Goal: Information Seeking & Learning: Understand process/instructions

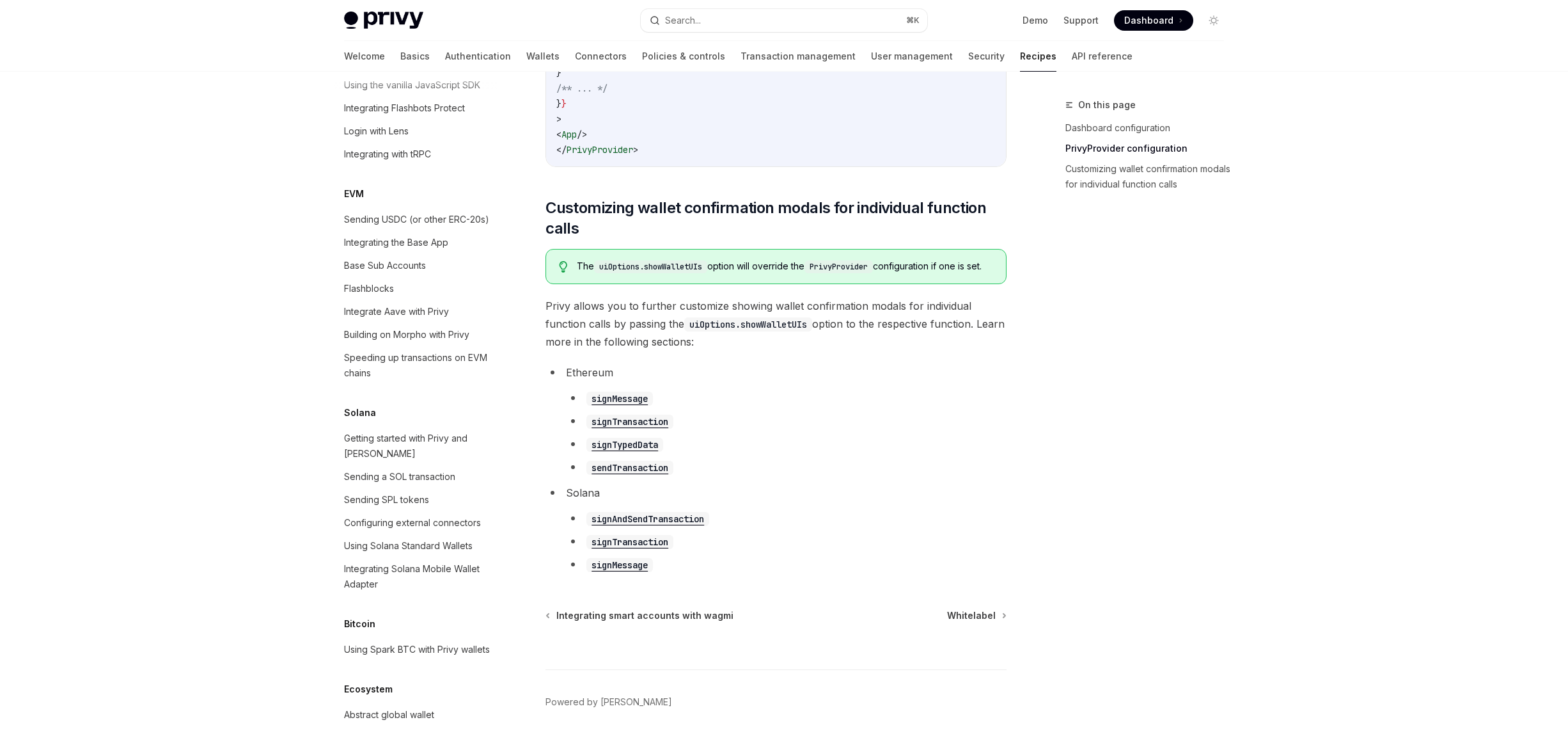
scroll to position [1648, 0]
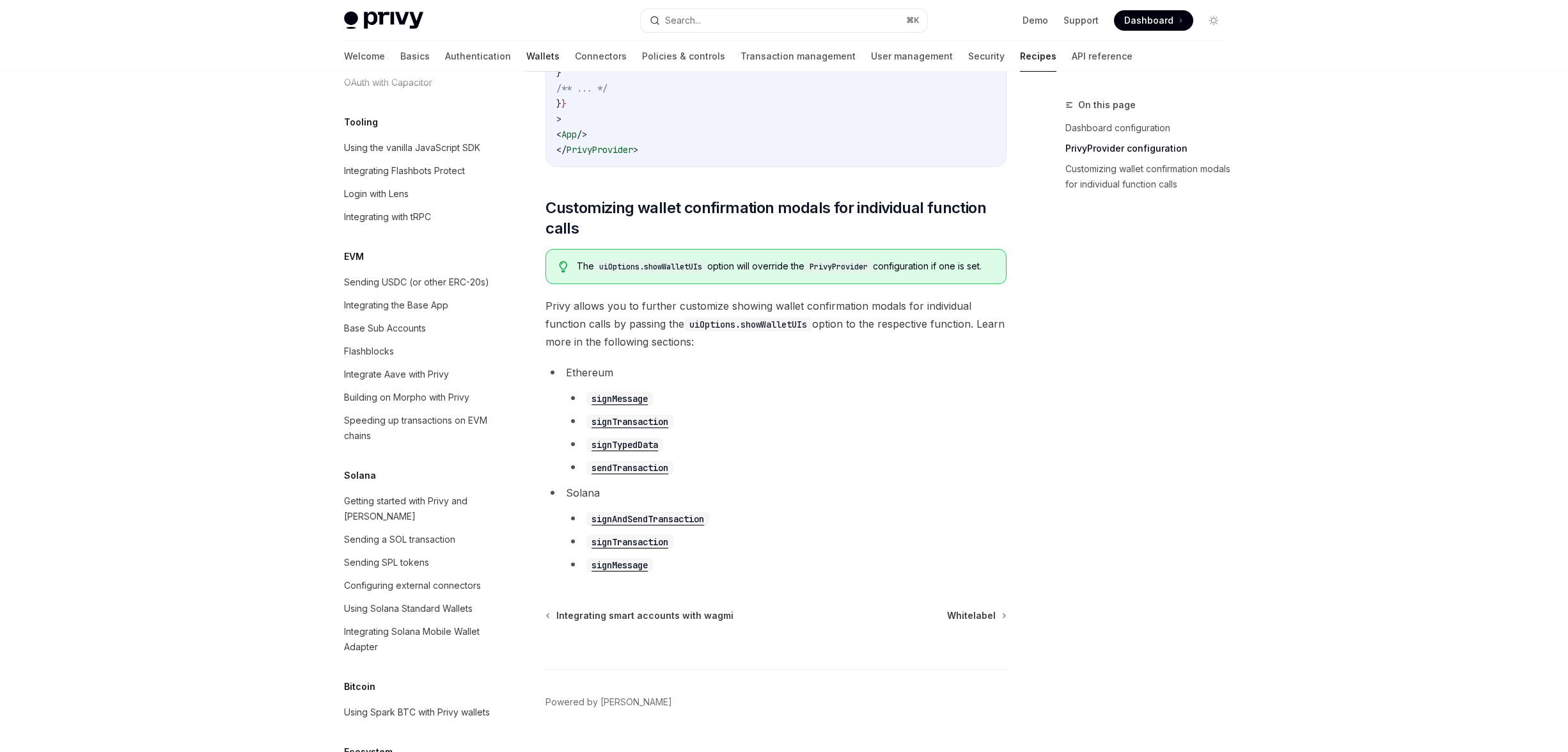
click at [526, 54] on link "Wallets" at bounding box center [542, 56] width 33 height 31
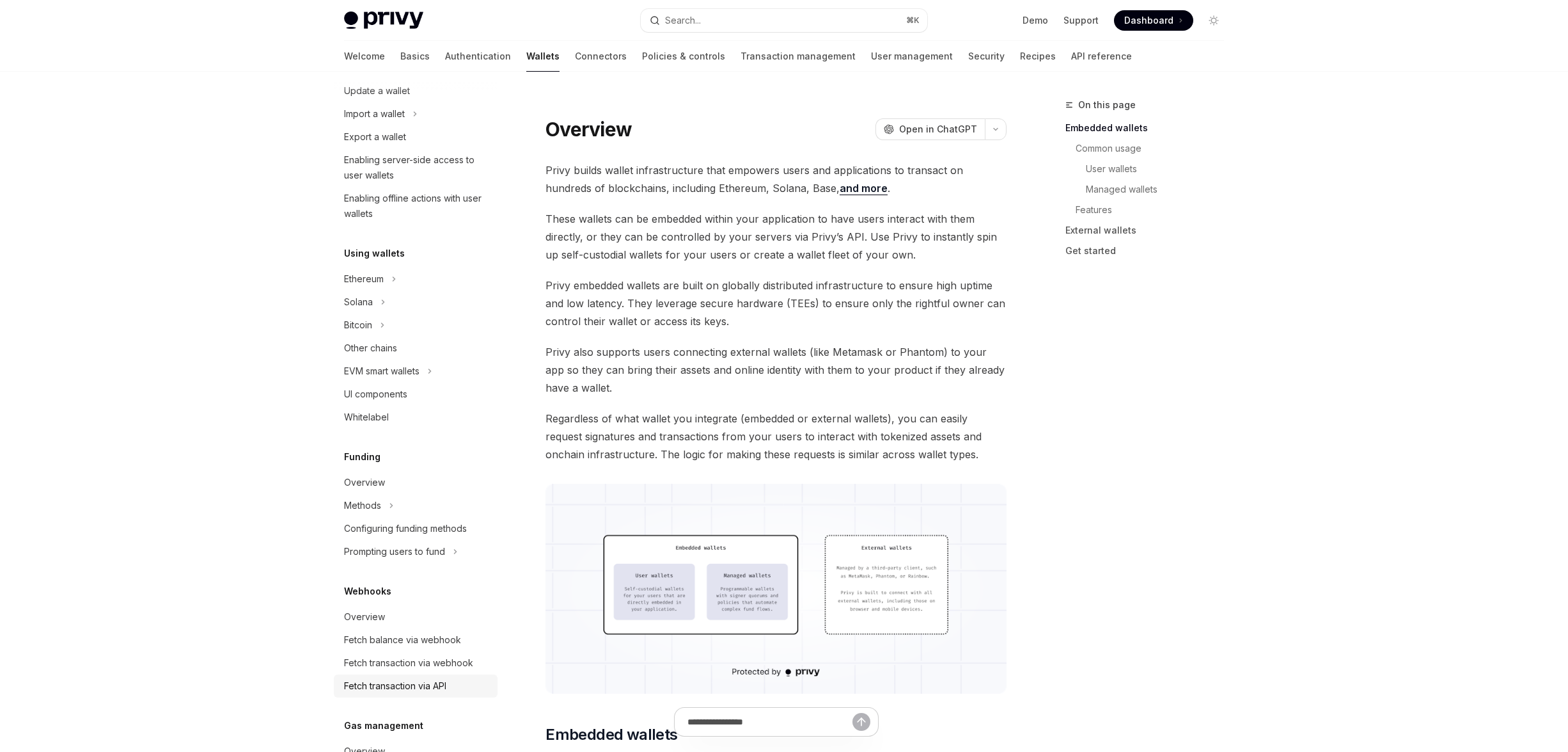
scroll to position [152, 0]
click at [386, 316] on div "Bitcoin" at bounding box center [416, 327] width 164 height 23
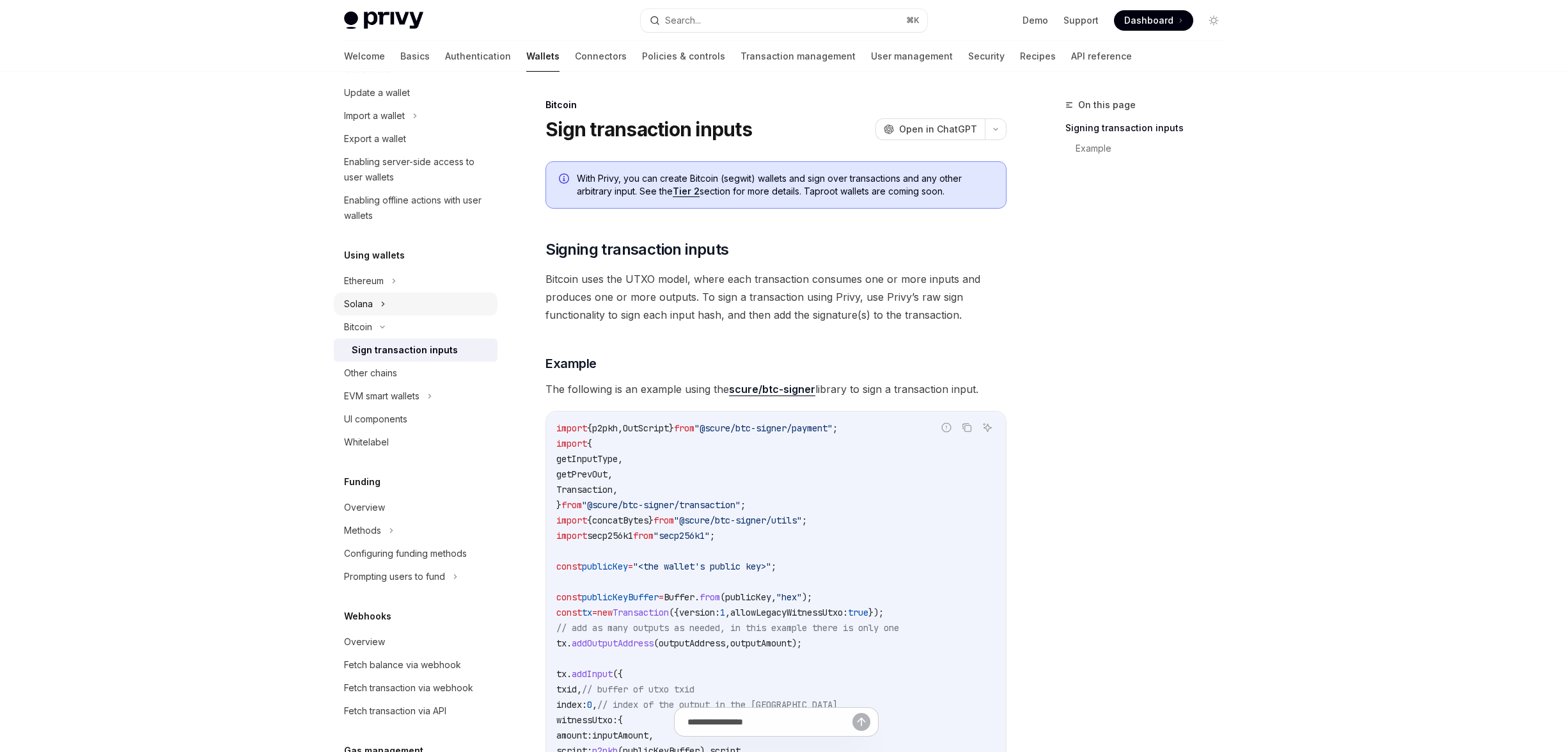
click at [386, 304] on div "Solana" at bounding box center [416, 304] width 164 height 23
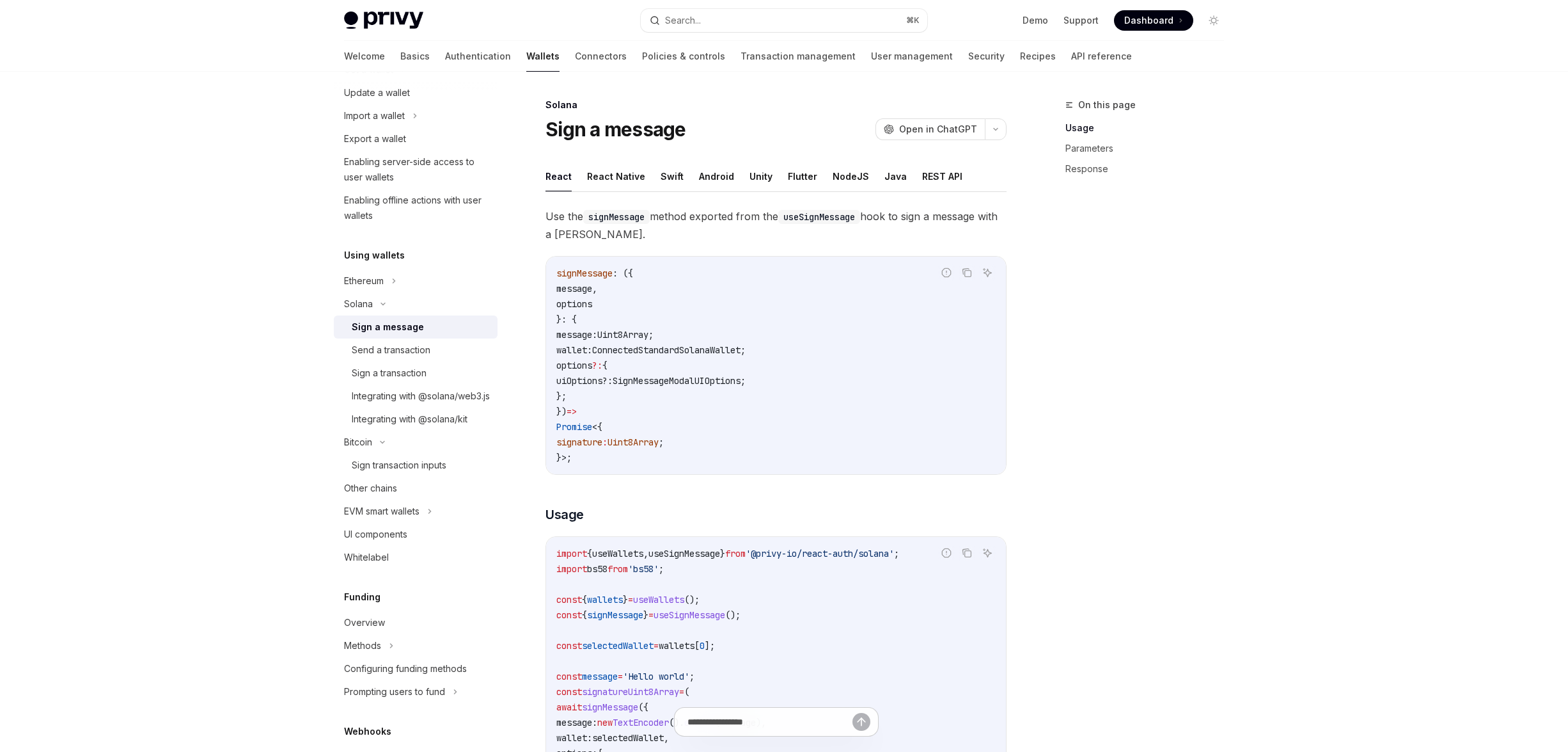
click at [407, 333] on div "Sign a message" at bounding box center [388, 327] width 72 height 15
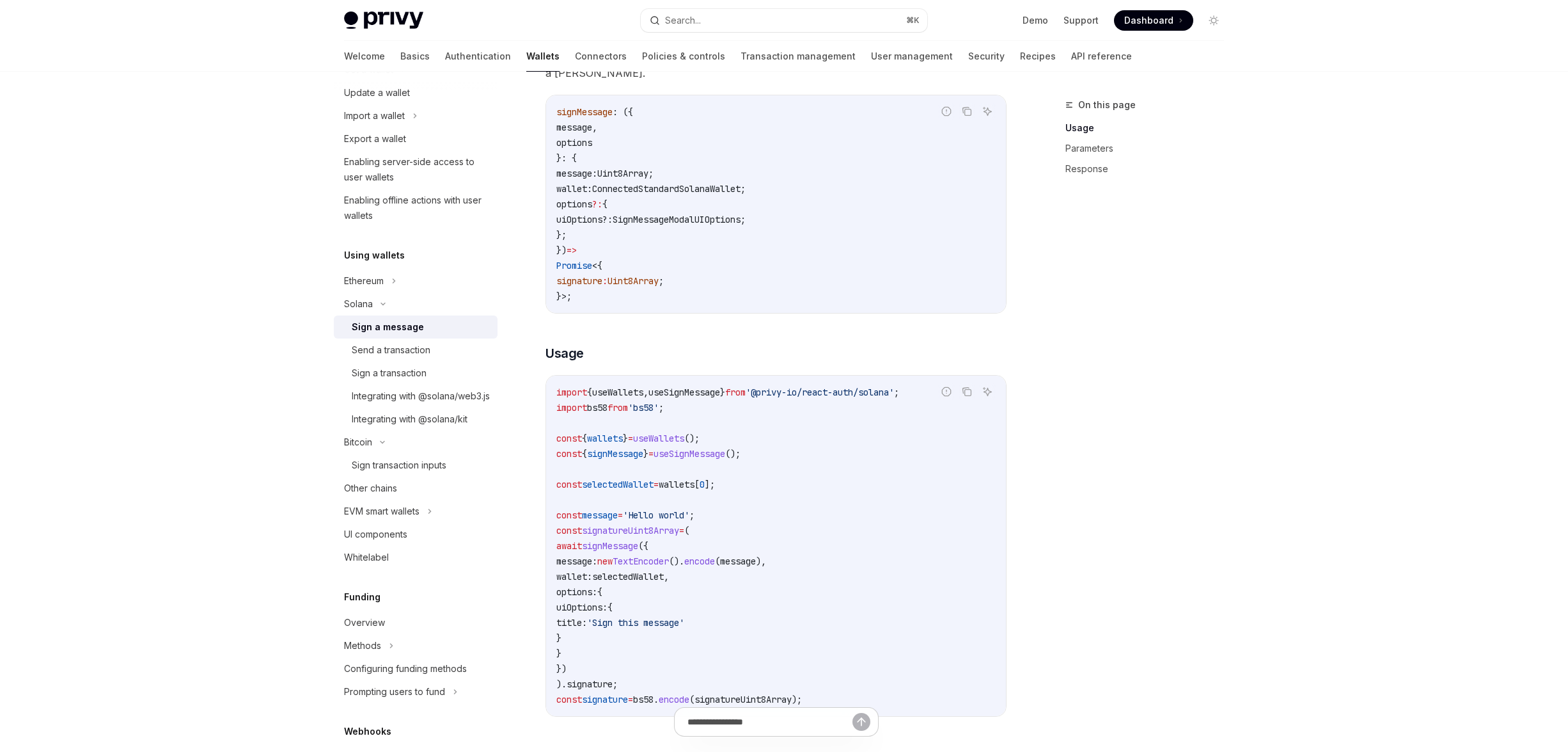
scroll to position [177, 0]
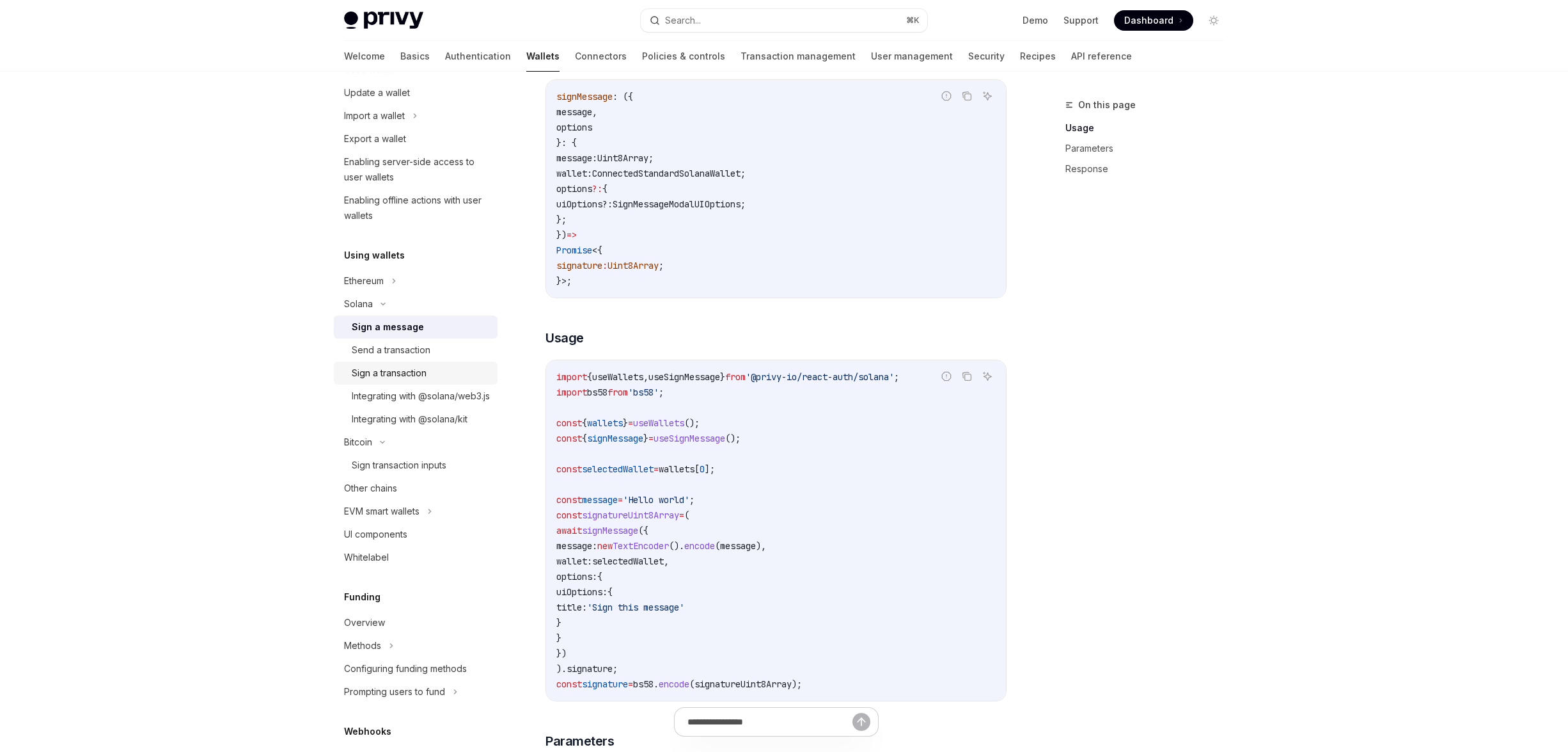
click at [408, 370] on div "Sign a transaction" at bounding box center [389, 373] width 75 height 15
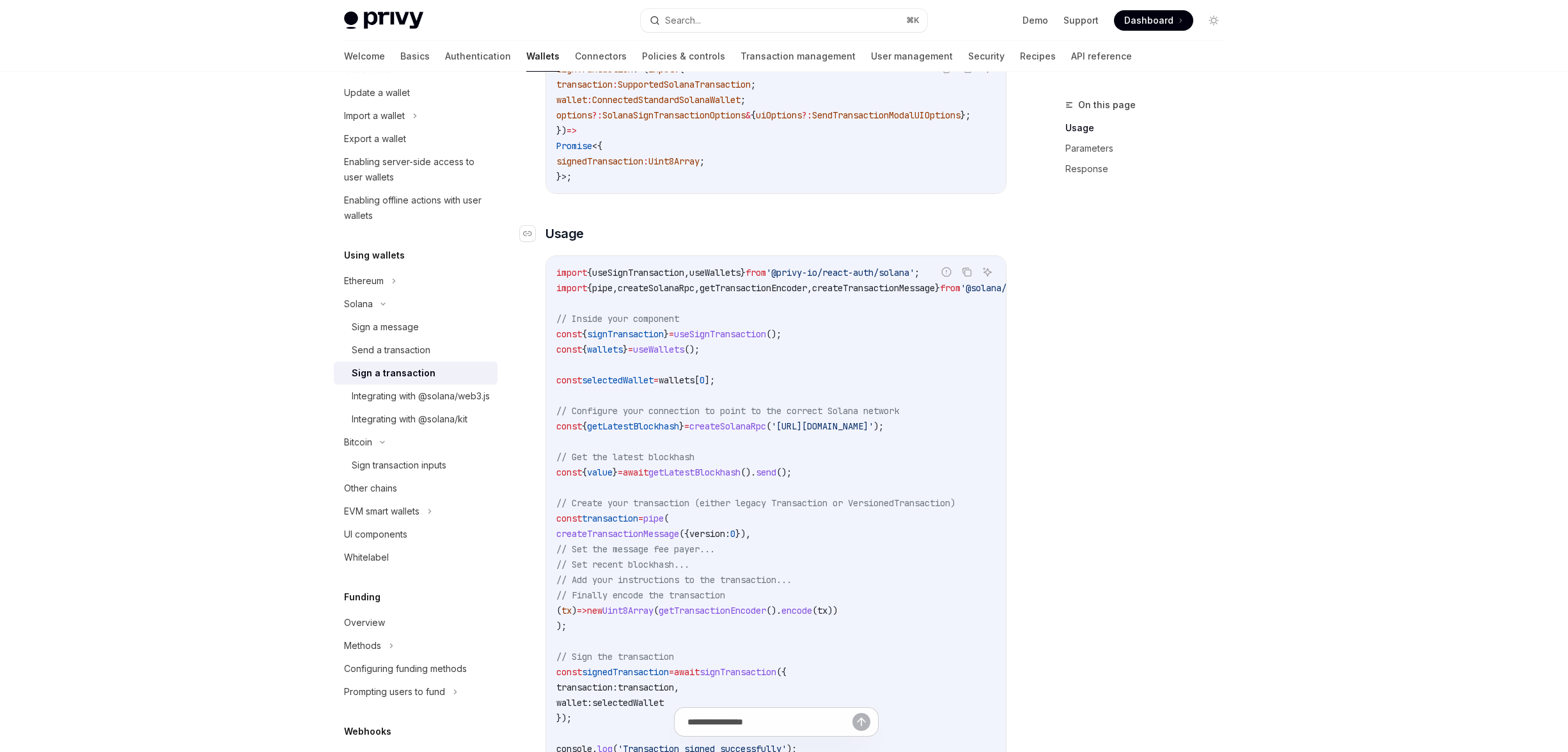
scroll to position [379, 0]
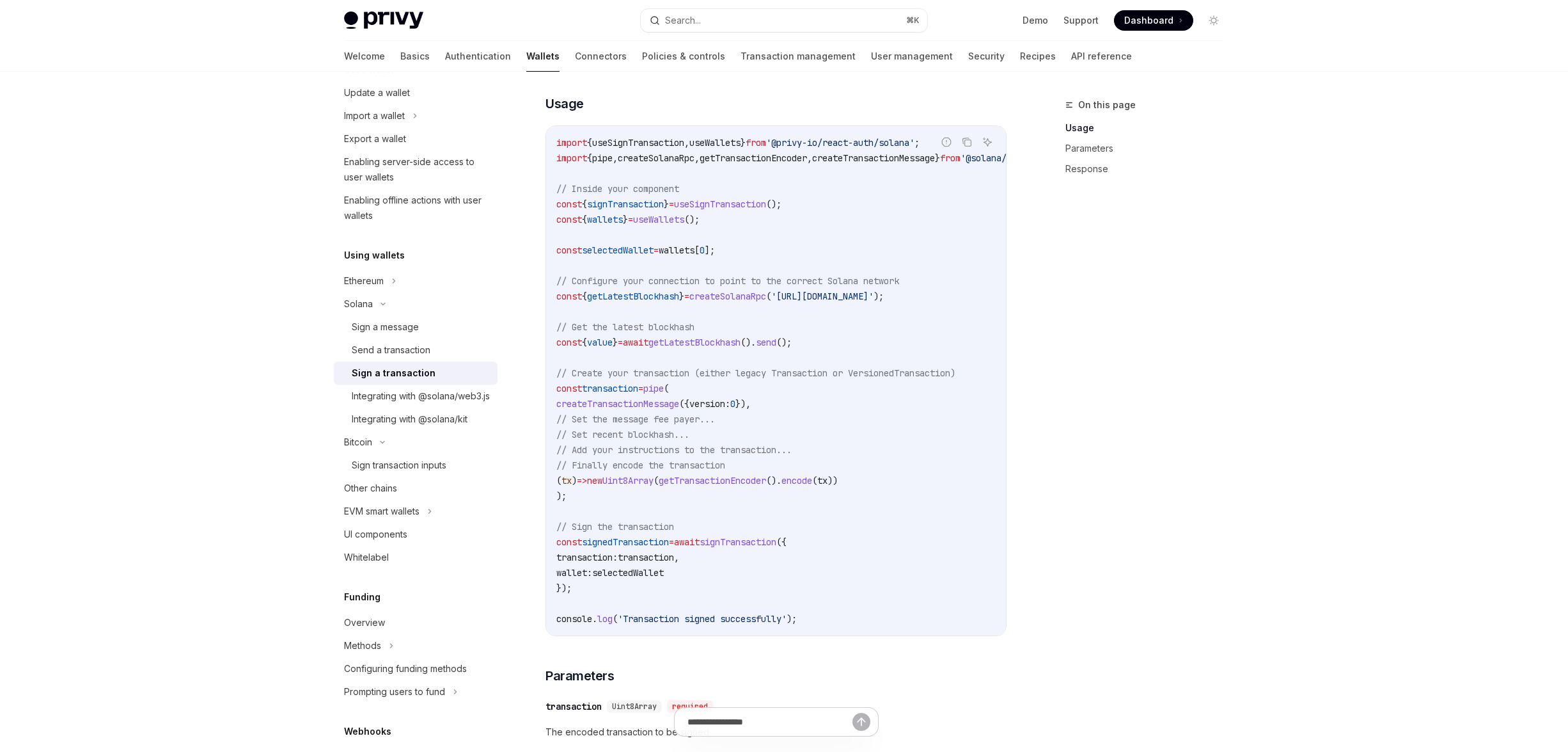
click at [776, 543] on span "signTransaction" at bounding box center [738, 542] width 77 height 12
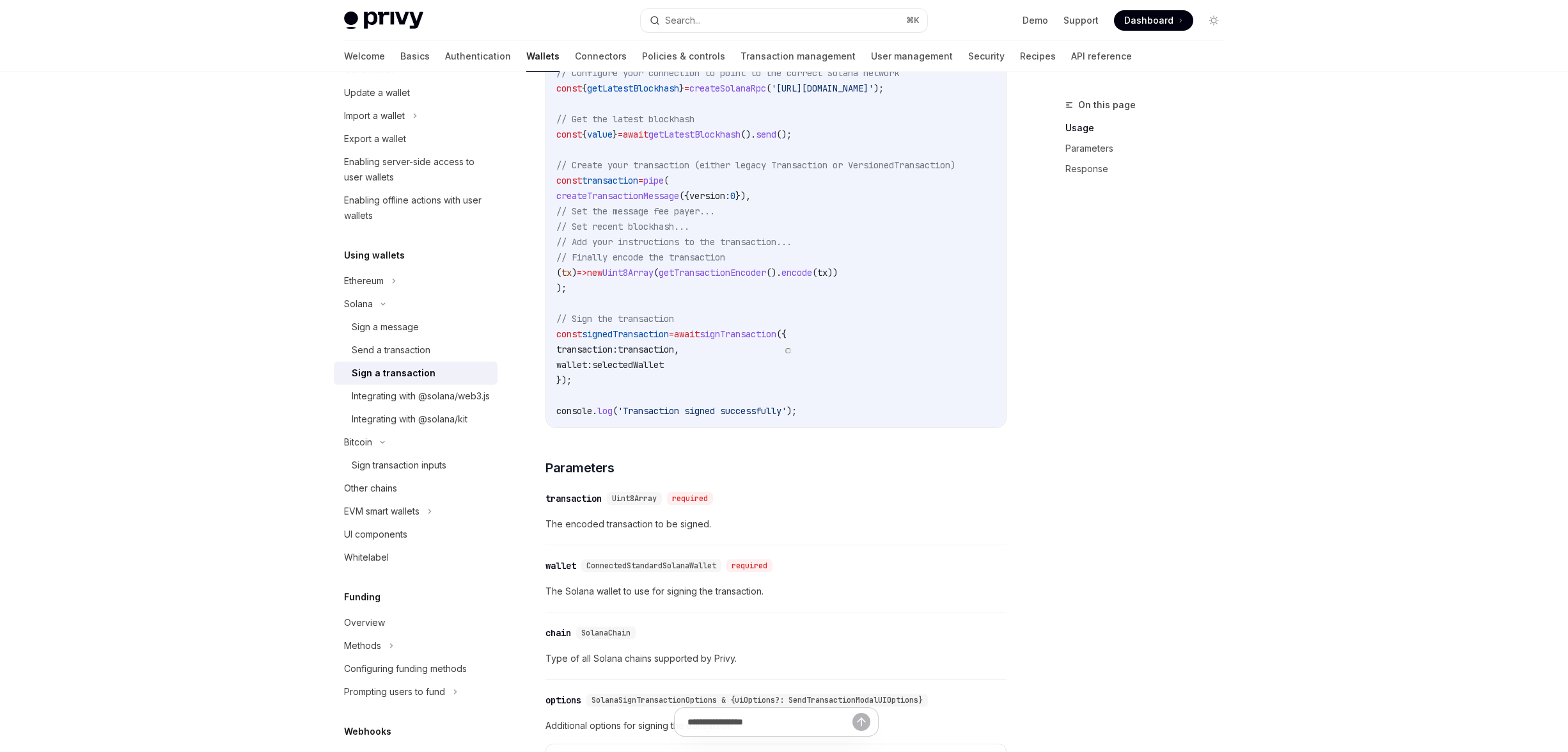
scroll to position [604, 0]
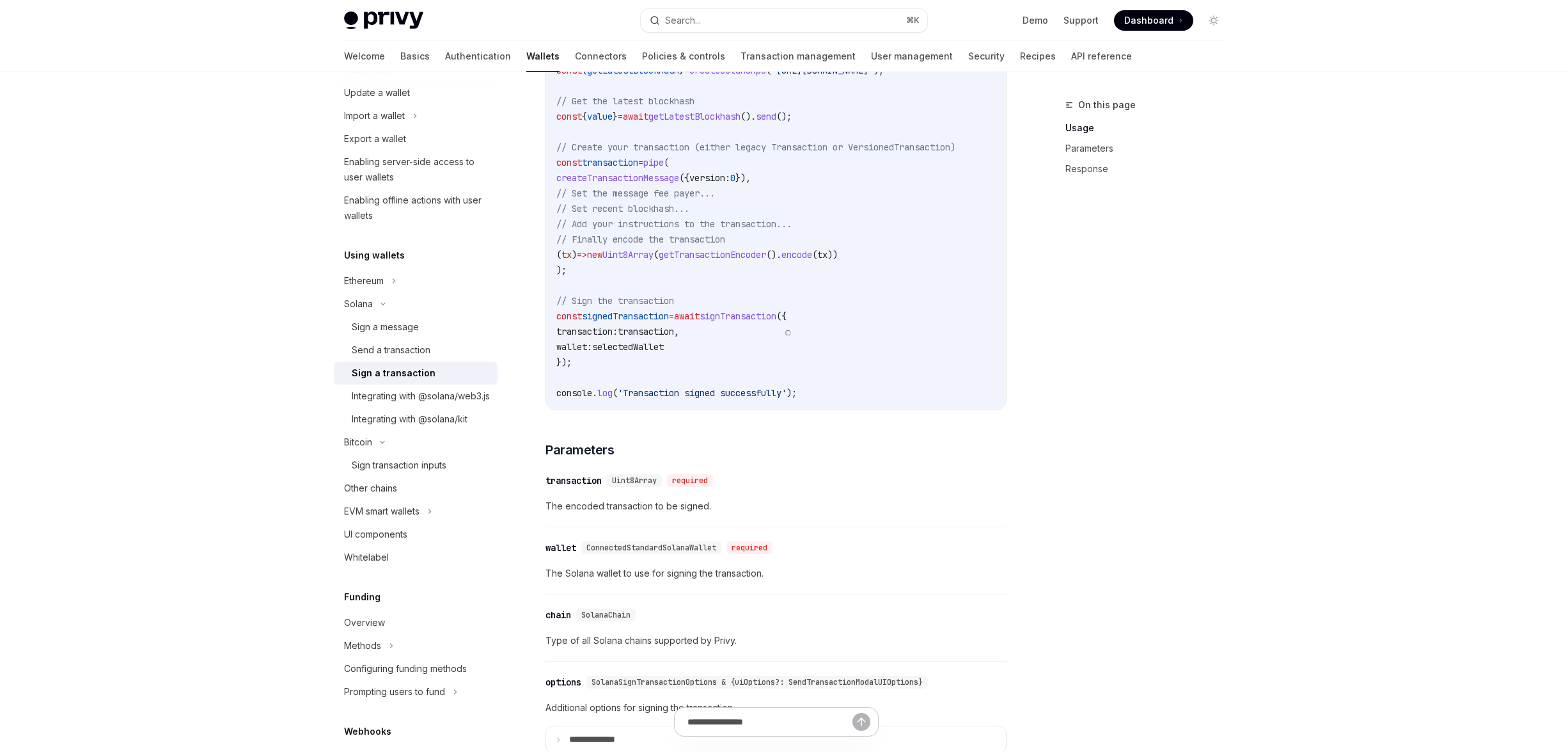
copy span "signTransaction"
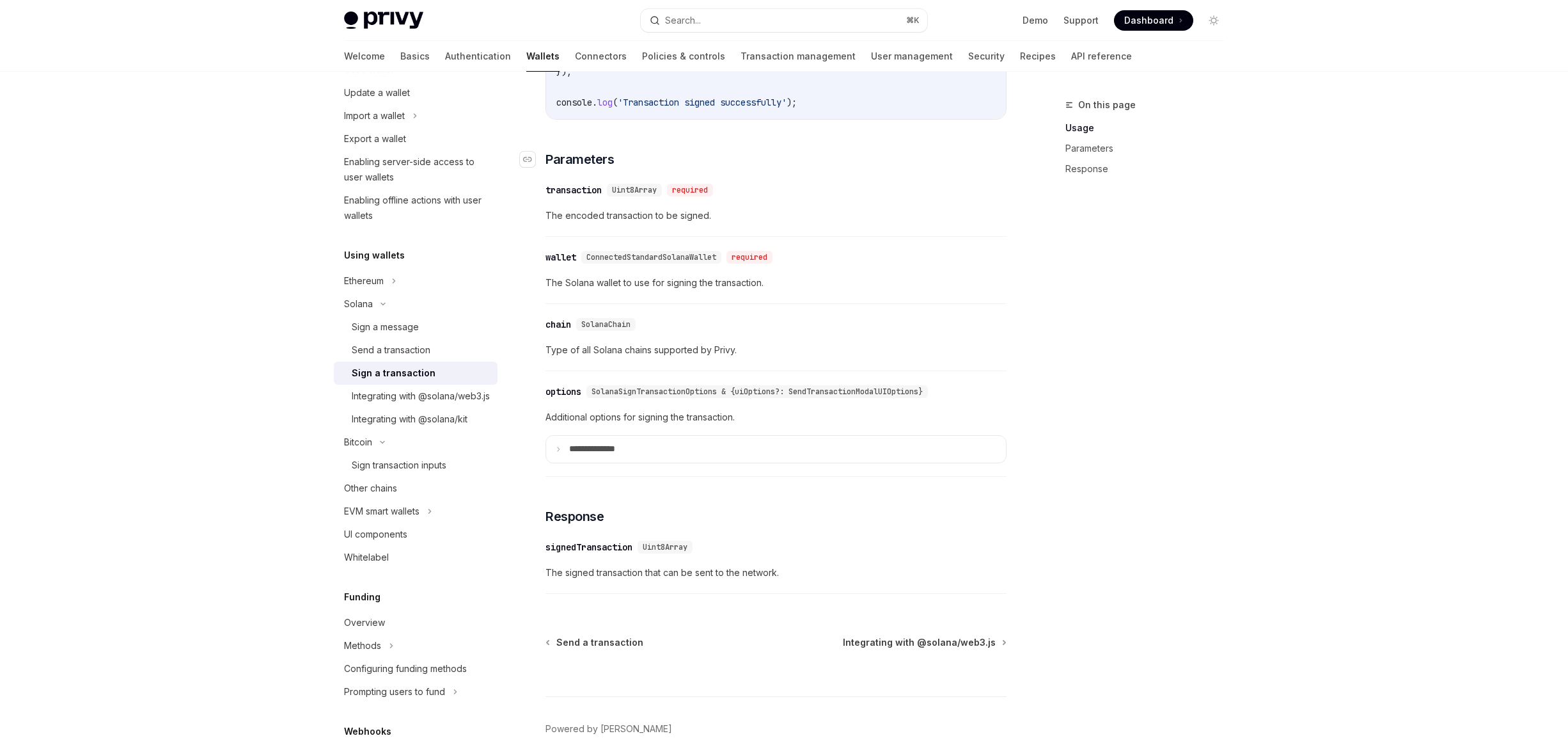
scroll to position [959, 0]
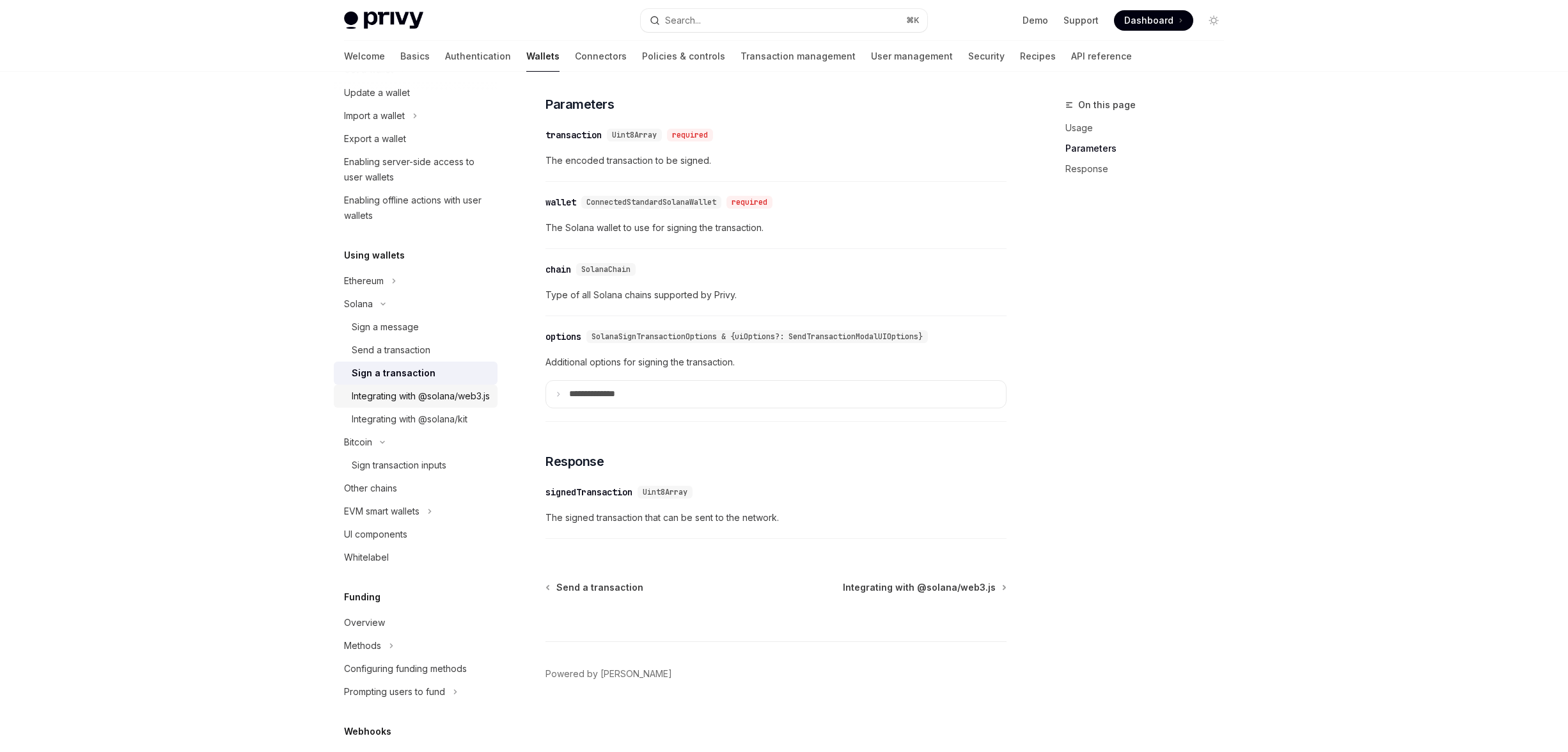
click at [425, 404] on div "Integrating with @solana/web3.js" at bounding box center [420, 396] width 138 height 15
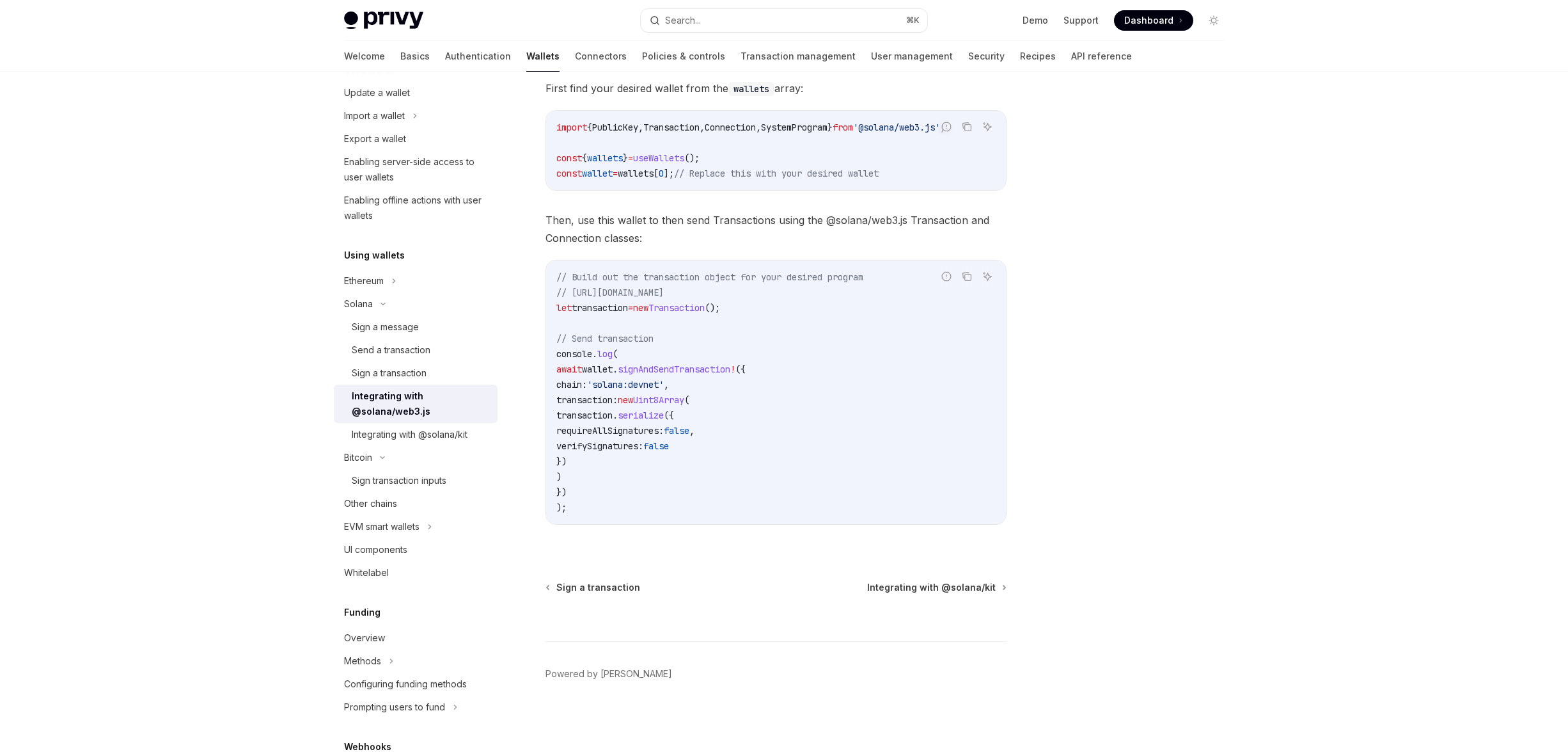
scroll to position [213, 0]
click at [613, 371] on span "wallet" at bounding box center [597, 369] width 31 height 12
click at [647, 371] on span "signAndSendTransaction" at bounding box center [674, 369] width 113 height 12
click at [680, 371] on span "signAndSendTransaction" at bounding box center [674, 369] width 113 height 12
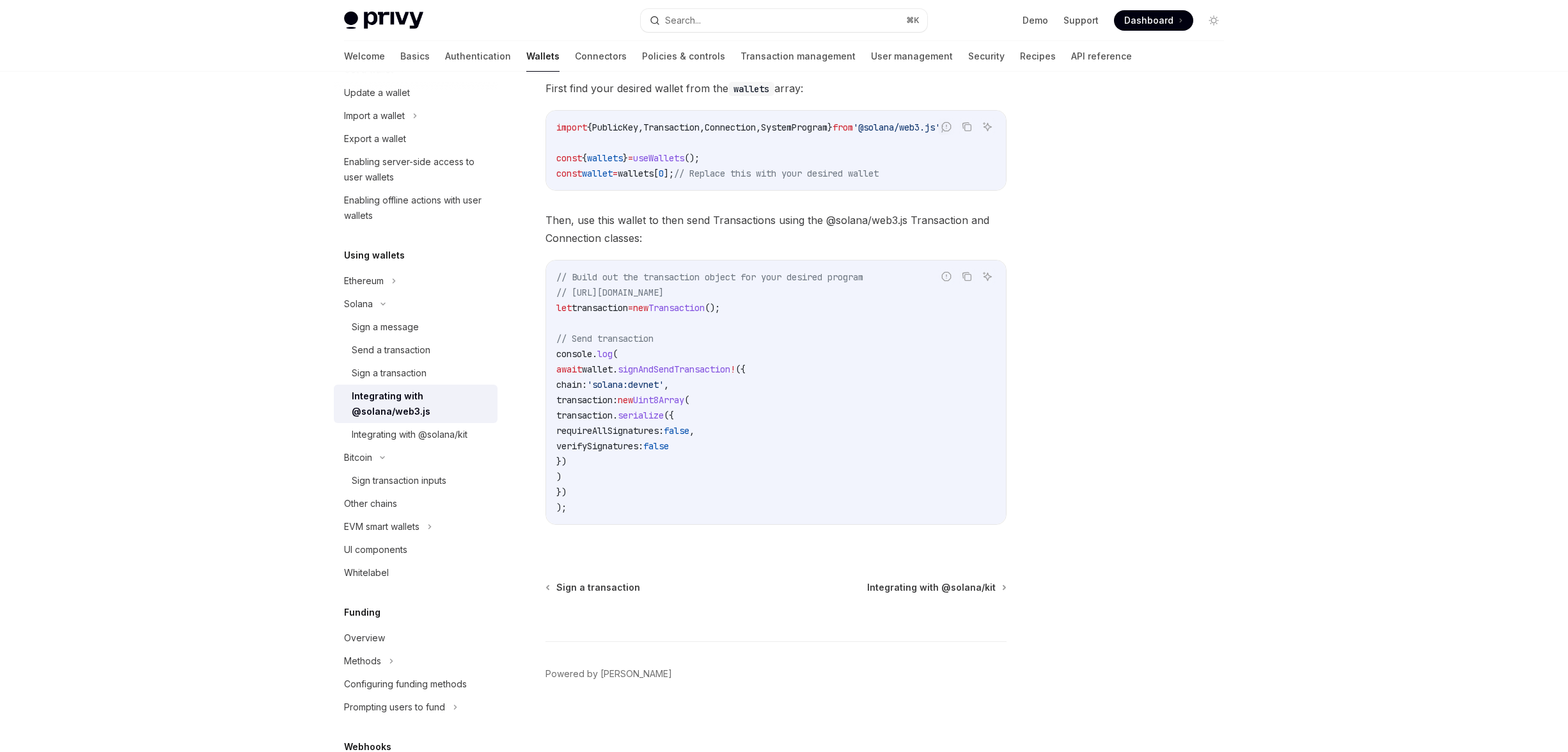
click at [666, 484] on code "// Build out the transaction object for your desired program // [URL][DOMAIN_NA…" at bounding box center [776, 392] width 439 height 245
click at [388, 433] on div "Integrating with @solana/kit" at bounding box center [409, 434] width 115 height 15
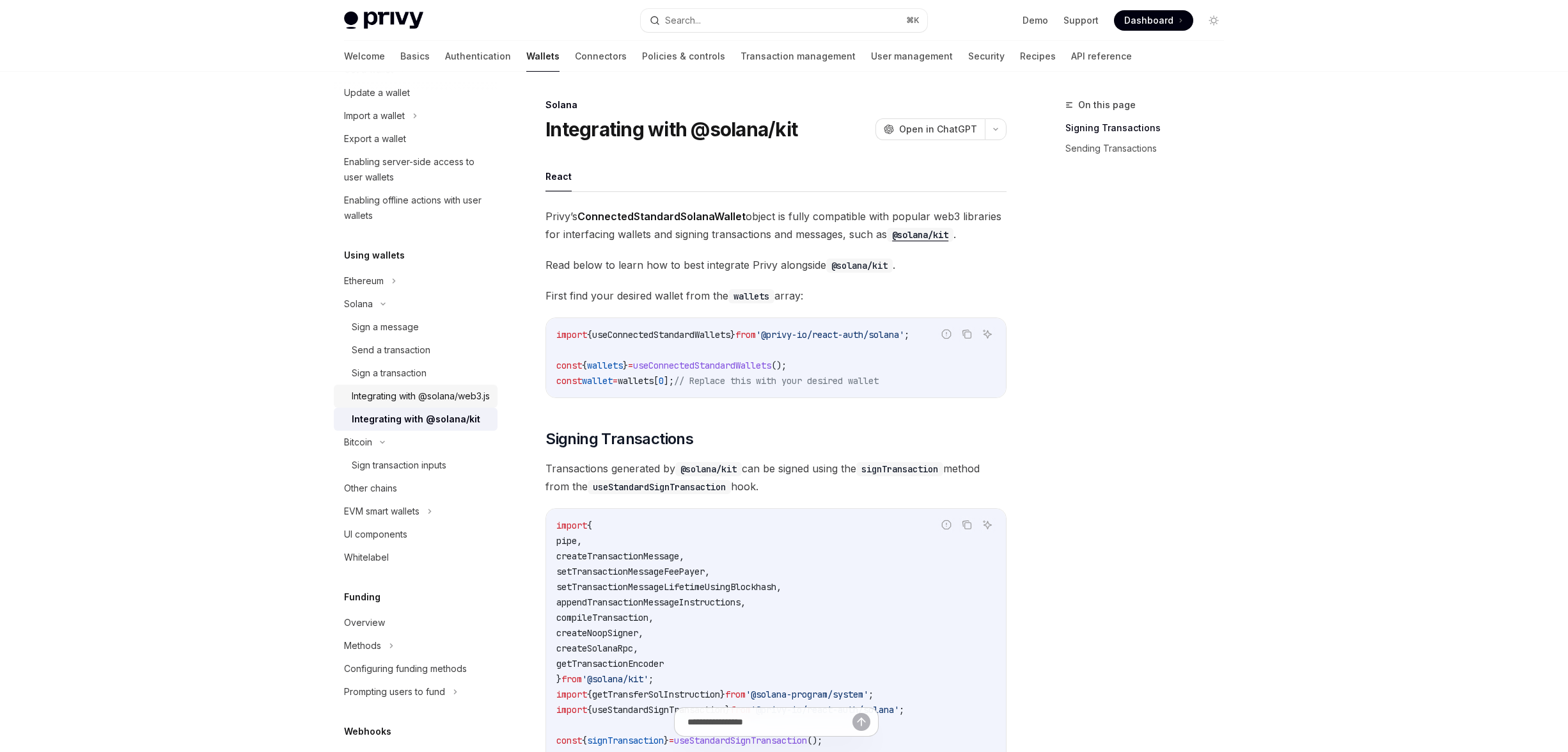
click at [384, 402] on div "Integrating with @solana/web3.js" at bounding box center [420, 396] width 138 height 15
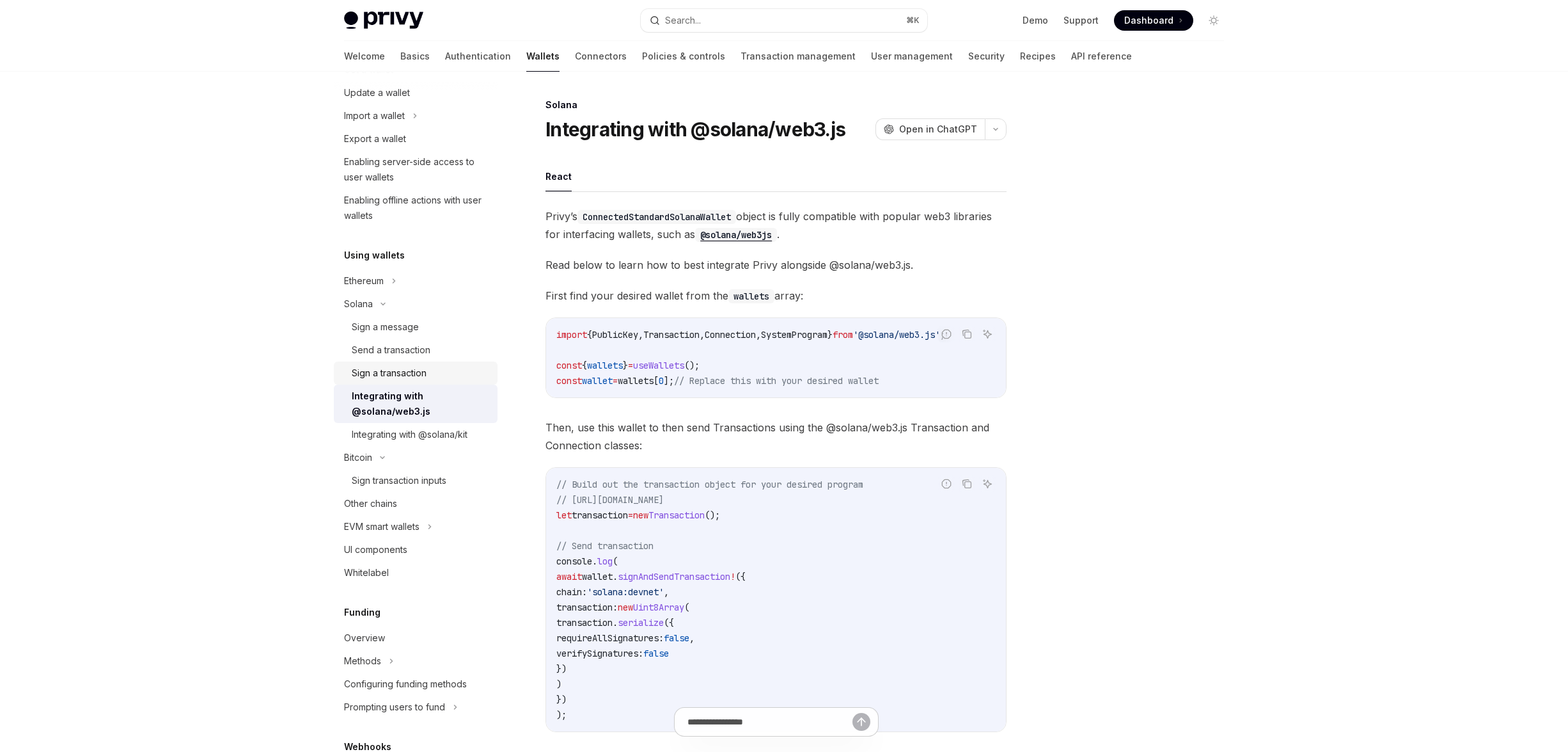
click at [392, 371] on div "Sign a transaction" at bounding box center [389, 373] width 75 height 15
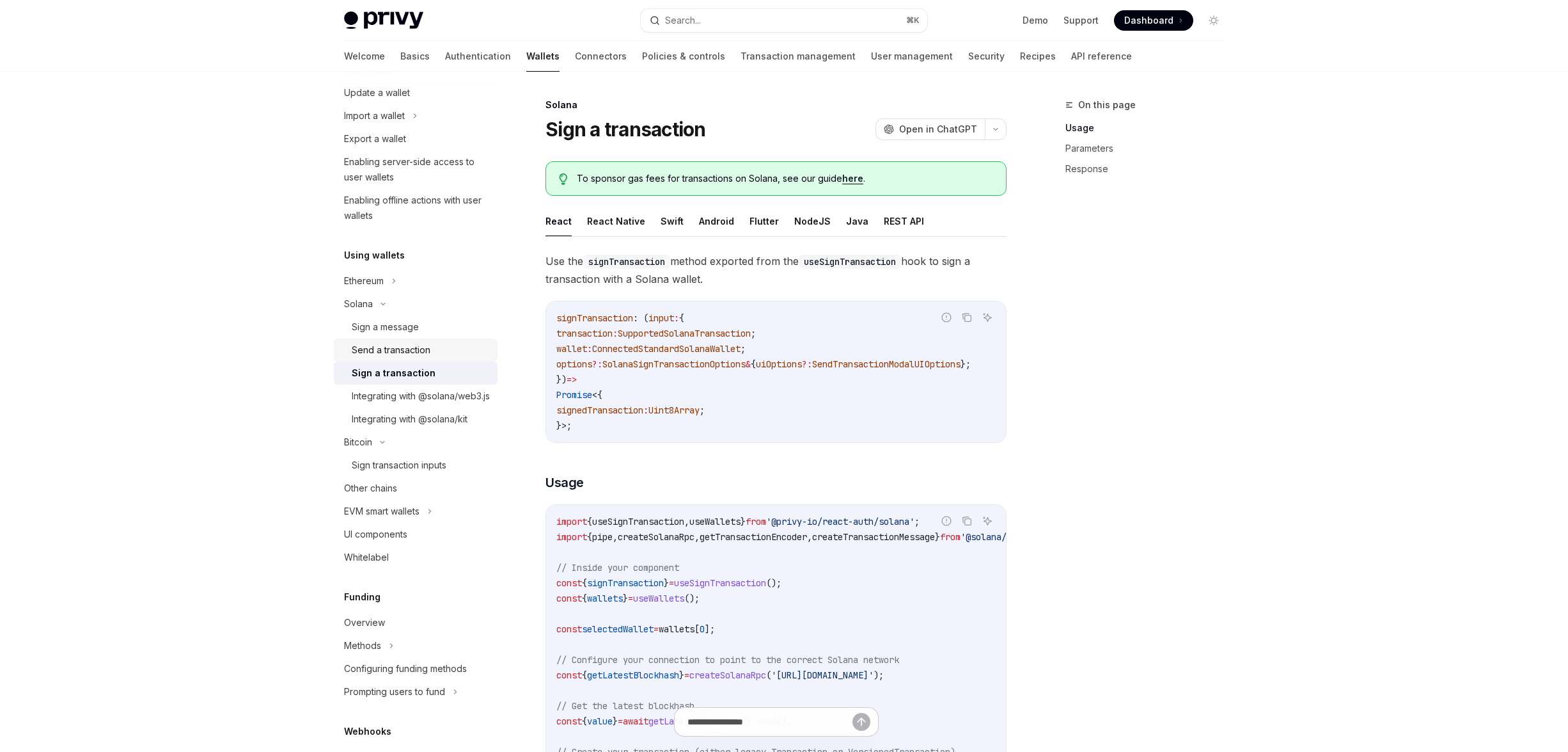
click at [399, 345] on div "Send a transaction" at bounding box center [391, 350] width 79 height 15
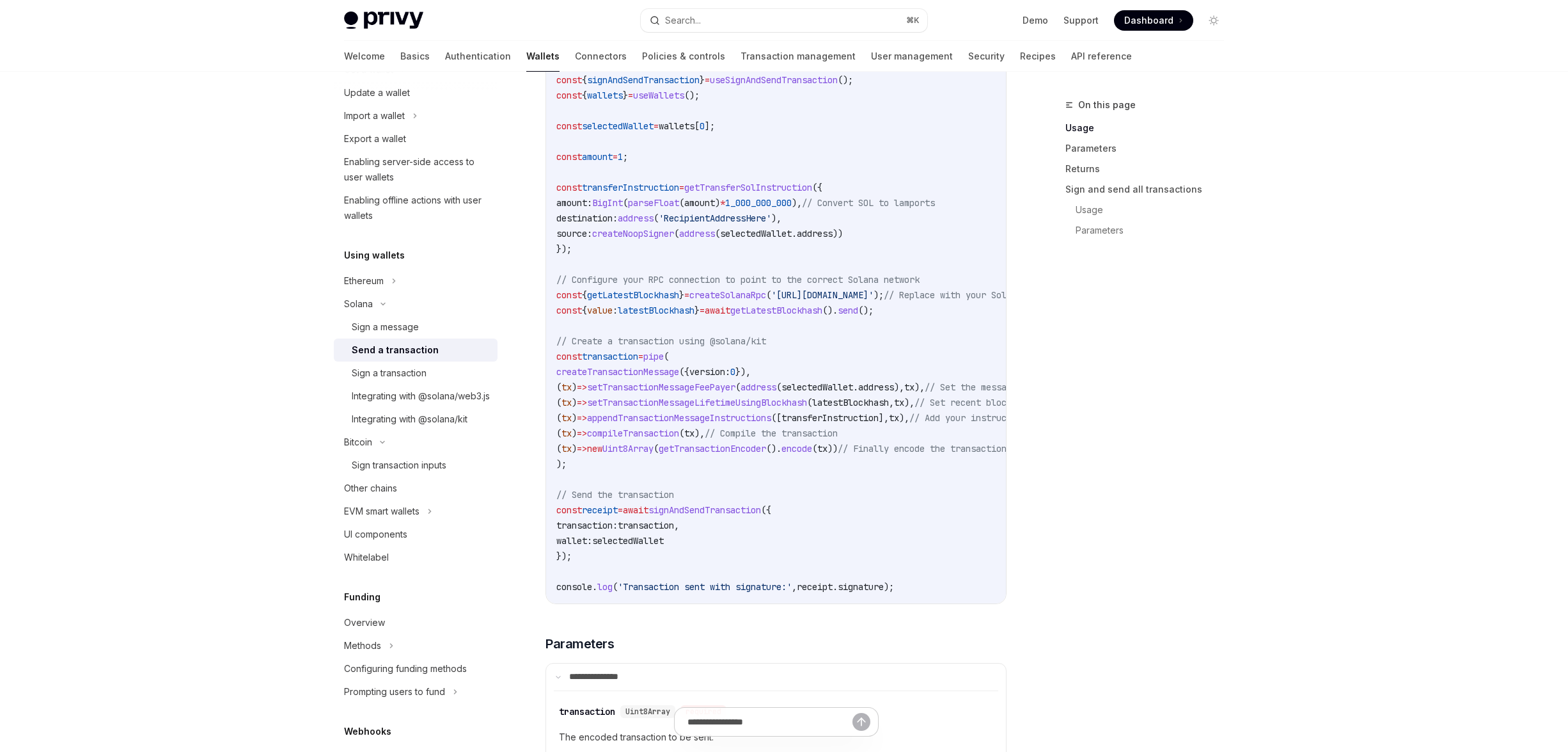
scroll to position [837, 0]
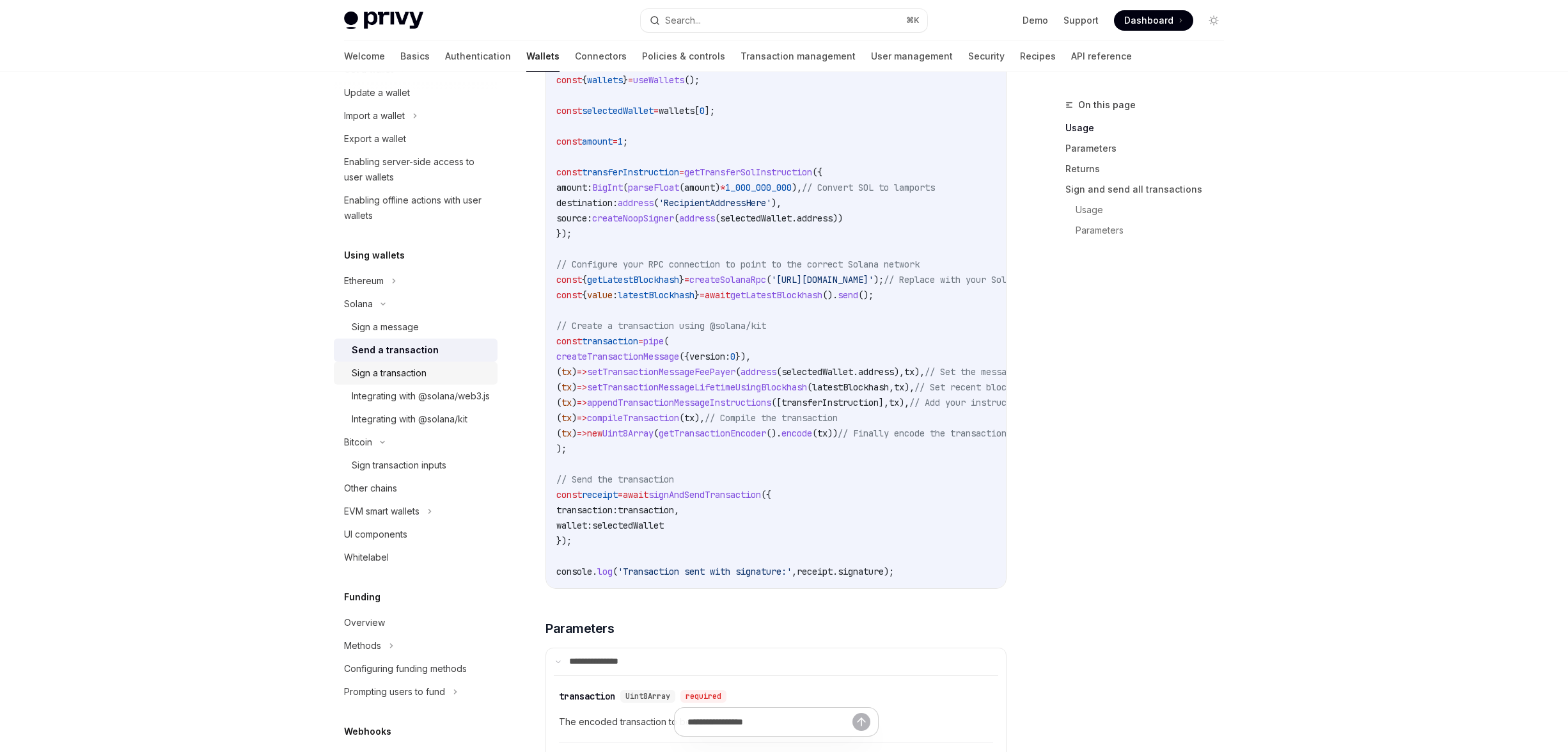
click at [423, 370] on div "Sign a transaction" at bounding box center [389, 373] width 75 height 15
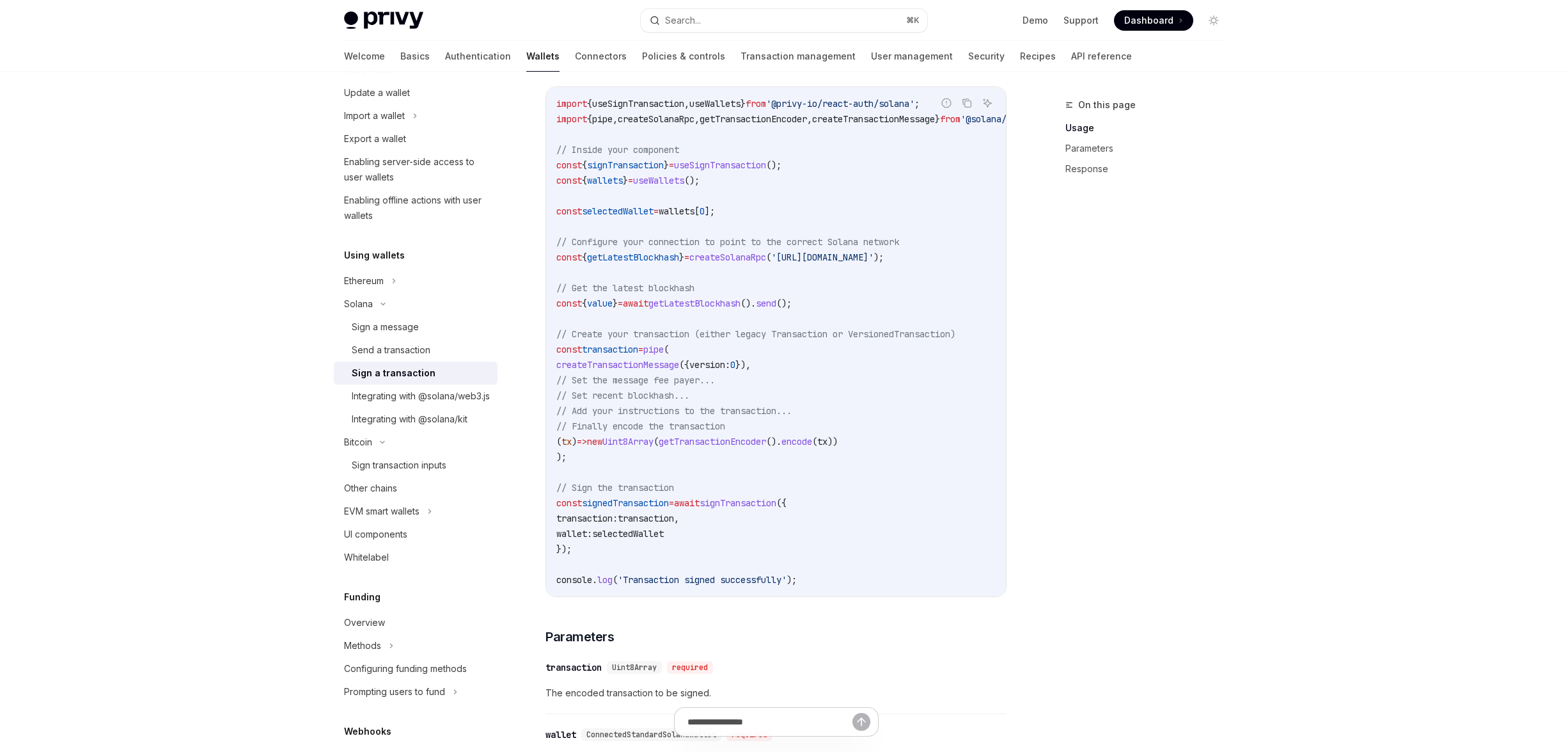
scroll to position [486, 0]
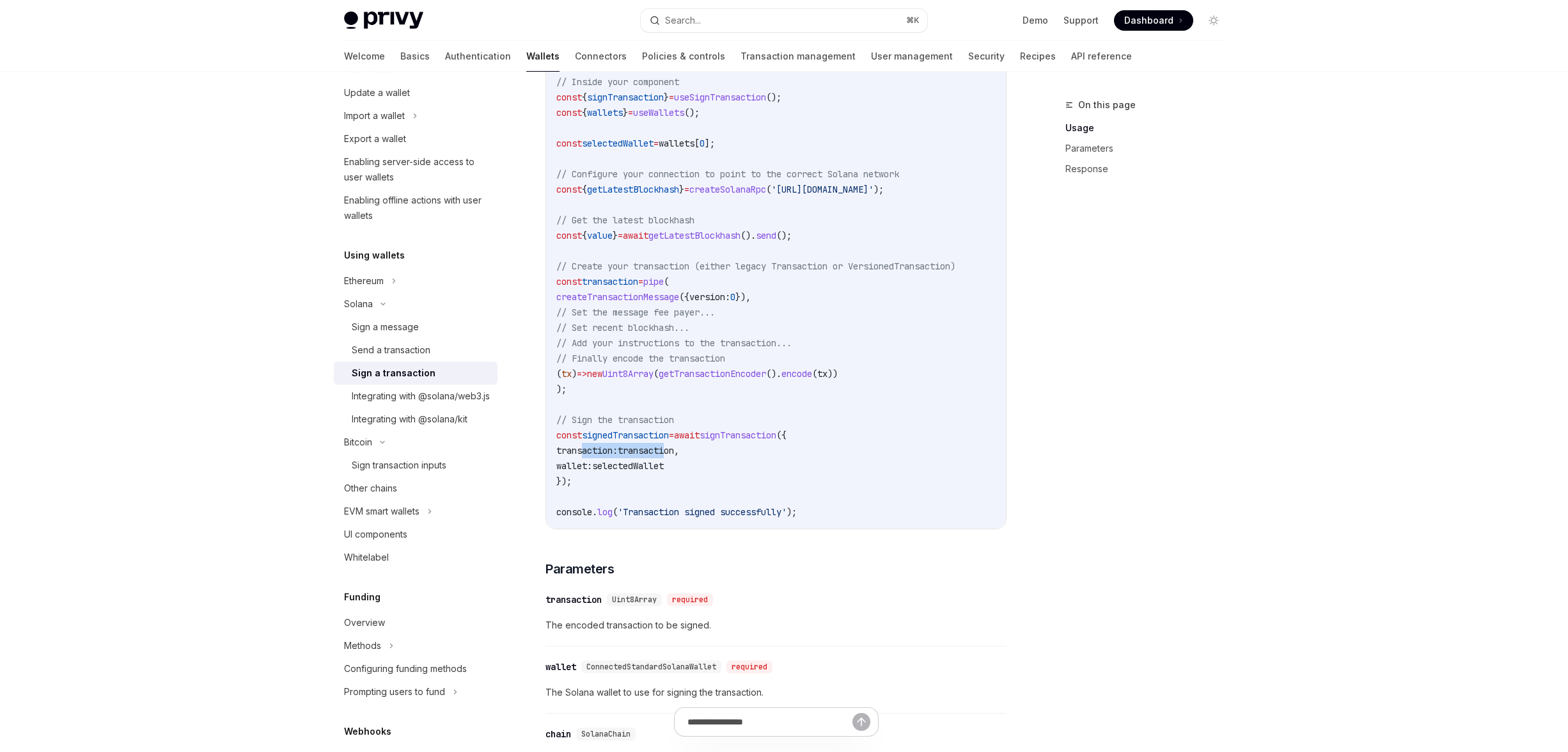
drag, startPoint x: 595, startPoint y: 456, endPoint x: 683, endPoint y: 459, distance: 88.1
click at [679, 456] on span "transaction: transaction ," at bounding box center [617, 451] width 123 height 12
drag, startPoint x: 573, startPoint y: 468, endPoint x: 656, endPoint y: 468, distance: 83.0
click at [658, 468] on span "wallet: selectedWallet" at bounding box center [610, 466] width 108 height 12
drag, startPoint x: 630, startPoint y: 454, endPoint x: 663, endPoint y: 454, distance: 33.0
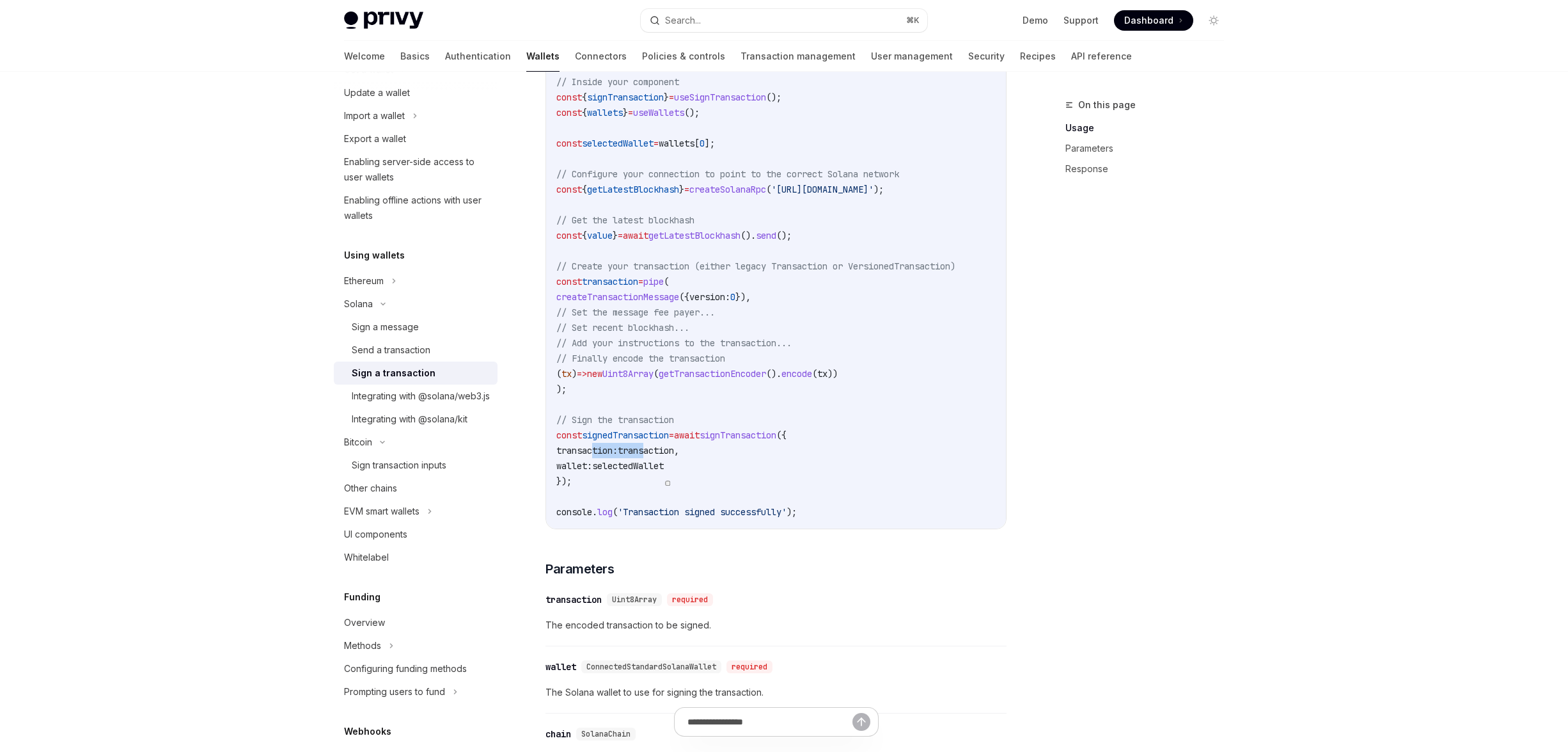
click at [663, 454] on span "transaction: transaction ," at bounding box center [617, 451] width 123 height 12
drag, startPoint x: 615, startPoint y: 473, endPoint x: 653, endPoint y: 473, distance: 38.0
click at [653, 472] on span "wallet: selectedWallet" at bounding box center [610, 466] width 108 height 12
drag, startPoint x: 688, startPoint y: 474, endPoint x: 620, endPoint y: 470, distance: 68.1
click at [620, 470] on code "import { useSignTransaction , useWallets } from '@privy-io/react-auth/solana' ;…" at bounding box center [809, 274] width 506 height 491
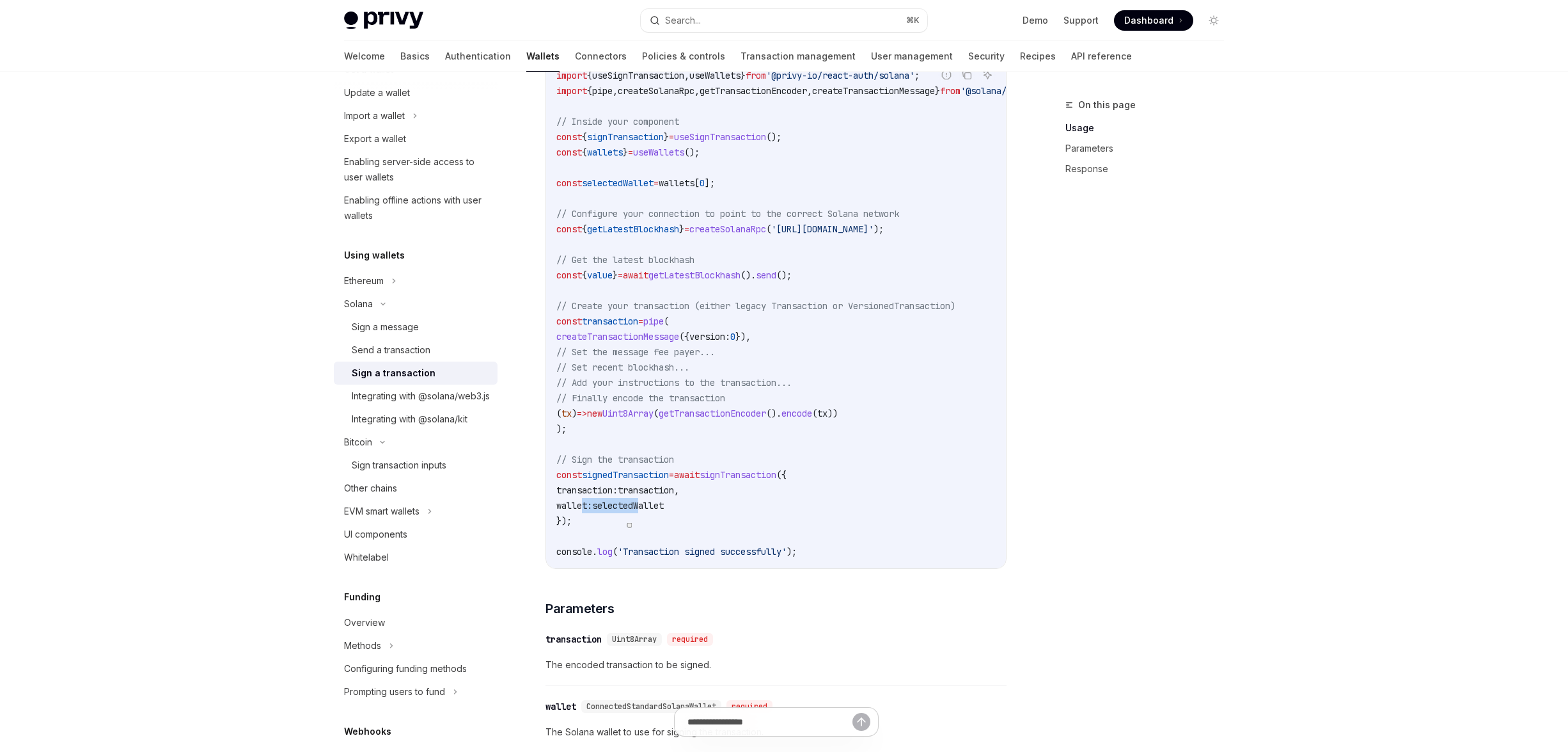
scroll to position [400, 0]
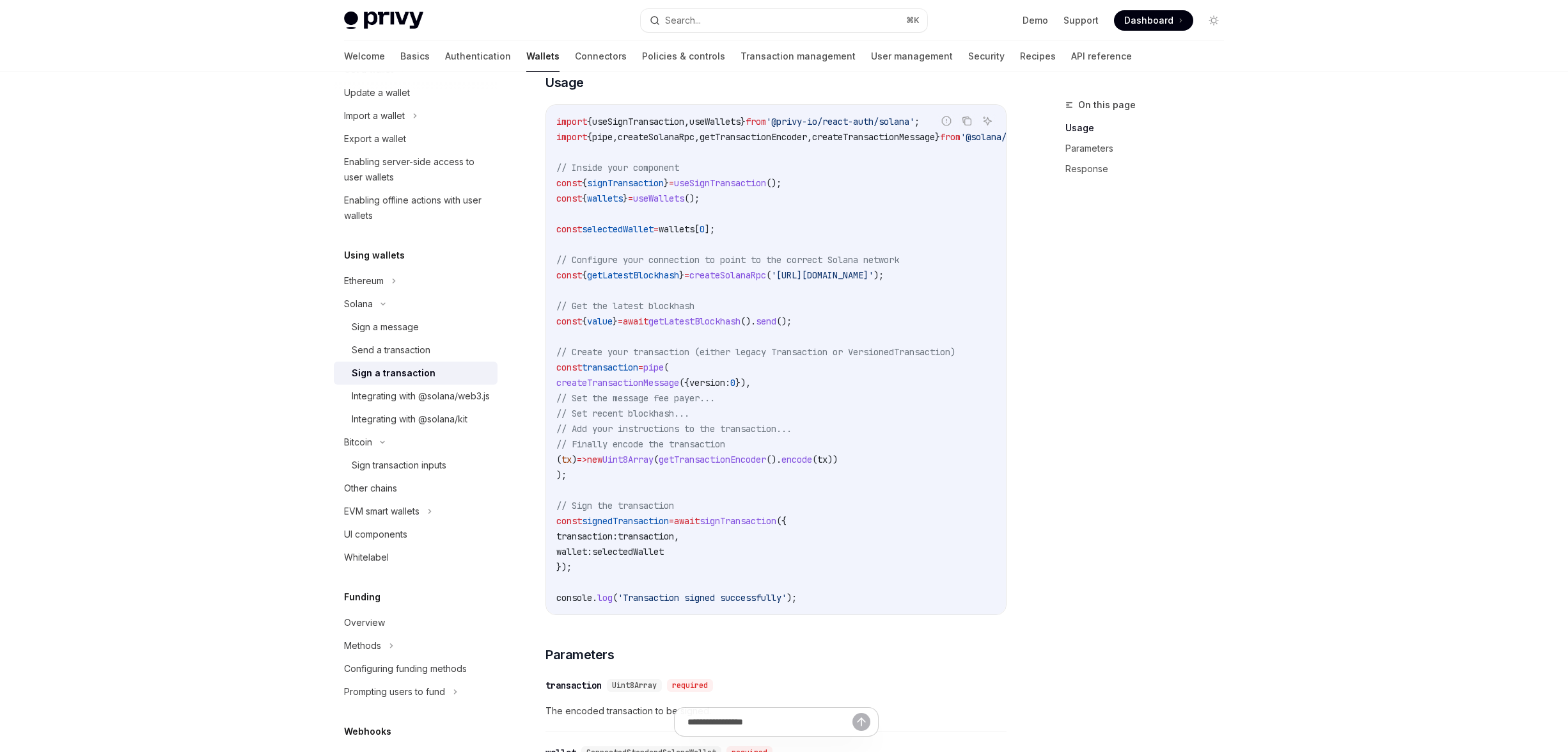
click at [643, 280] on span "getLatestBlockhash" at bounding box center [633, 275] width 92 height 12
copy span "getLatestBlockhash"
click at [607, 326] on span "value" at bounding box center [599, 322] width 26 height 12
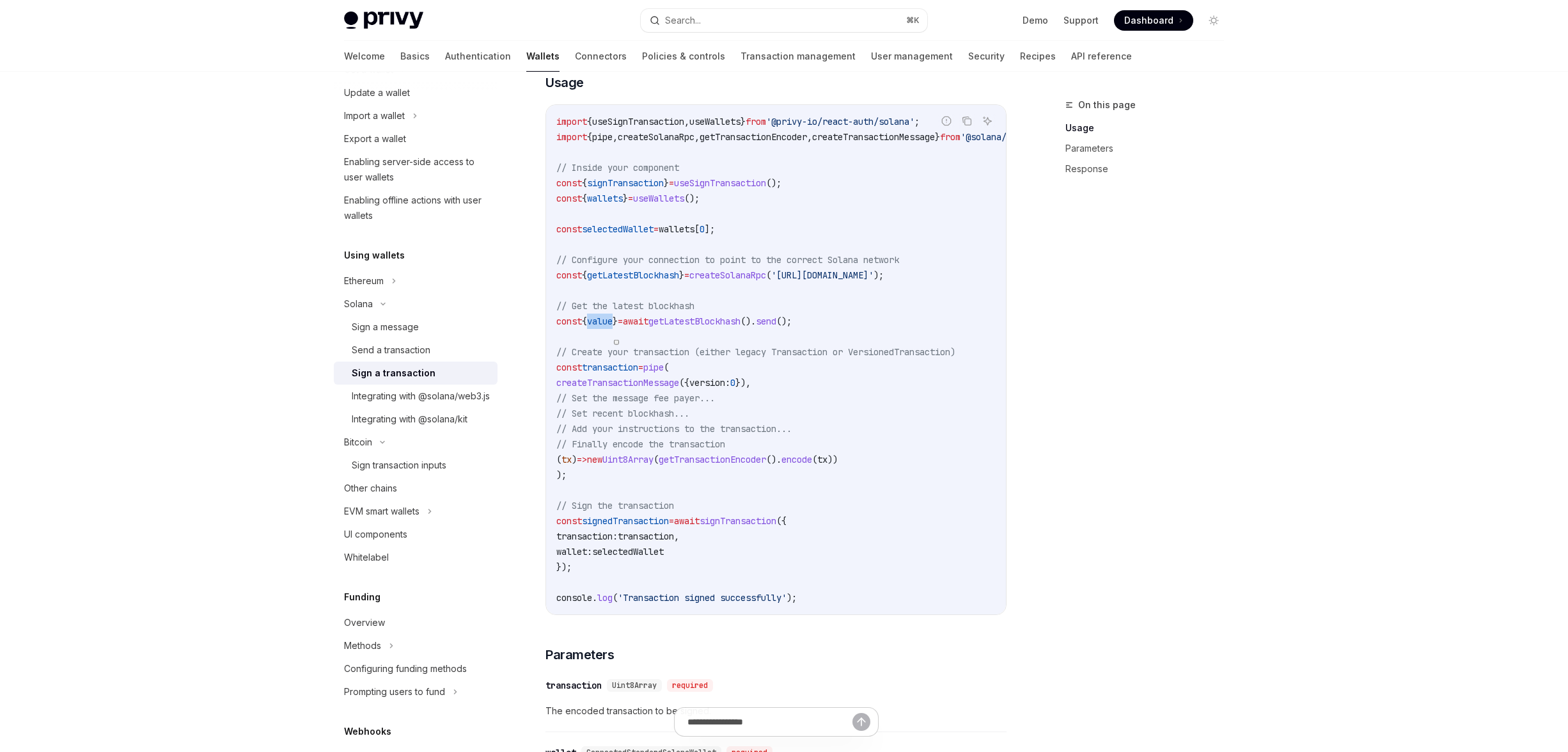
copy span "value"
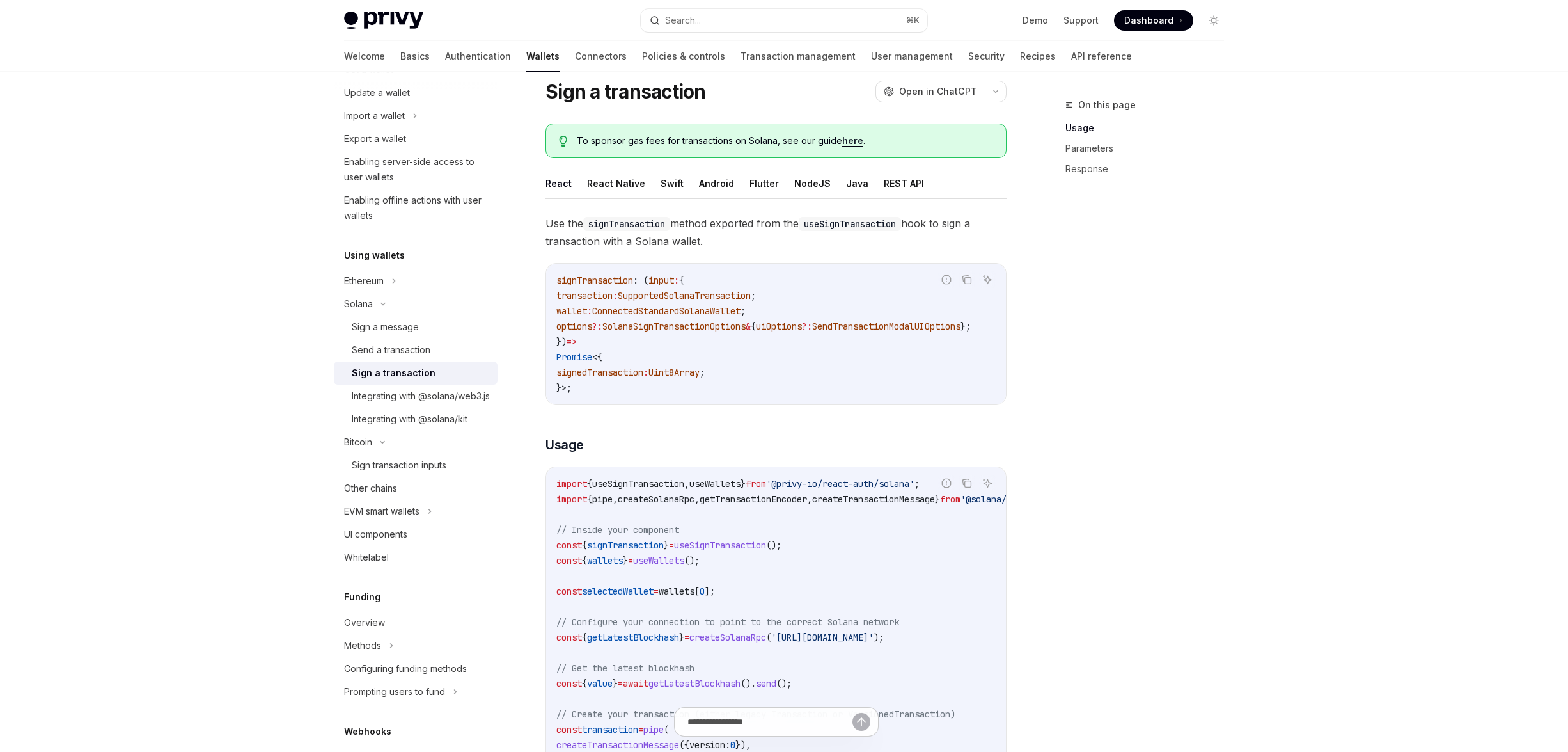
scroll to position [31, 0]
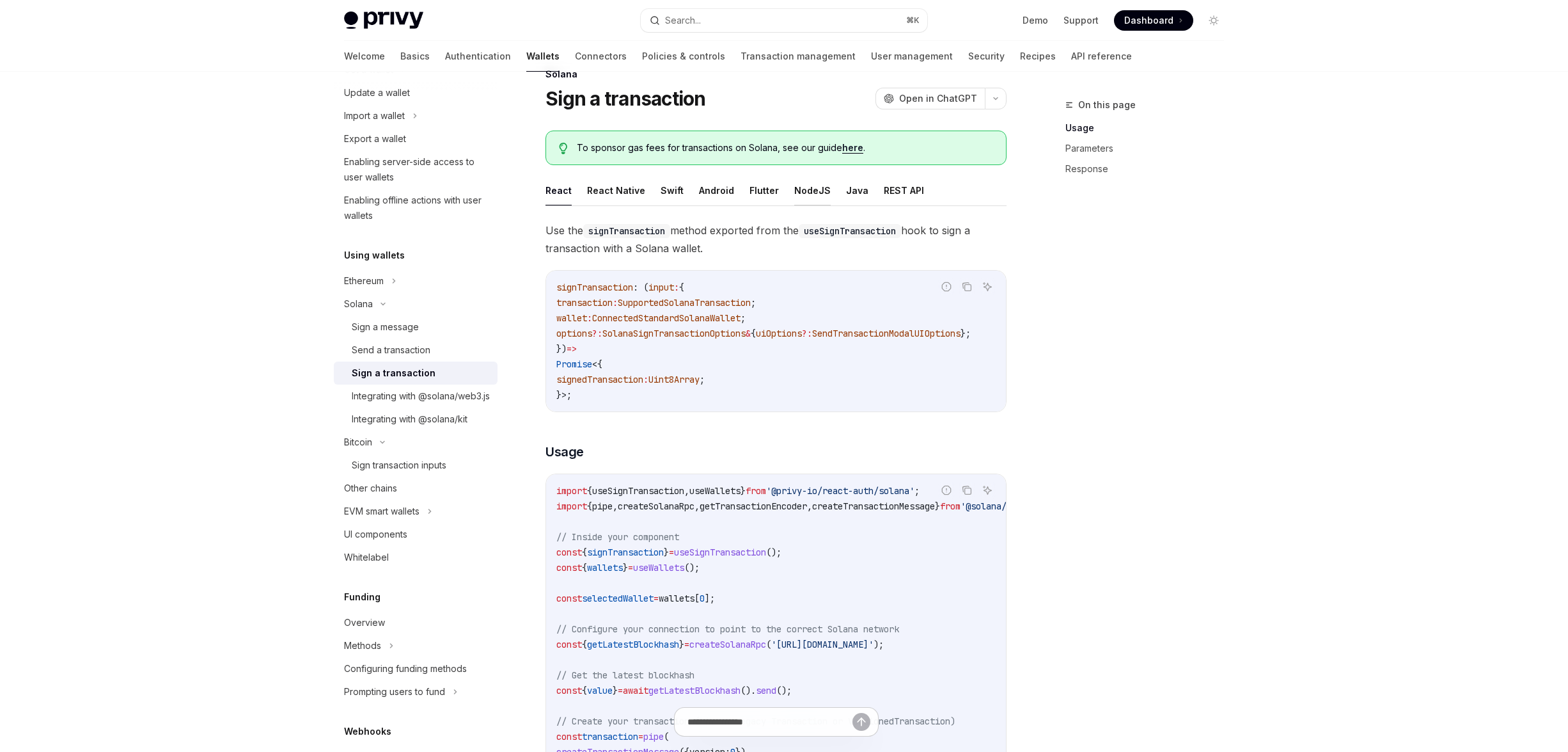
click at [805, 192] on button "NodeJS" at bounding box center [813, 190] width 37 height 30
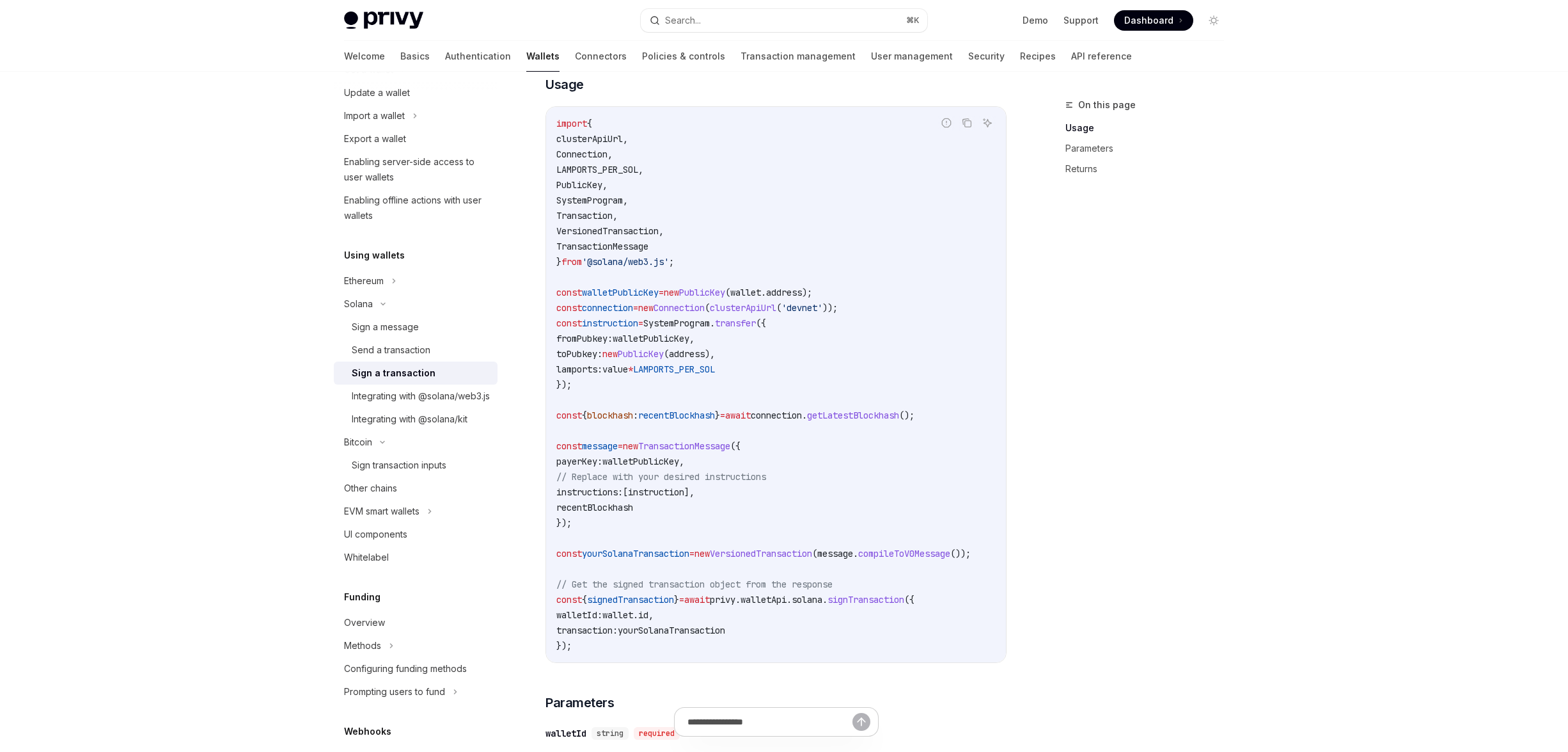
scroll to position [334, 0]
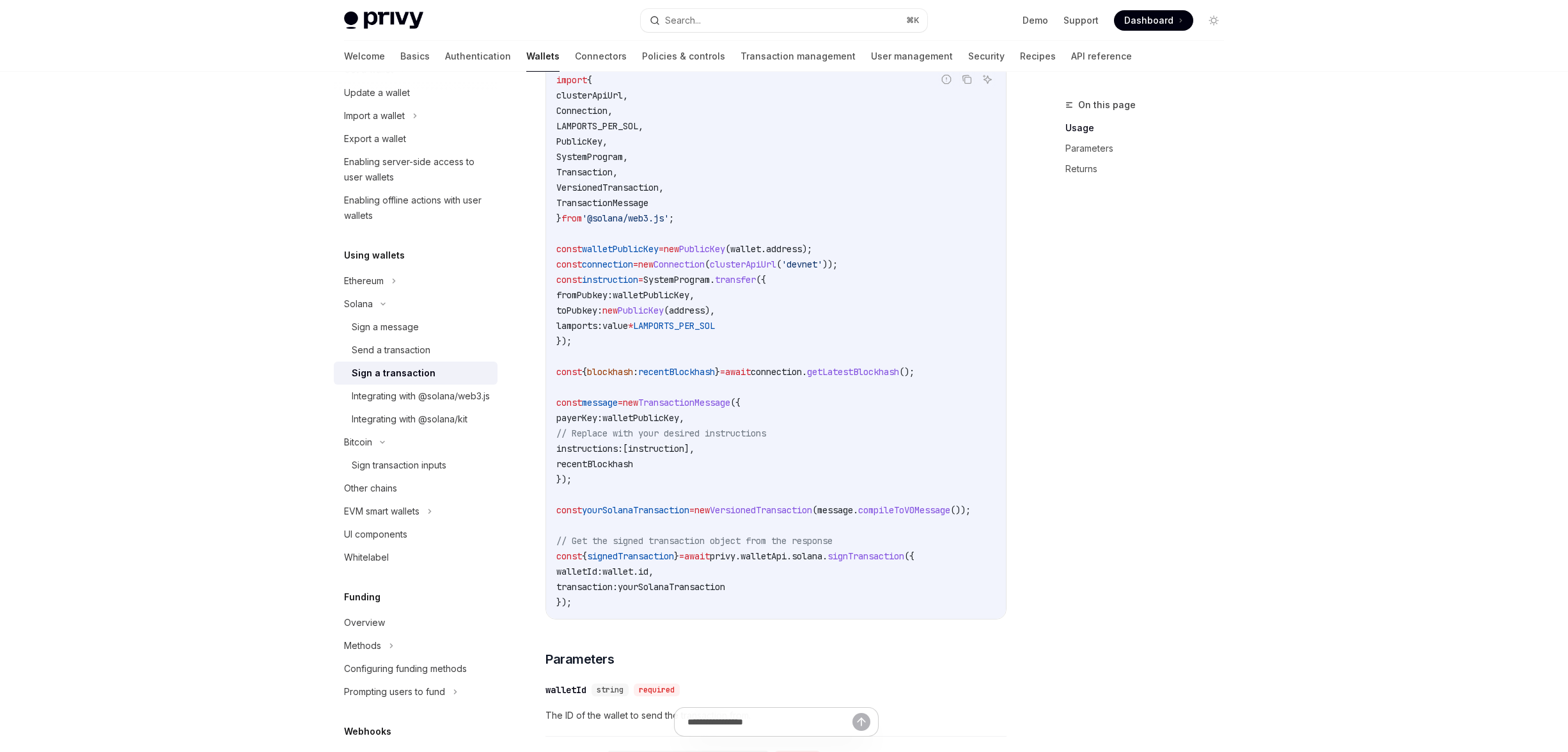
click at [633, 373] on span "blockhash" at bounding box center [610, 372] width 46 height 12
click at [622, 373] on span "blockhash" at bounding box center [610, 372] width 46 height 12
click at [677, 376] on span "recentBlockhash" at bounding box center [676, 372] width 77 height 12
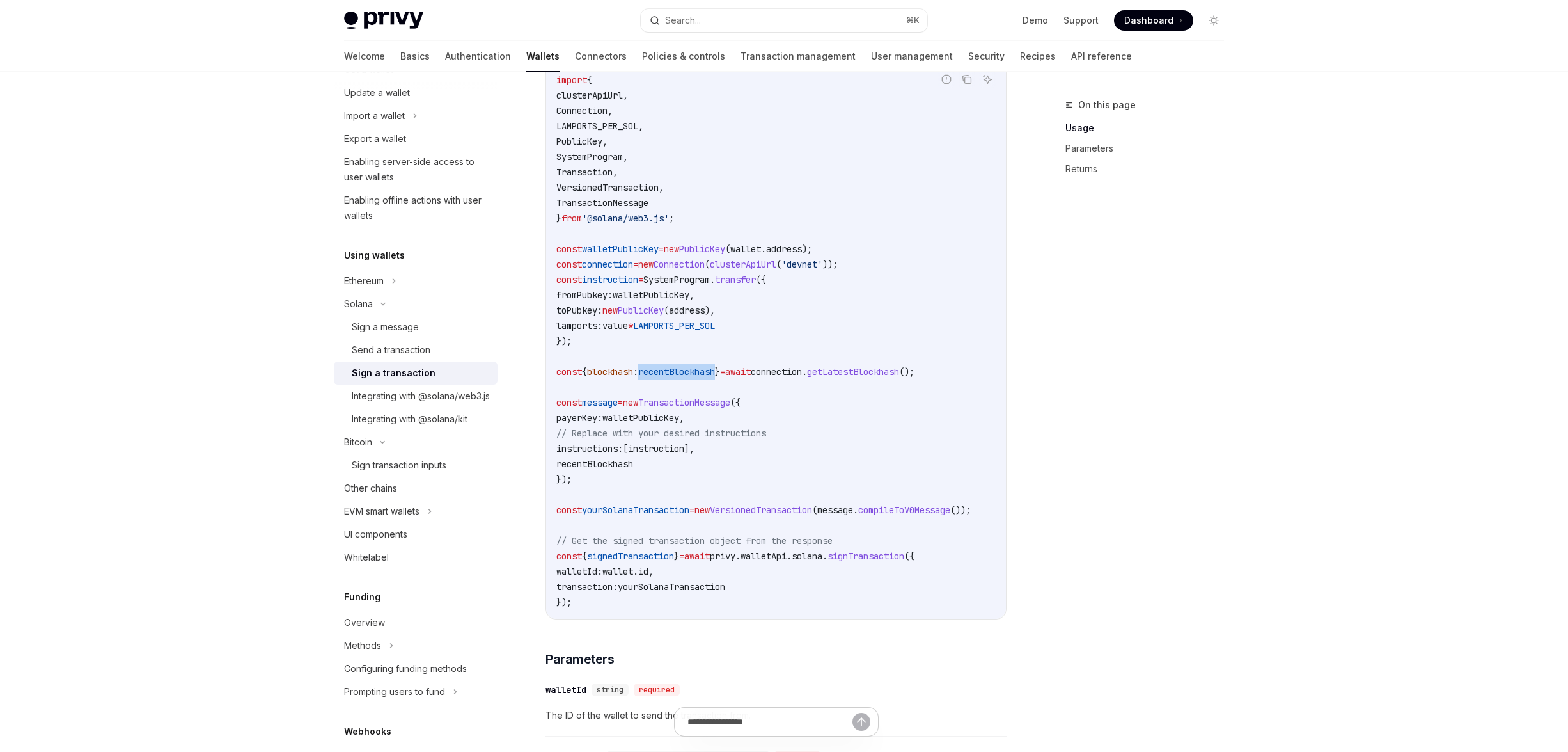
click at [677, 376] on span "recentBlockhash" at bounding box center [676, 372] width 77 height 12
copy span "recentBlockhash"
drag, startPoint x: 659, startPoint y: 402, endPoint x: 788, endPoint y: 402, distance: 129.0
click at [788, 402] on code "import { clusterApiUrl , Connection , LAMPORTS_PER_SOL , PublicKey , SystemProg…" at bounding box center [778, 341] width 445 height 537
click at [685, 478] on code "import { clusterApiUrl , Connection , LAMPORTS_PER_SOL , PublicKey , SystemProg…" at bounding box center [778, 341] width 445 height 537
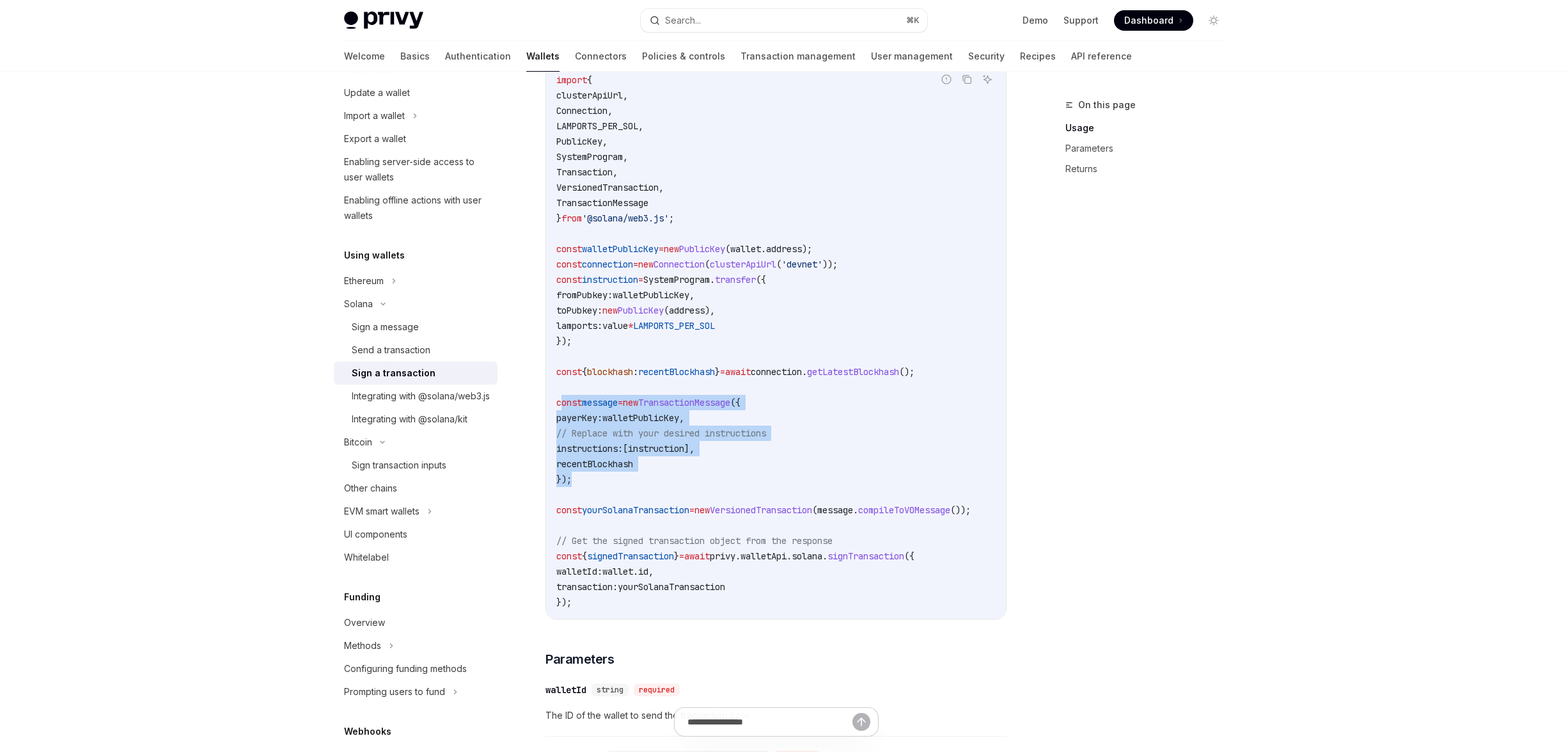
drag, startPoint x: 620, startPoint y: 478, endPoint x: 564, endPoint y: 409, distance: 88.9
click at [564, 409] on code "import { clusterApiUrl , Connection , LAMPORTS_PER_SOL , PublicKey , SystemProg…" at bounding box center [778, 341] width 445 height 537
click at [731, 468] on code "import { clusterApiUrl , Connection , LAMPORTS_PER_SOL , PublicKey , SystemProg…" at bounding box center [778, 341] width 445 height 537
drag, startPoint x: 581, startPoint y: 482, endPoint x: 555, endPoint y: 373, distance: 112.1
click at [555, 373] on div "import { clusterApiUrl , Connection , LAMPORTS_PER_SOL , PublicKey , SystemProg…" at bounding box center [776, 341] width 460 height 555
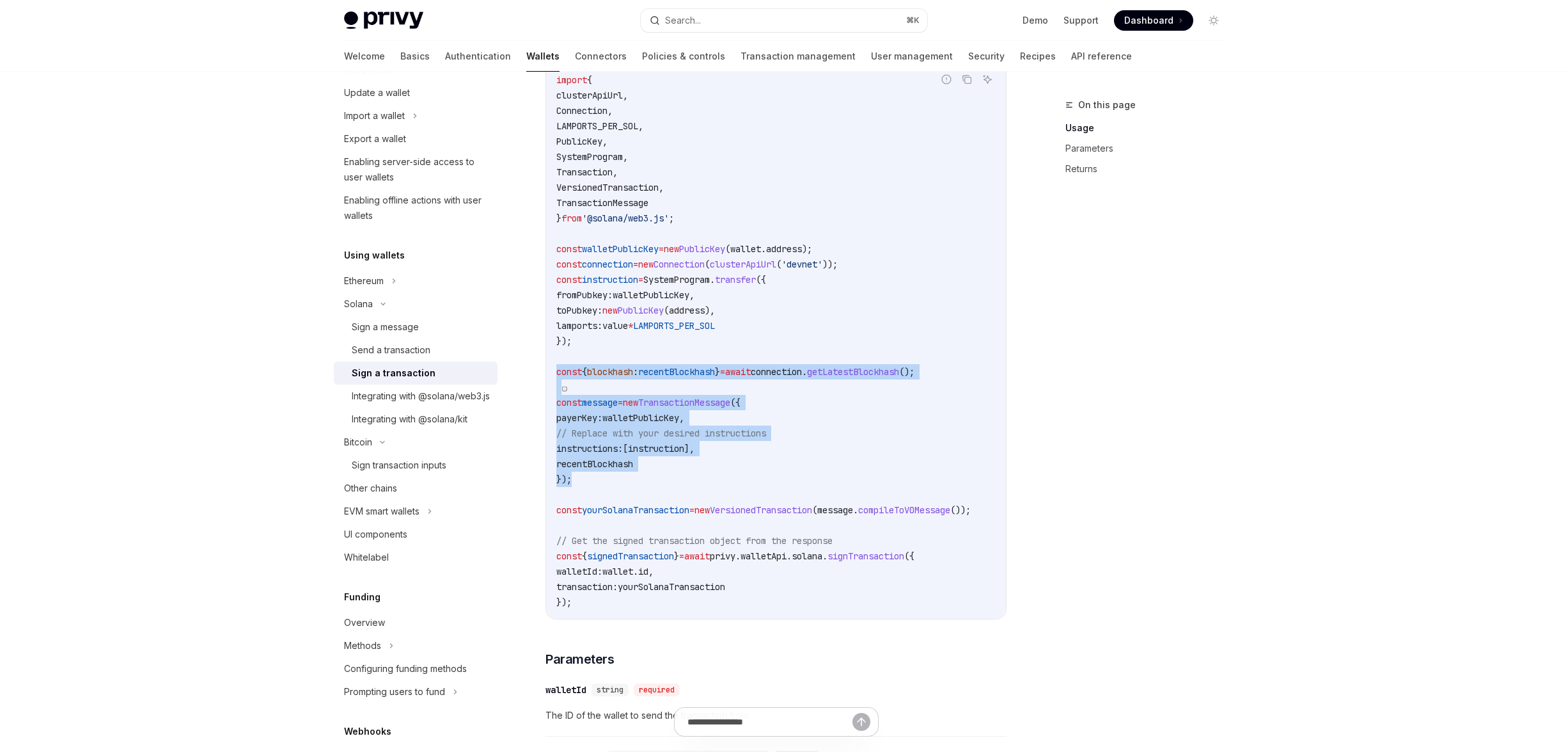
copy code "const { blockhash : recentBlockhash } = await connection . getLatestBlockhash (…"
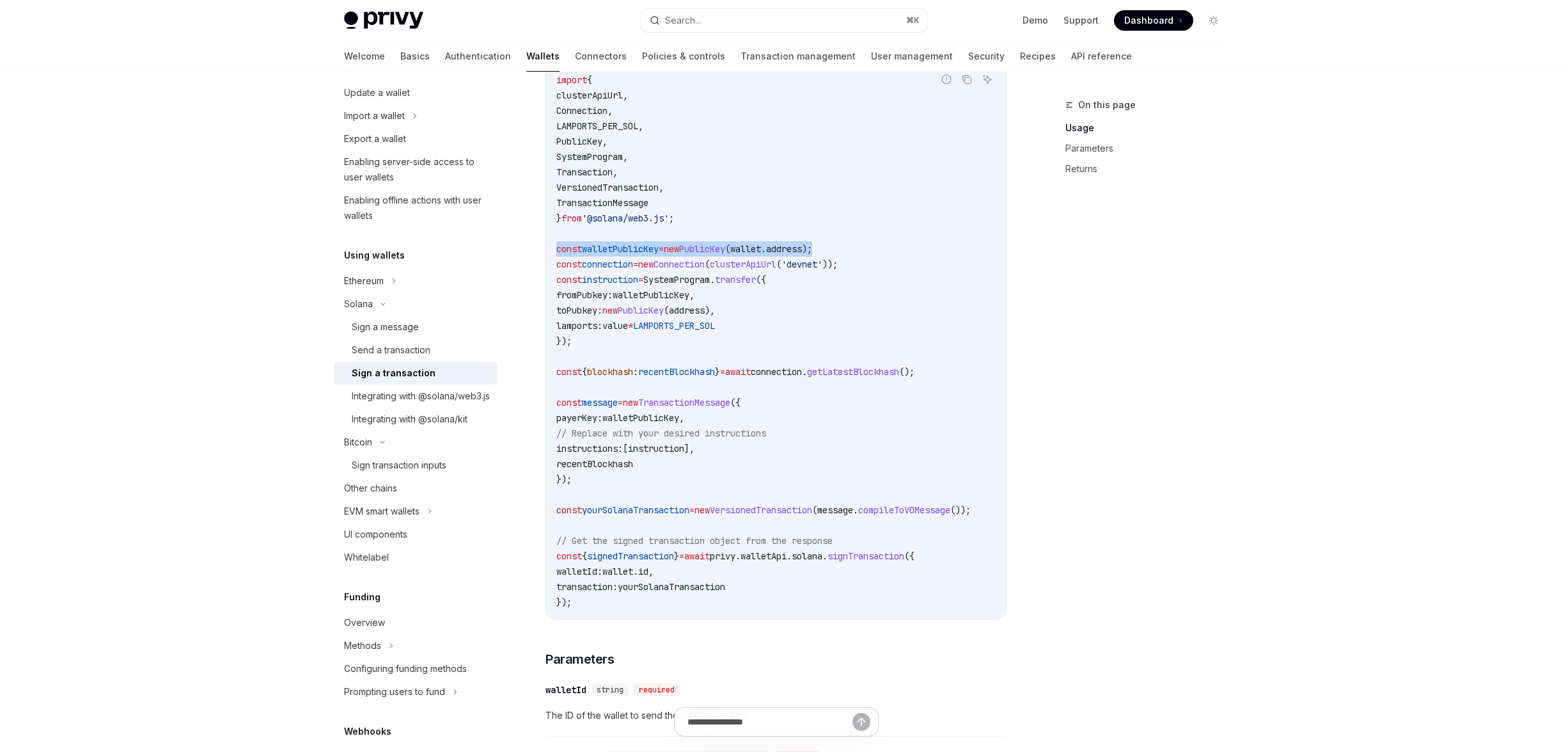
drag, startPoint x: 863, startPoint y: 255, endPoint x: 556, endPoint y: 257, distance: 307.0
click at [556, 257] on code "import { clusterApiUrl , Connection , LAMPORTS_PER_SOL , PublicKey , SystemProg…" at bounding box center [778, 341] width 445 height 537
copy span "const walletPublicKey = new PublicKey ( wallet . address );"
click at [703, 377] on span "recentBlockhash" at bounding box center [676, 372] width 77 height 12
click at [702, 407] on span "TransactionMessage" at bounding box center [684, 402] width 92 height 12
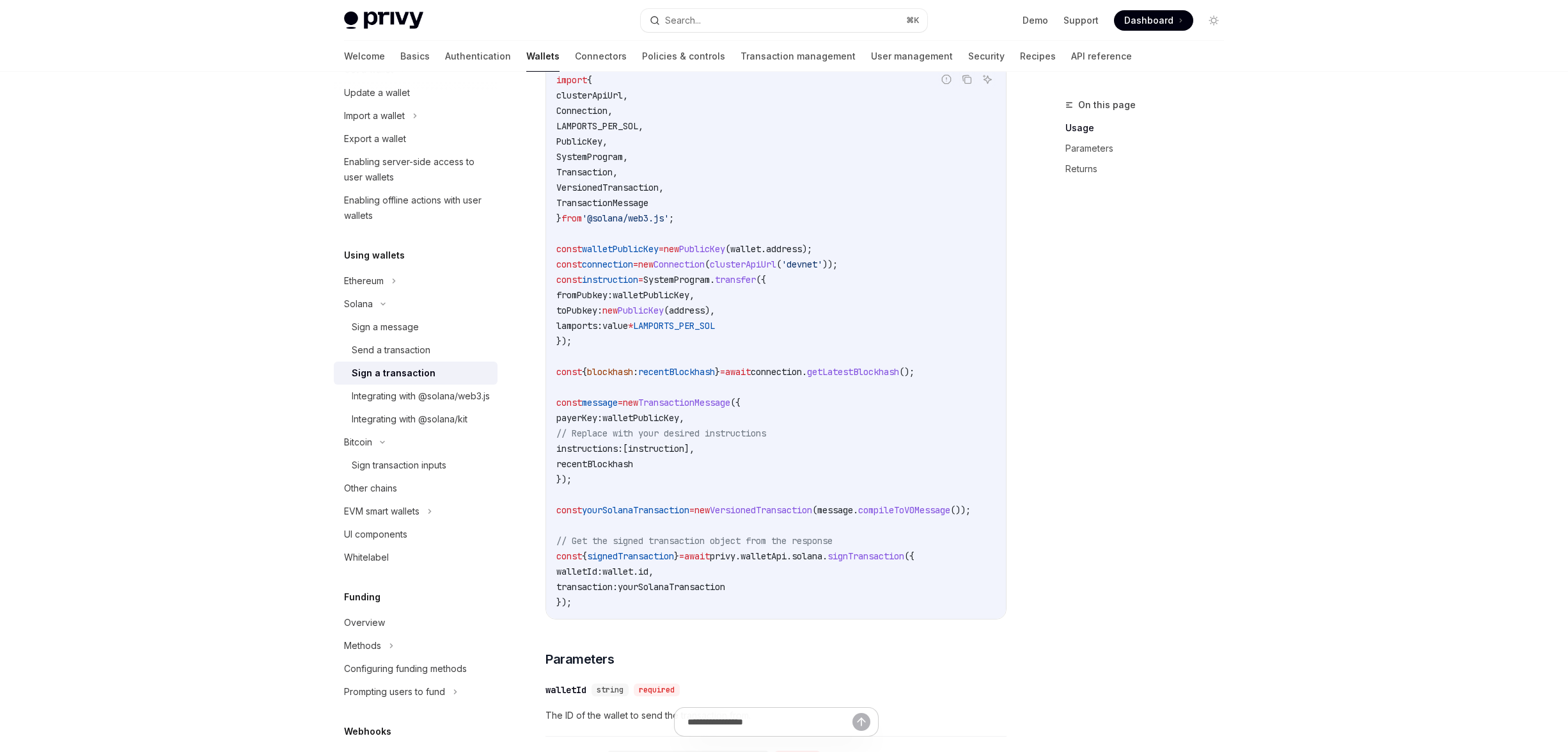
click at [702, 407] on span "TransactionMessage" at bounding box center [684, 402] width 92 height 12
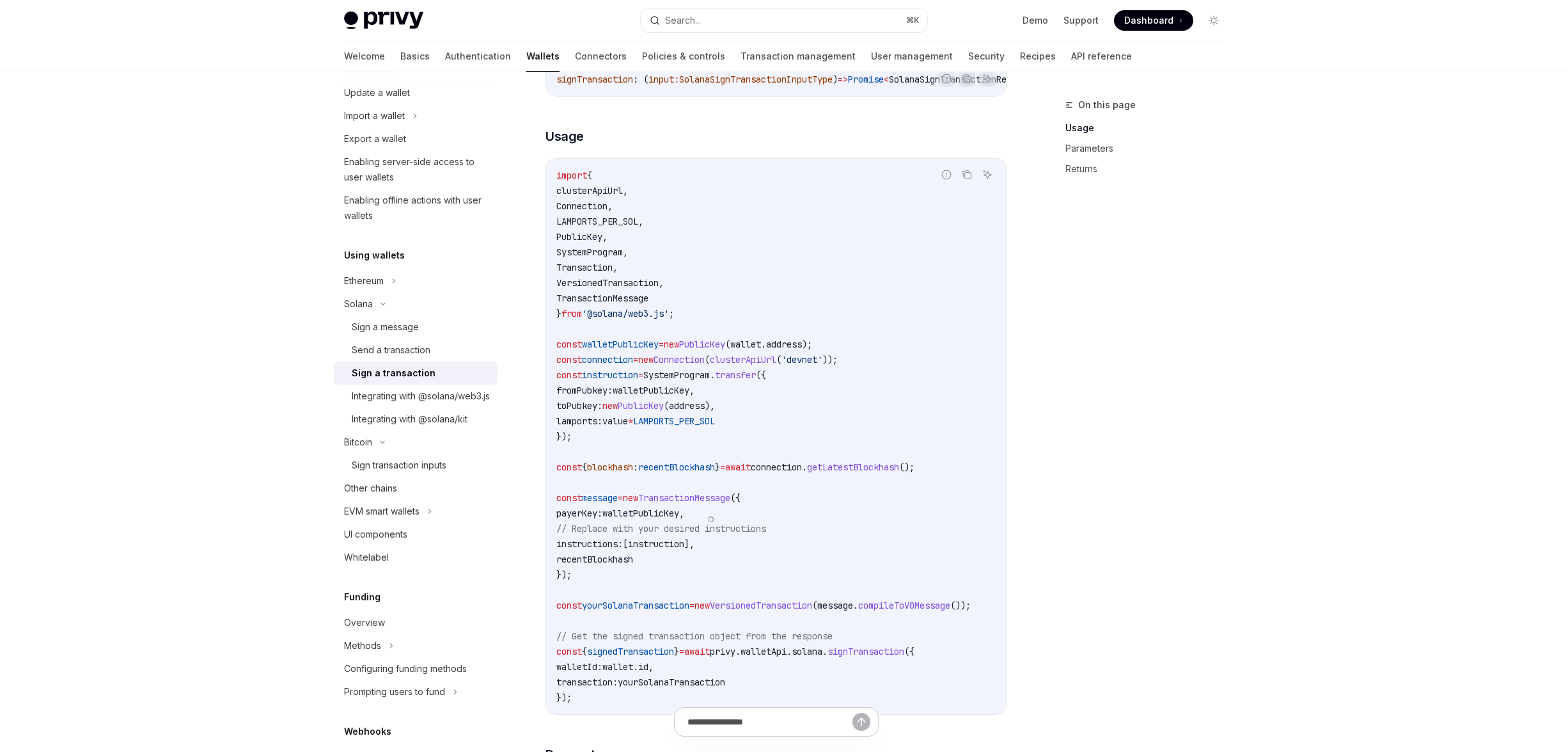
scroll to position [186, 0]
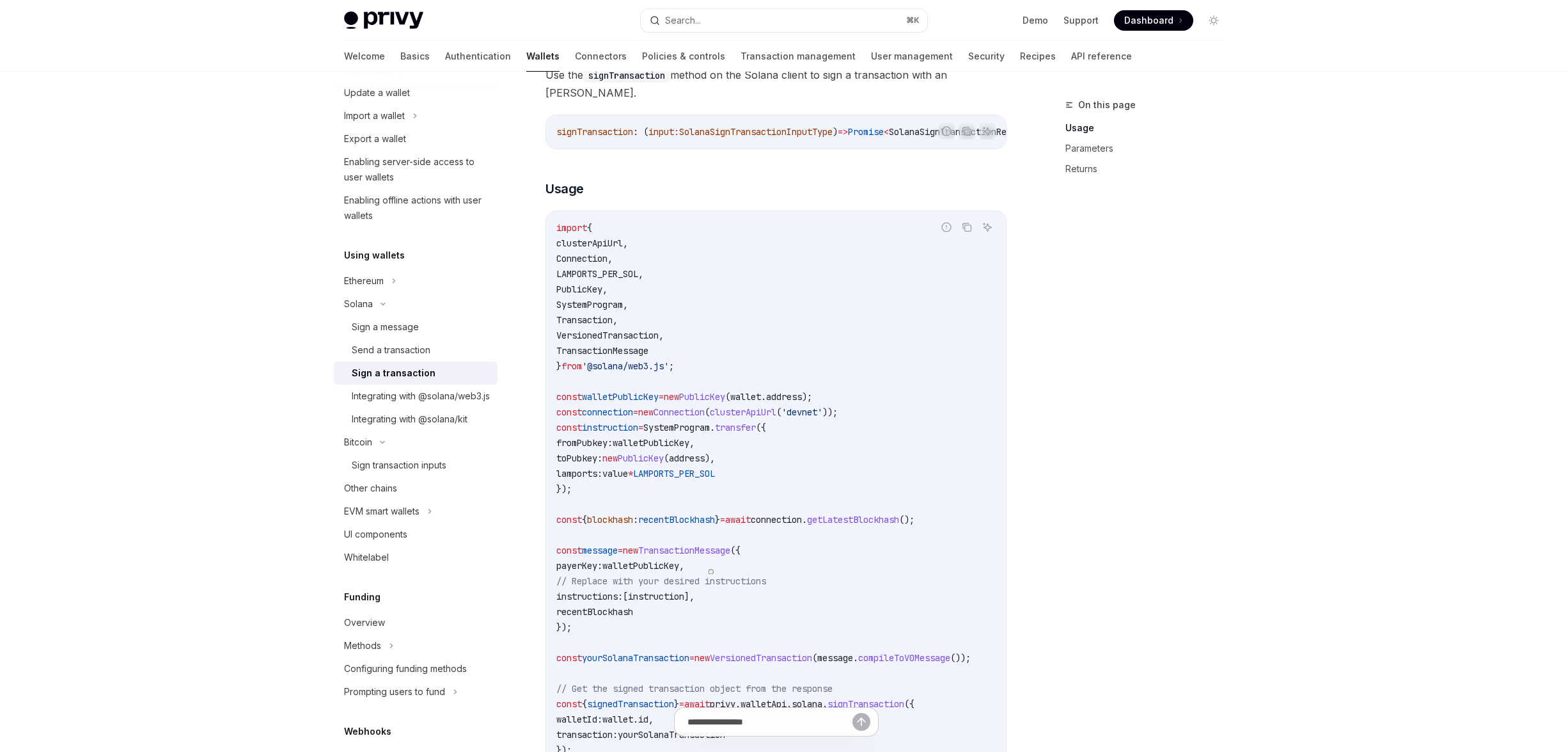
click at [626, 356] on span "TransactionMessage" at bounding box center [602, 351] width 92 height 12
copy span "TransactionMessage"
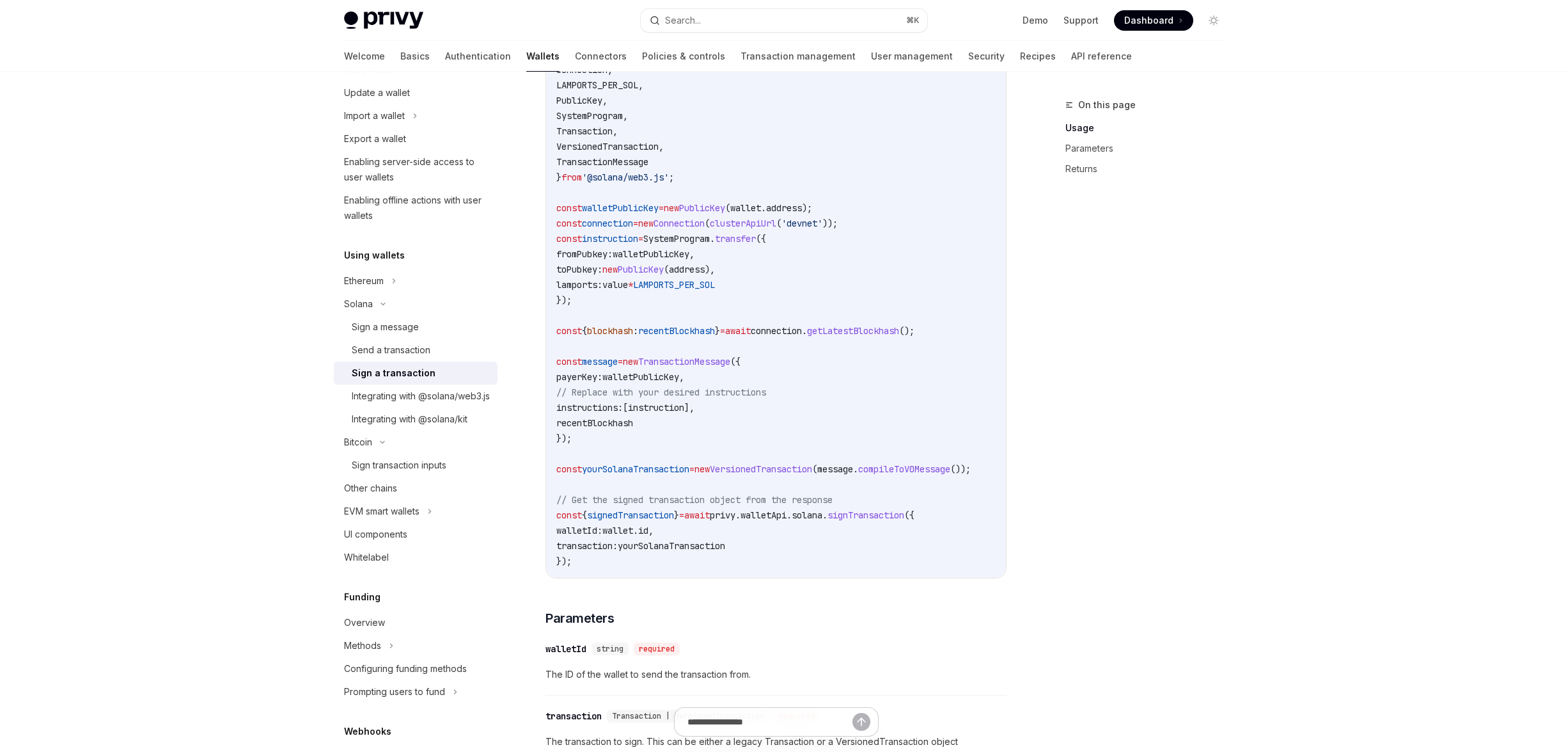
scroll to position [377, 0]
click at [674, 549] on span "yourSolanaTransaction" at bounding box center [672, 544] width 108 height 12
click at [805, 469] on span "VersionedTransaction" at bounding box center [761, 467] width 102 height 12
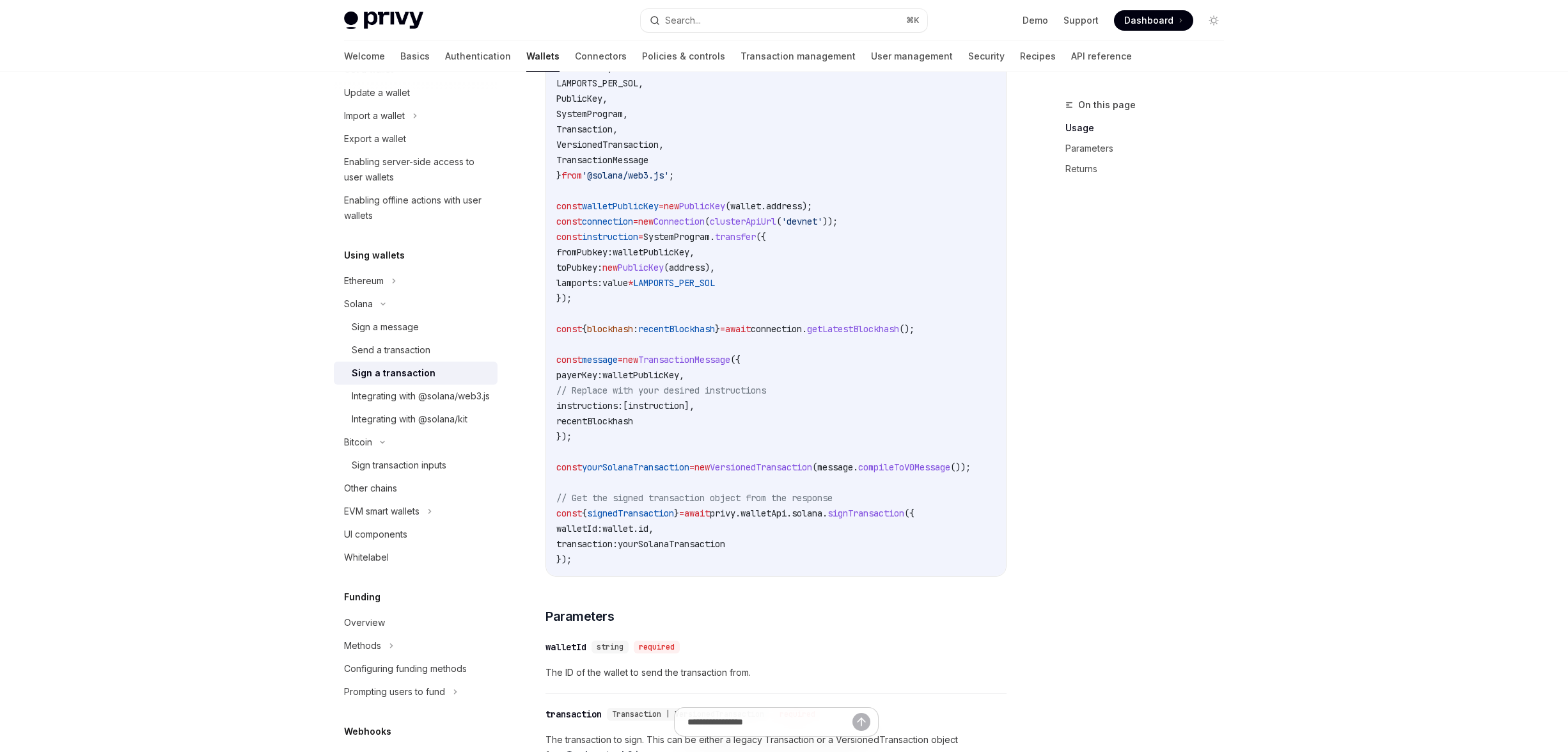
click at [780, 472] on span "VersionedTransaction" at bounding box center [761, 467] width 102 height 12
click at [622, 150] on span "VersionedTransaction" at bounding box center [607, 145] width 102 height 12
copy span "VersionedTransaction"
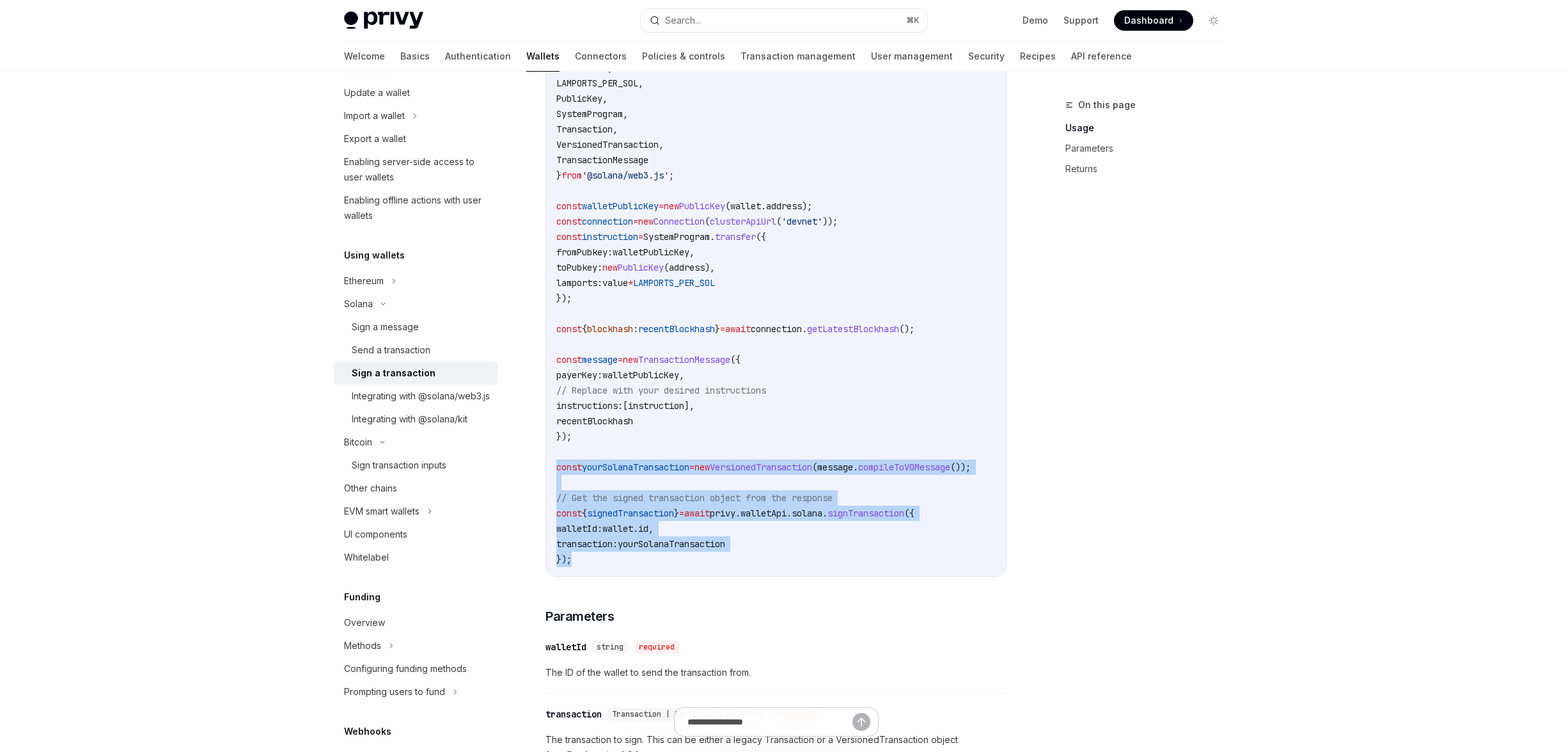
drag, startPoint x: 553, startPoint y: 471, endPoint x: 597, endPoint y: 557, distance: 96.6
click at [597, 557] on div "import { clusterApiUrl , Connection , LAMPORTS_PER_SOL , PublicKey , SystemProg…" at bounding box center [776, 298] width 460 height 555
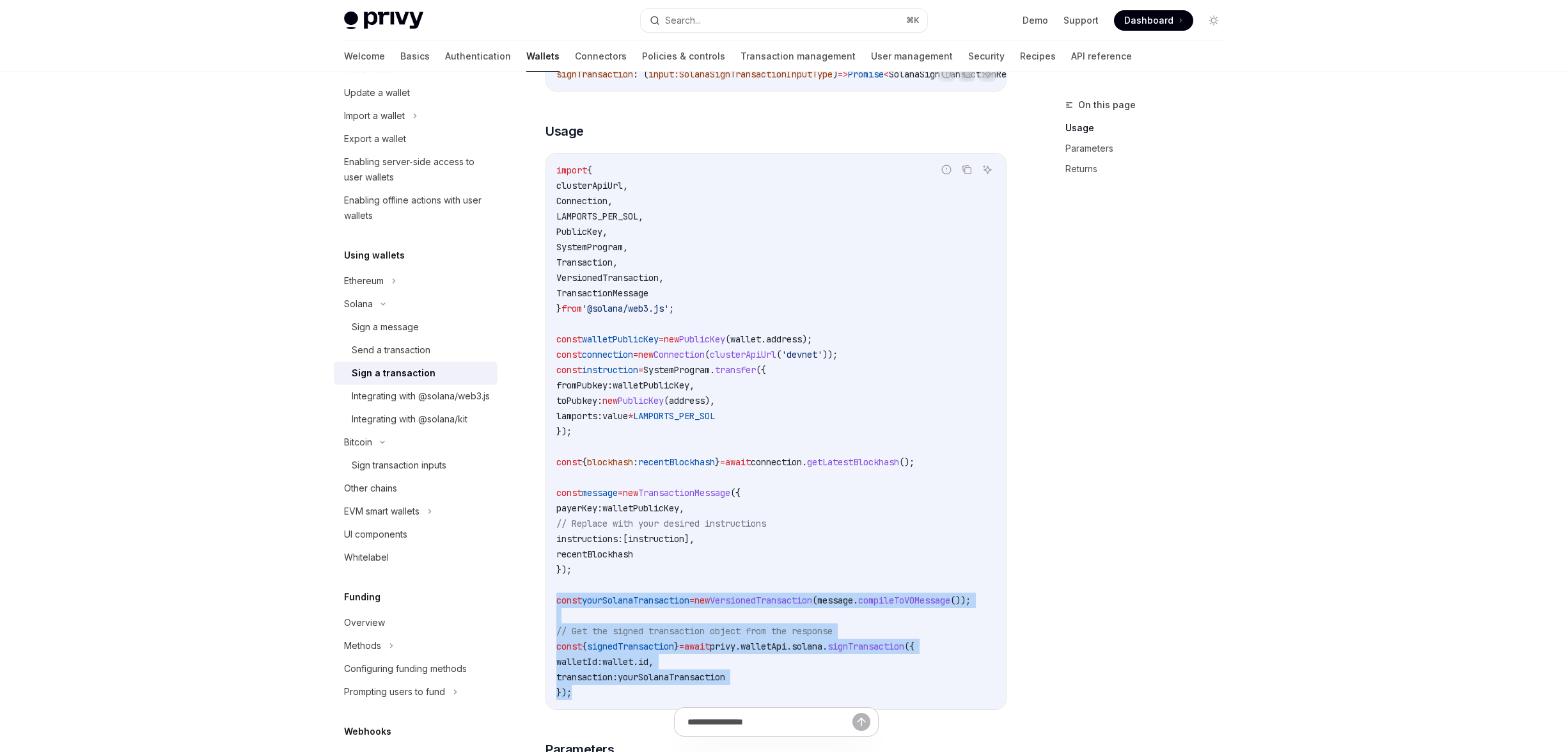
scroll to position [243, 0]
click at [677, 667] on code "import { clusterApiUrl , Connection , LAMPORTS_PER_SOL , PublicKey , SystemProg…" at bounding box center [778, 432] width 445 height 537
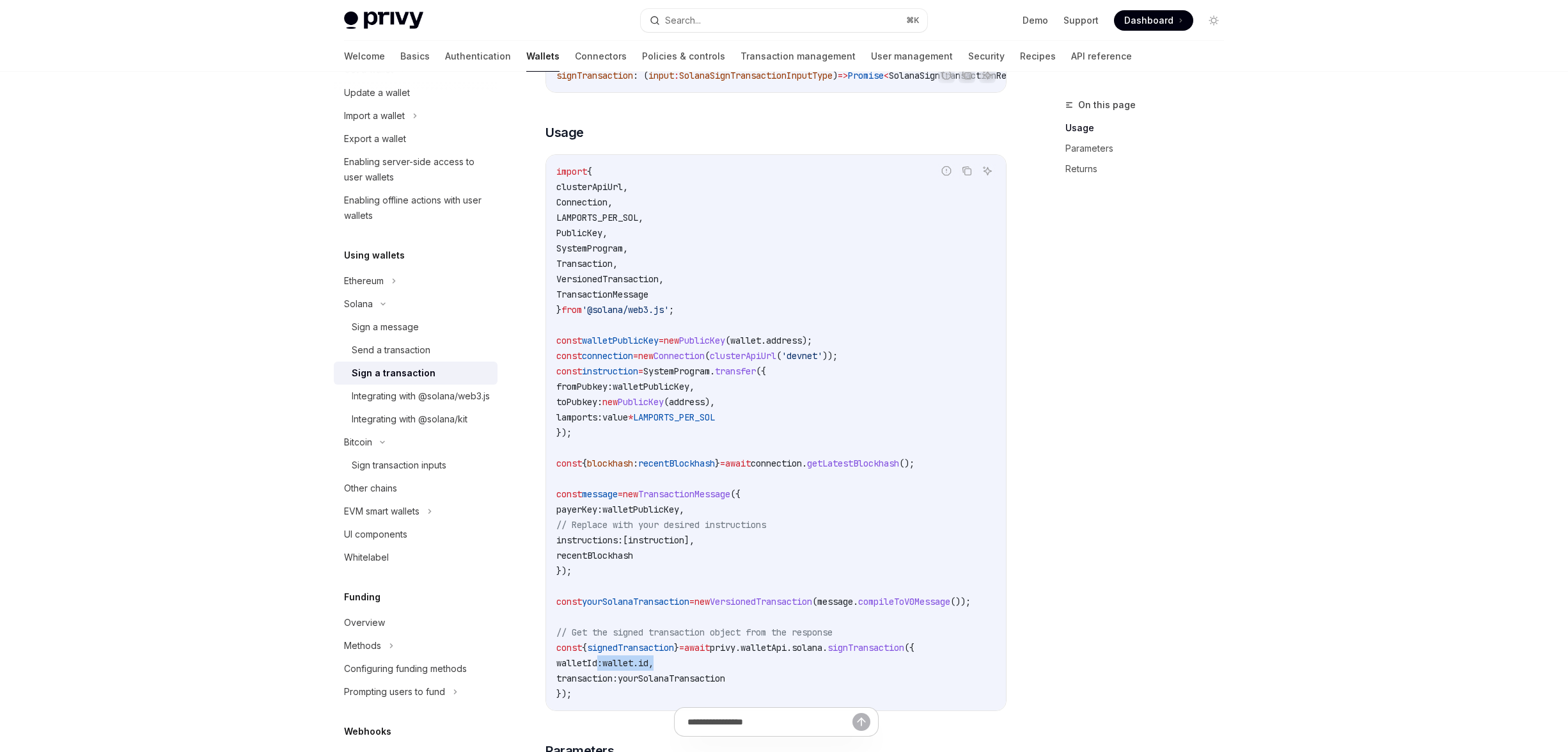
drag, startPoint x: 695, startPoint y: 667, endPoint x: 601, endPoint y: 662, distance: 94.1
click at [599, 663] on code "import { clusterApiUrl , Connection , LAMPORTS_PER_SOL , PublicKey , SystemProg…" at bounding box center [778, 432] width 445 height 537
click at [413, 323] on div "Sign a message" at bounding box center [385, 327] width 67 height 15
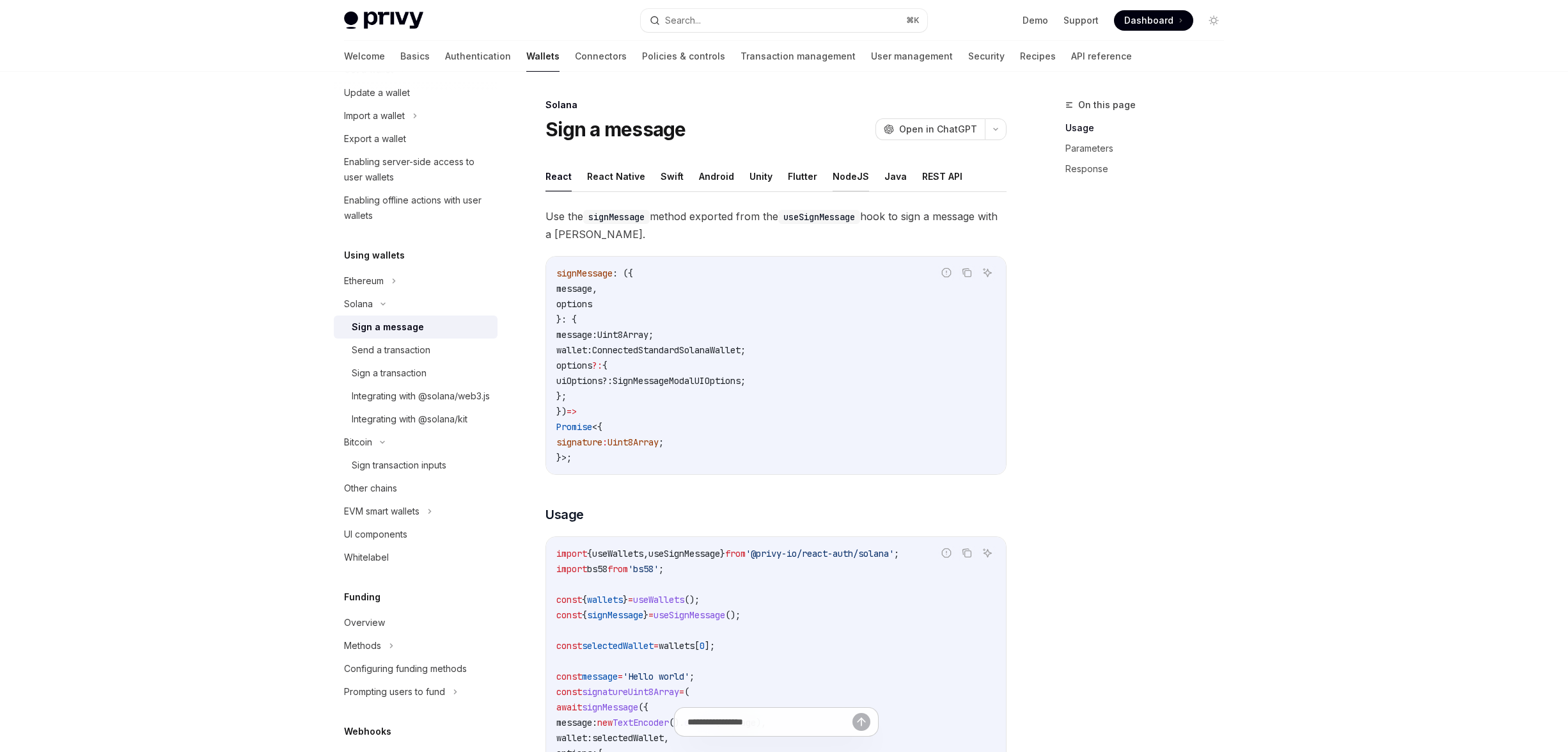
click at [835, 175] on button "NodeJS" at bounding box center [851, 177] width 37 height 30
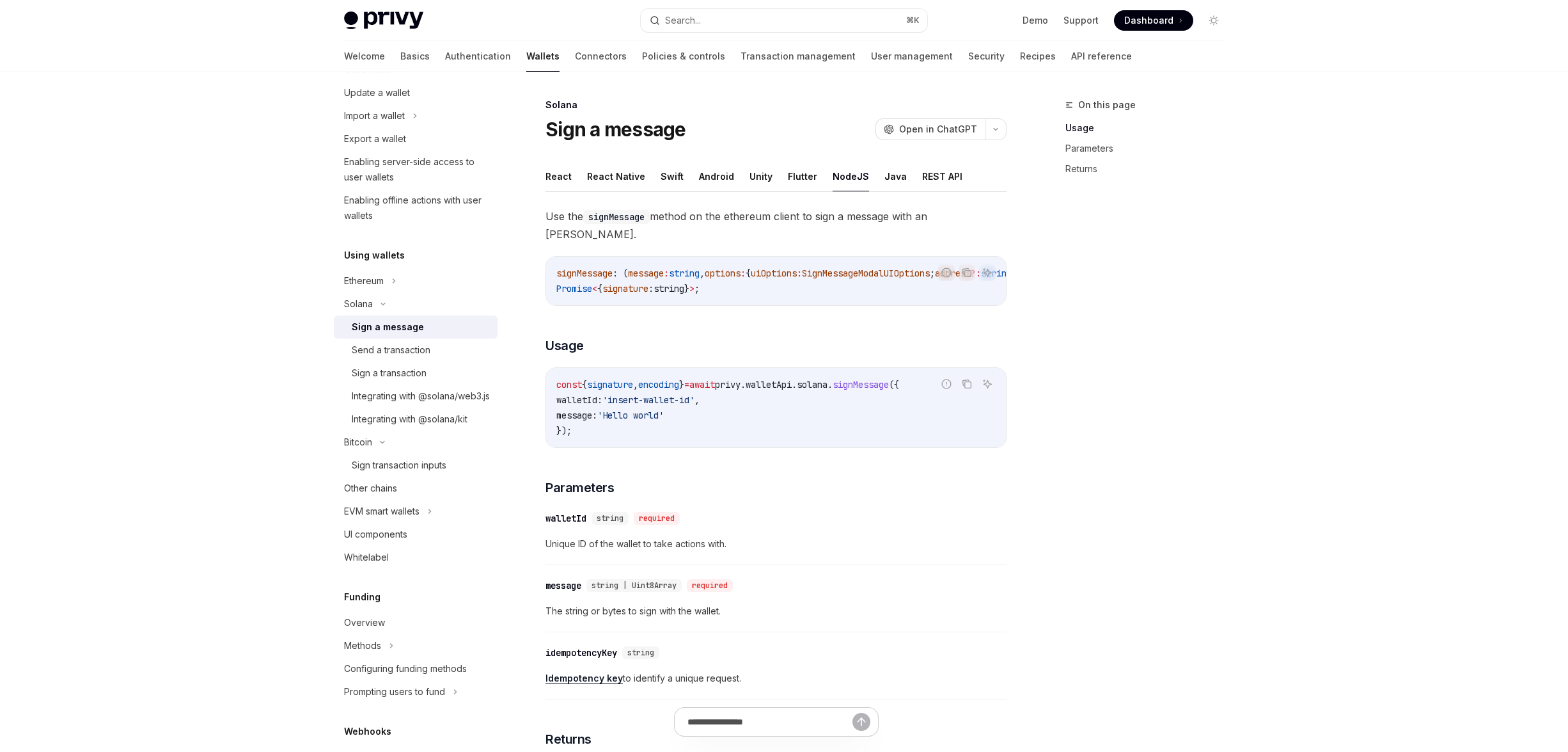
click at [588, 409] on span "message:" at bounding box center [576, 415] width 41 height 12
click at [397, 346] on div "Send a transaction" at bounding box center [391, 350] width 79 height 15
click at [384, 366] on div "Sign a transaction" at bounding box center [389, 373] width 75 height 15
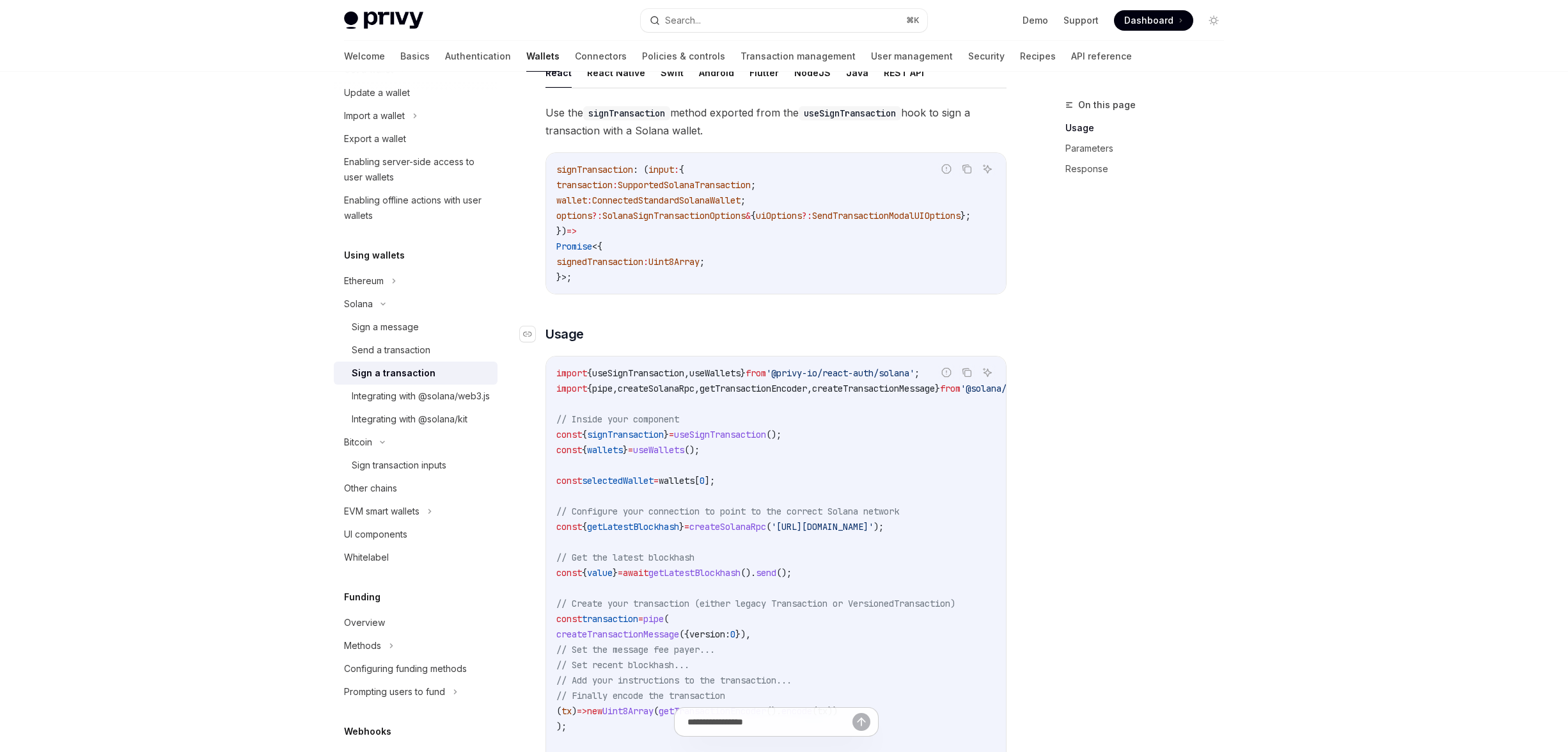
scroll to position [131, 0]
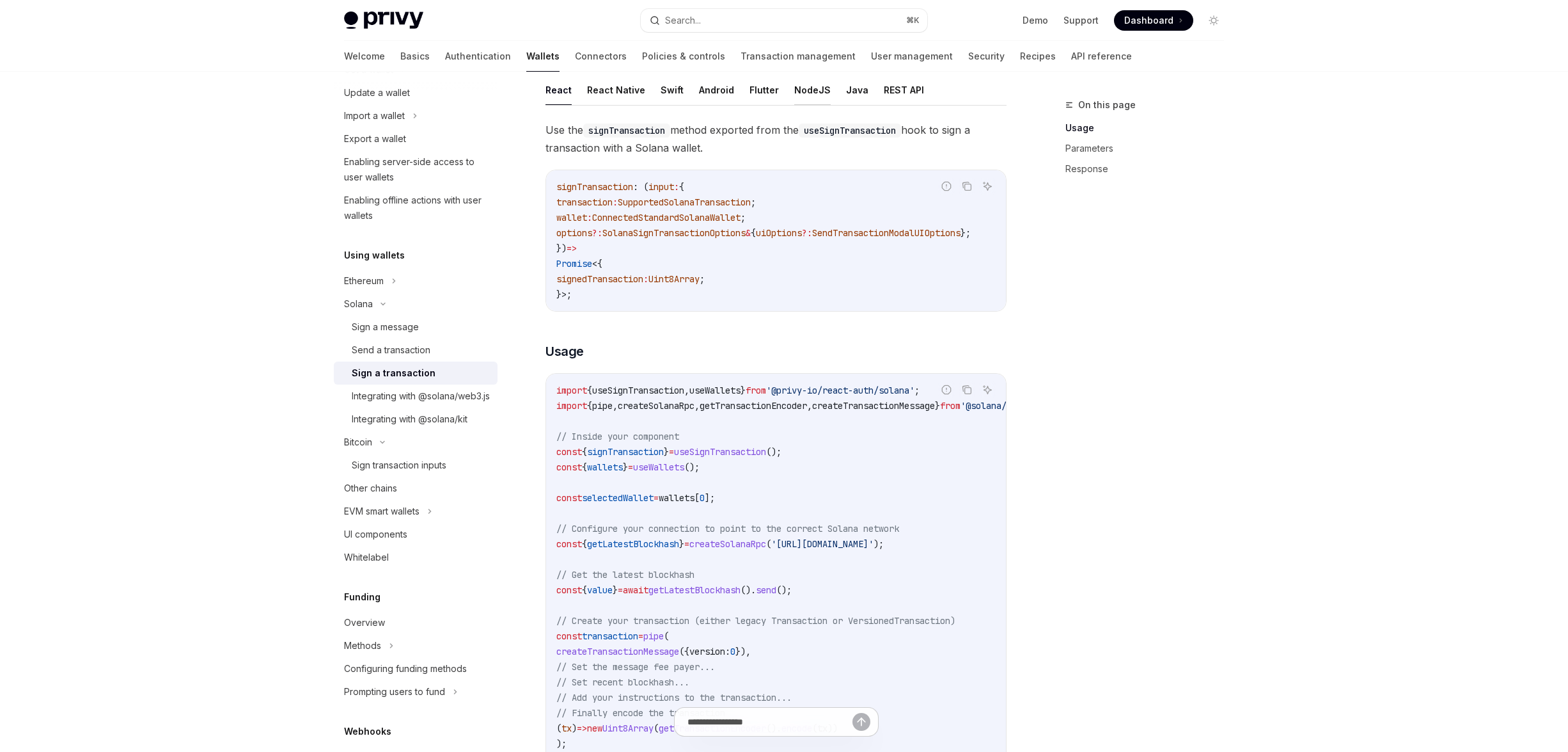
click at [795, 91] on button "NodeJS" at bounding box center [813, 90] width 37 height 30
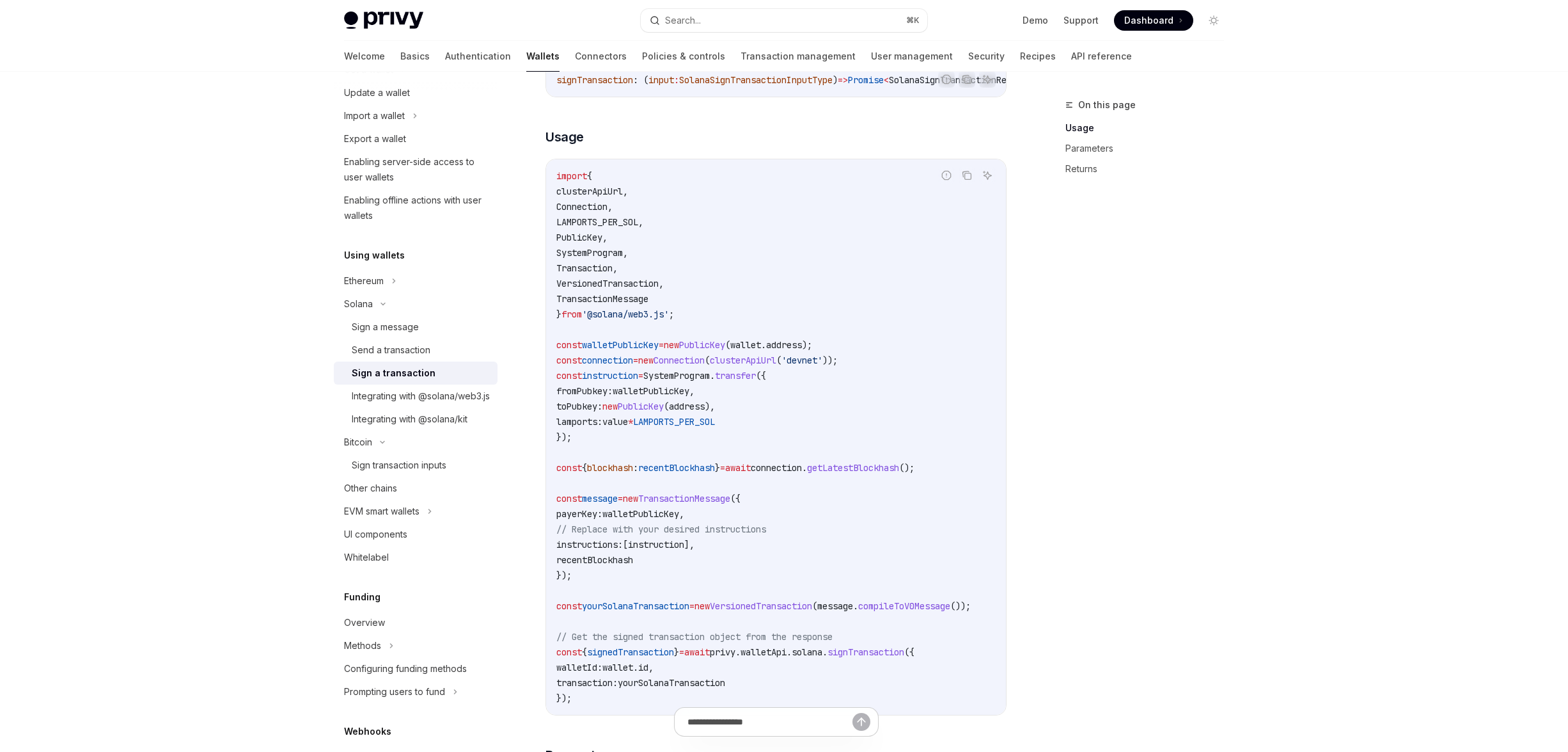
scroll to position [346, 0]
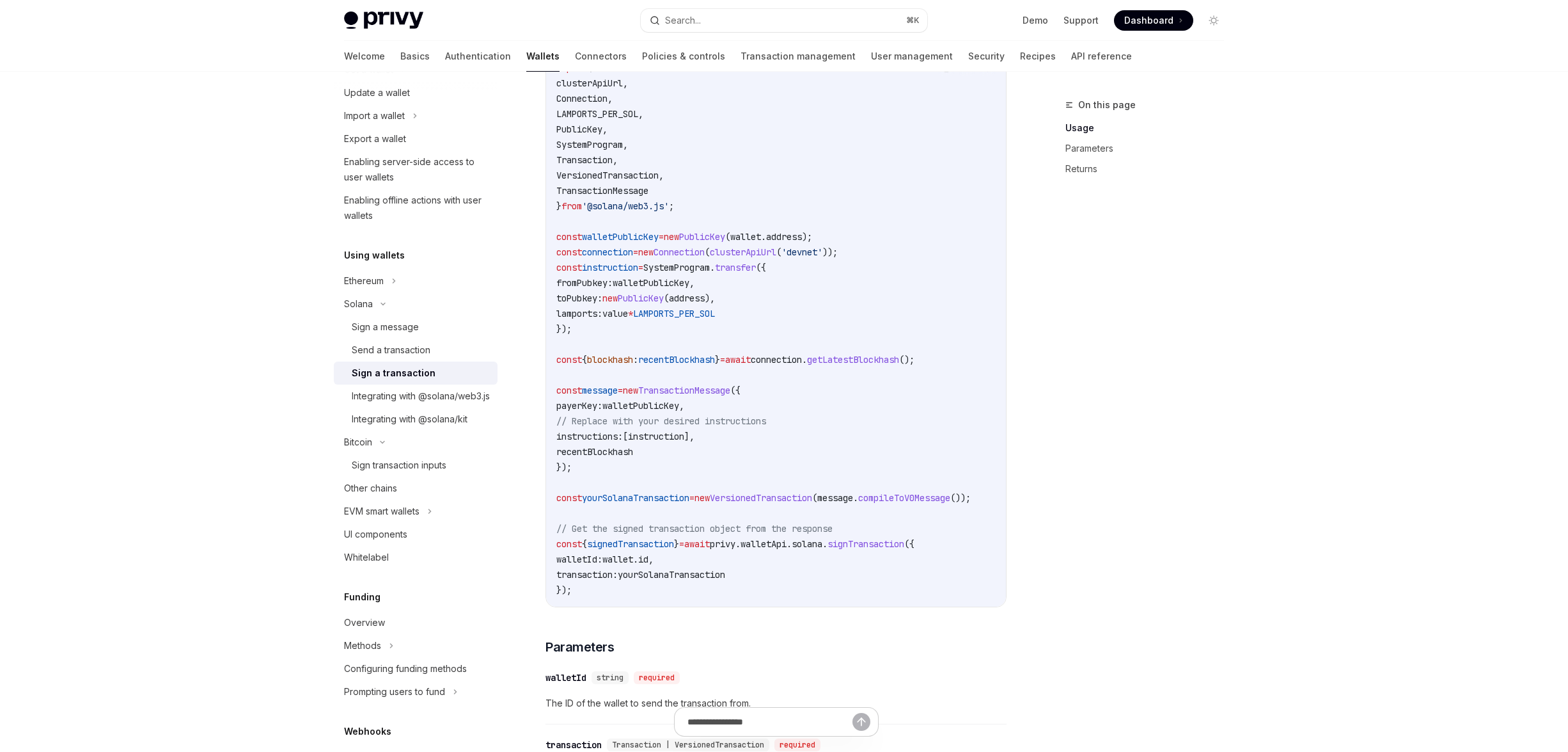
click at [881, 549] on span "signTransaction" at bounding box center [866, 544] width 77 height 12
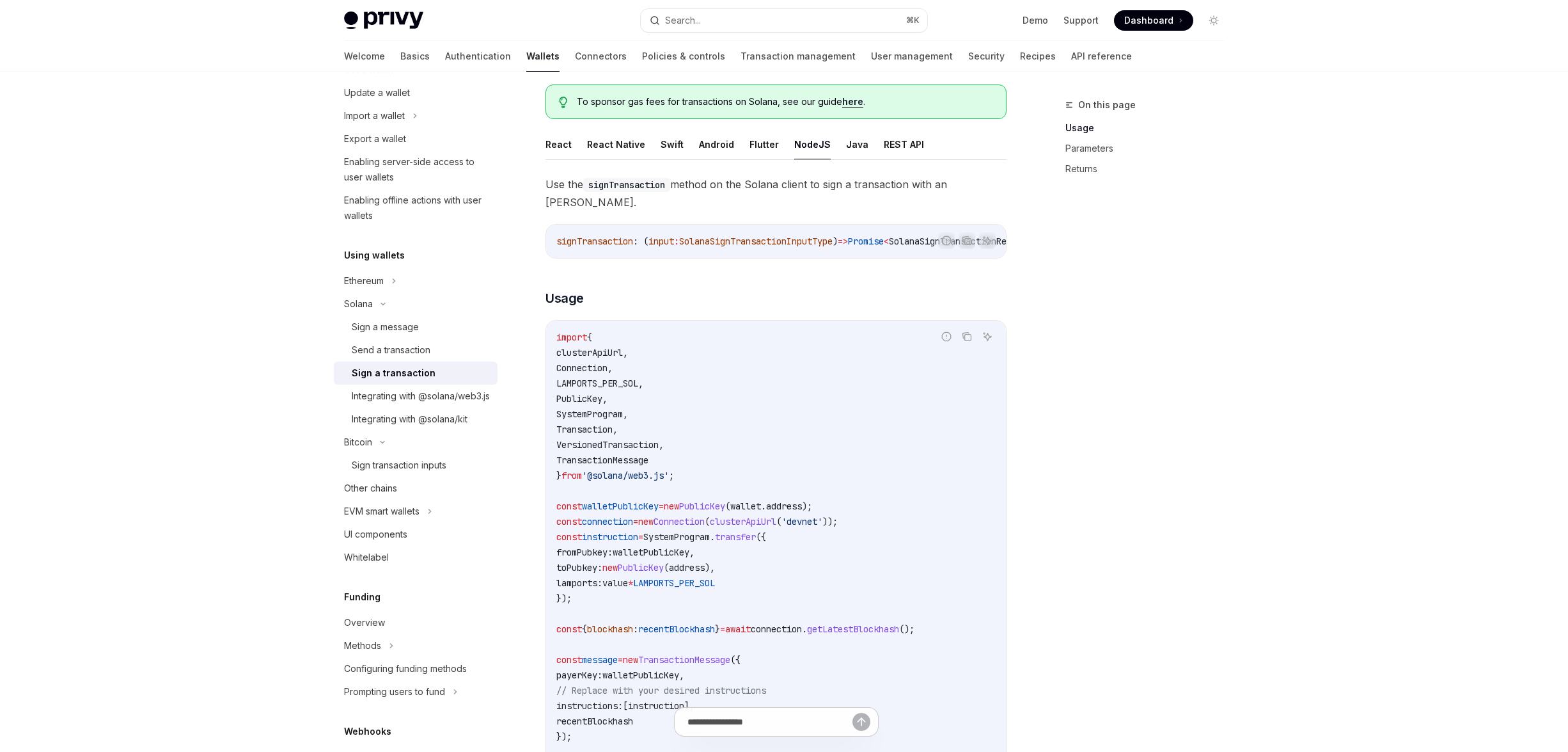
scroll to position [76, 0]
click at [558, 142] on button "React" at bounding box center [559, 145] width 26 height 30
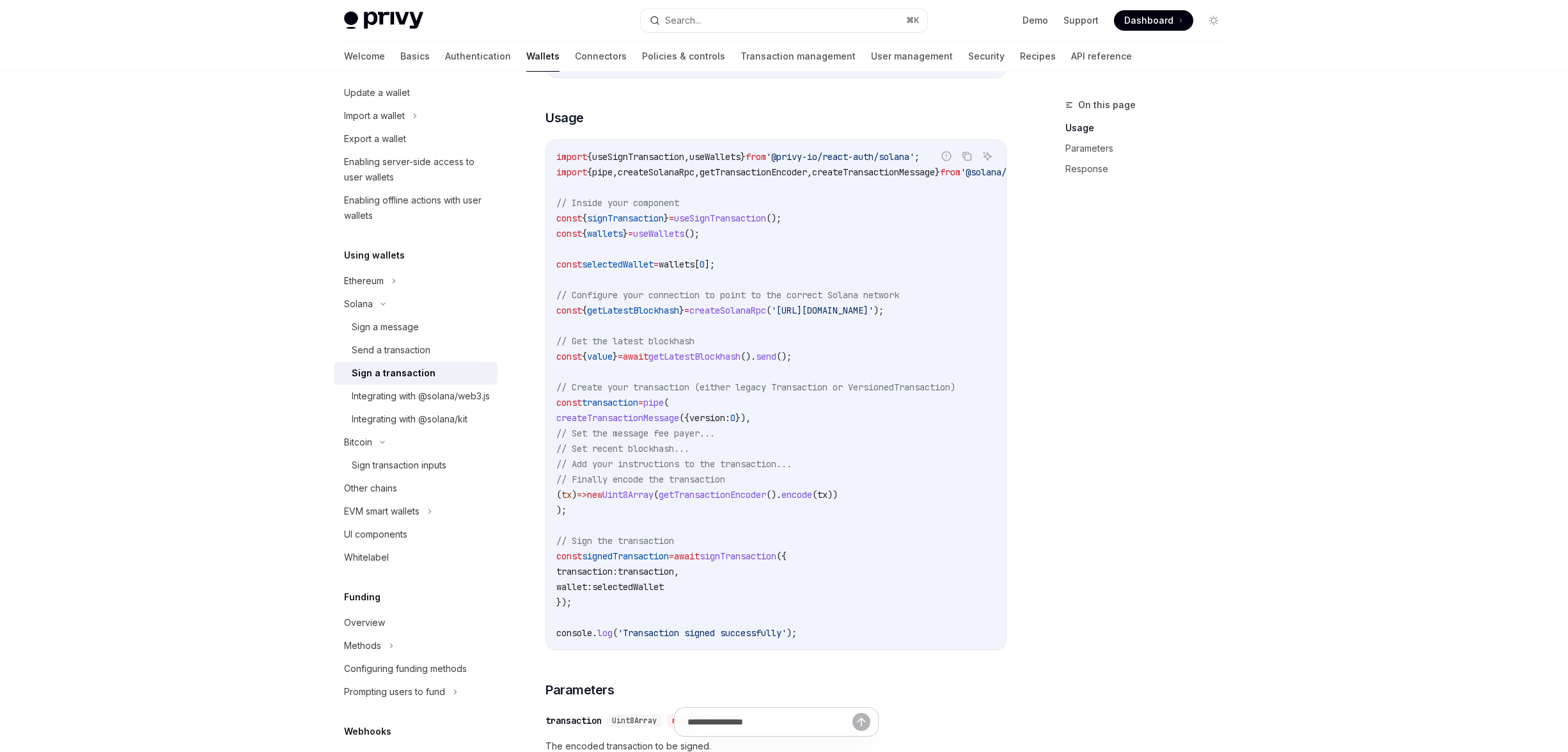
scroll to position [327, 0]
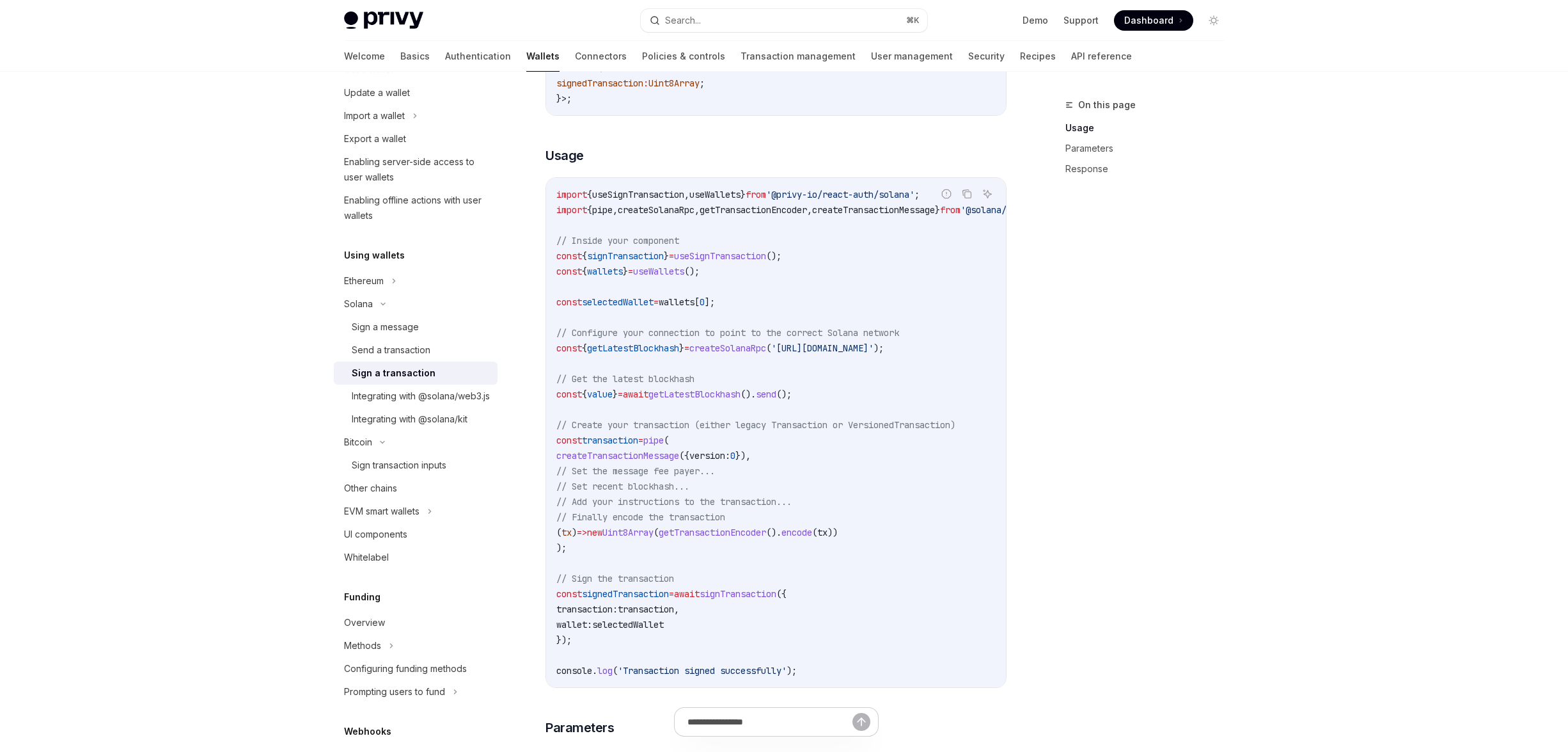
drag, startPoint x: 570, startPoint y: 630, endPoint x: 603, endPoint y: 630, distance: 33.0
click at [592, 630] on span "wallet:" at bounding box center [574, 625] width 36 height 12
drag, startPoint x: 567, startPoint y: 629, endPoint x: 601, endPoint y: 629, distance: 34.0
click at [592, 629] on span "wallet:" at bounding box center [574, 625] width 36 height 12
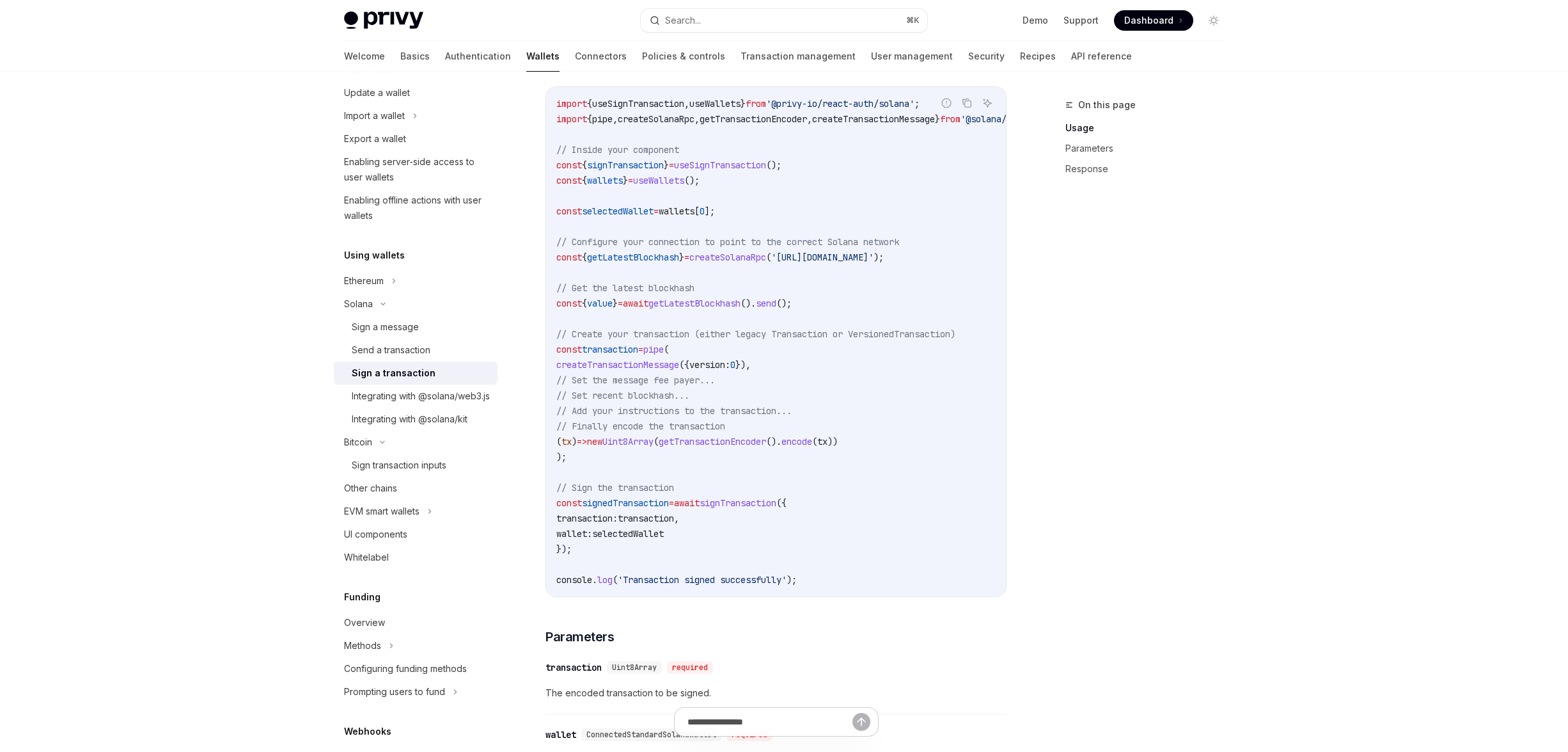
scroll to position [478, 0]
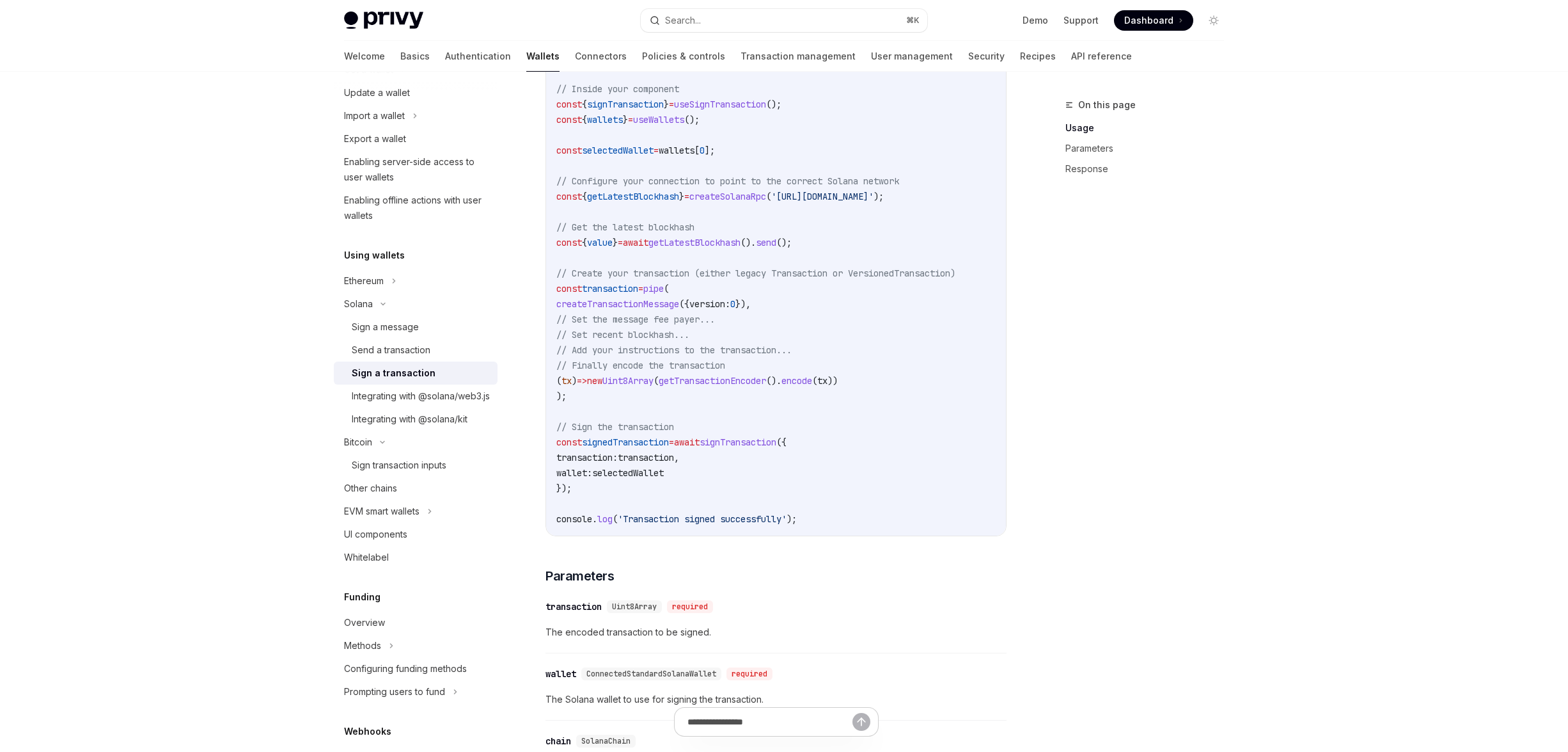
click at [708, 476] on code "import { useSignTransaction , useWallets } from '@privy-io/react-auth/solana' ;…" at bounding box center [809, 281] width 506 height 491
drag, startPoint x: 710, startPoint y: 477, endPoint x: 577, endPoint y: 477, distance: 133.0
click at [577, 477] on code "import { useSignTransaction , useWallets } from '@privy-io/react-auth/solana' ;…" at bounding box center [809, 281] width 506 height 491
drag, startPoint x: 568, startPoint y: 477, endPoint x: 691, endPoint y: 472, distance: 123.1
click at [691, 474] on code "import { useSignTransaction , useWallets } from '@privy-io/react-auth/solana' ;…" at bounding box center [809, 281] width 506 height 491
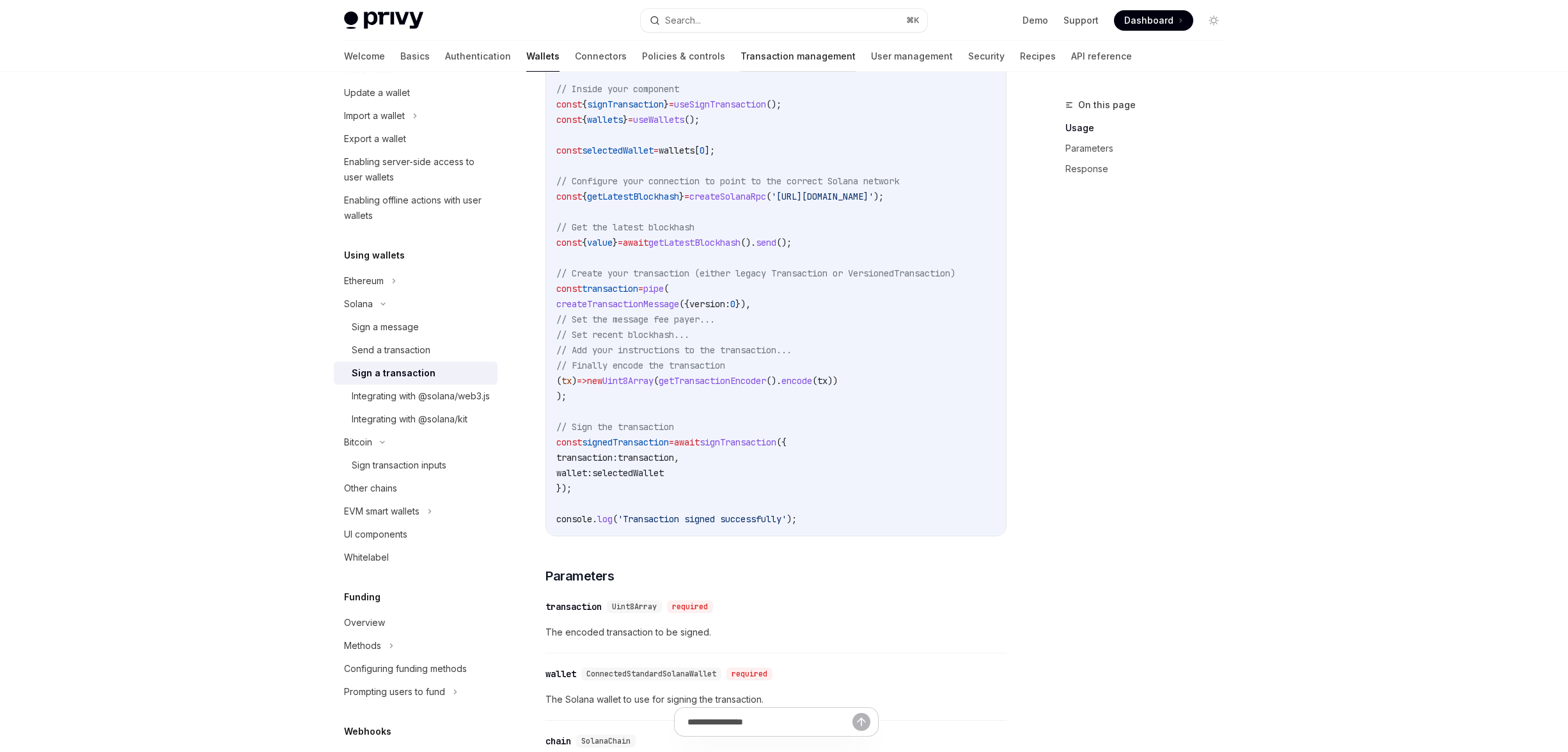
click at [740, 58] on link "Transaction management" at bounding box center [797, 56] width 115 height 31
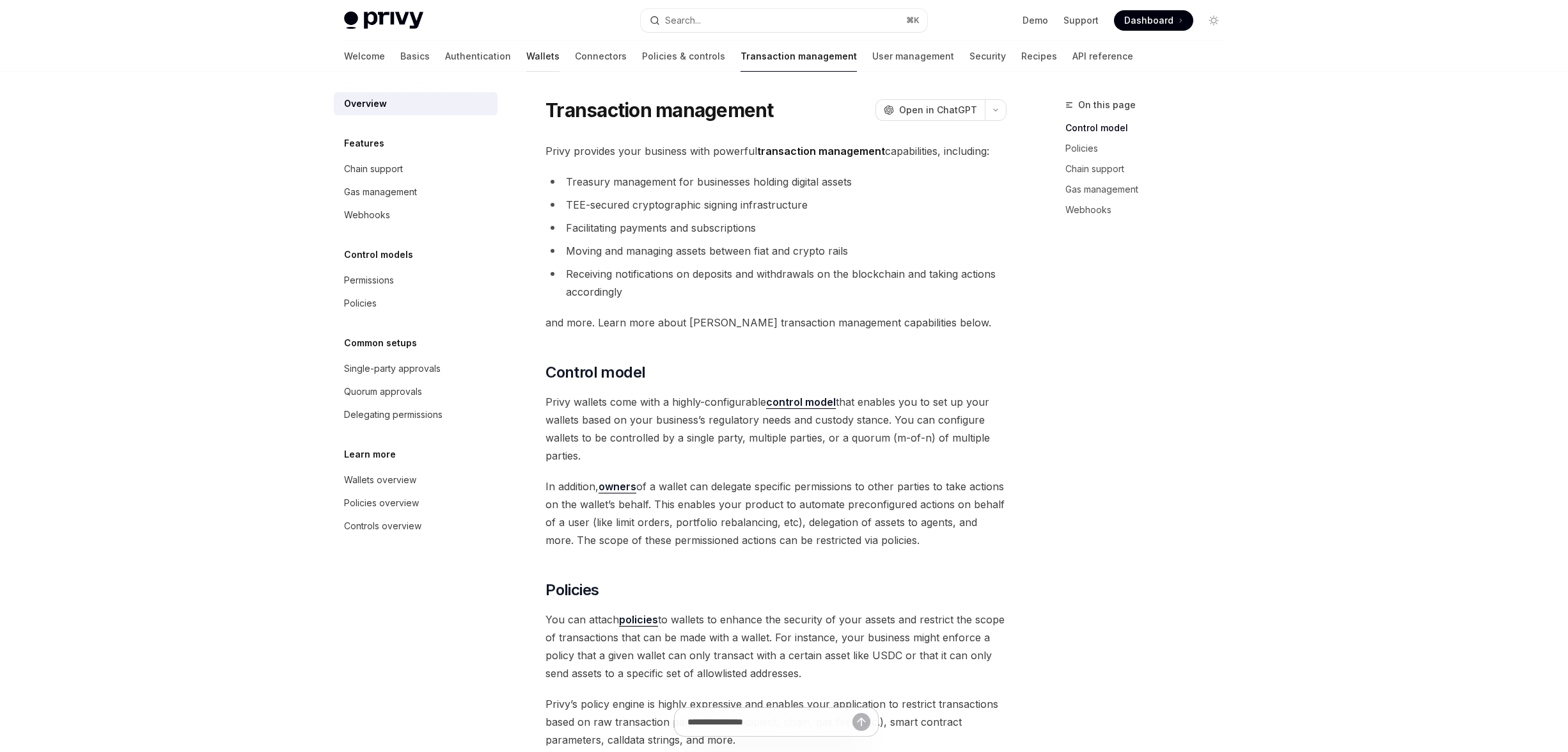
click at [526, 57] on link "Wallets" at bounding box center [542, 56] width 33 height 31
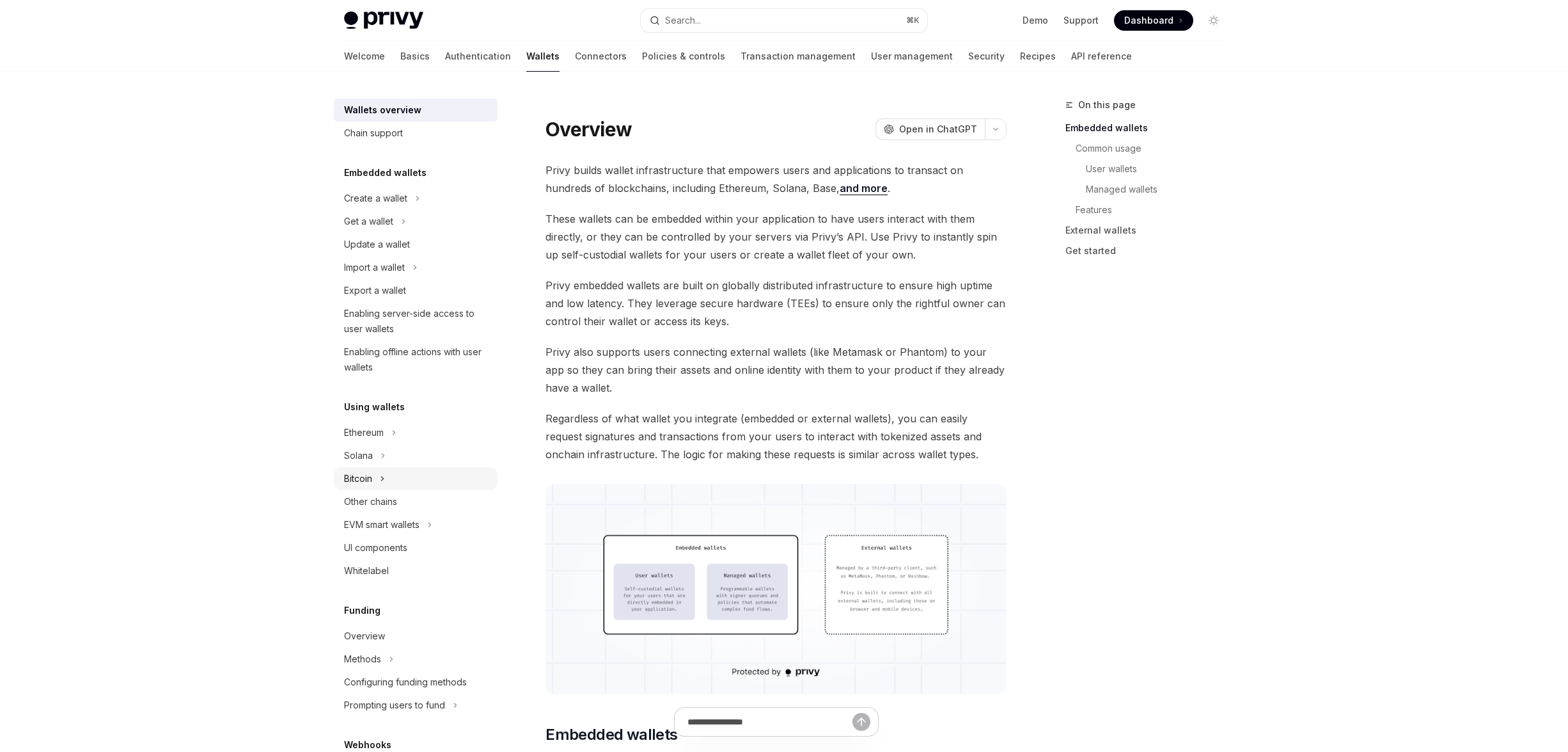
click at [390, 469] on div "Bitcoin" at bounding box center [416, 478] width 164 height 23
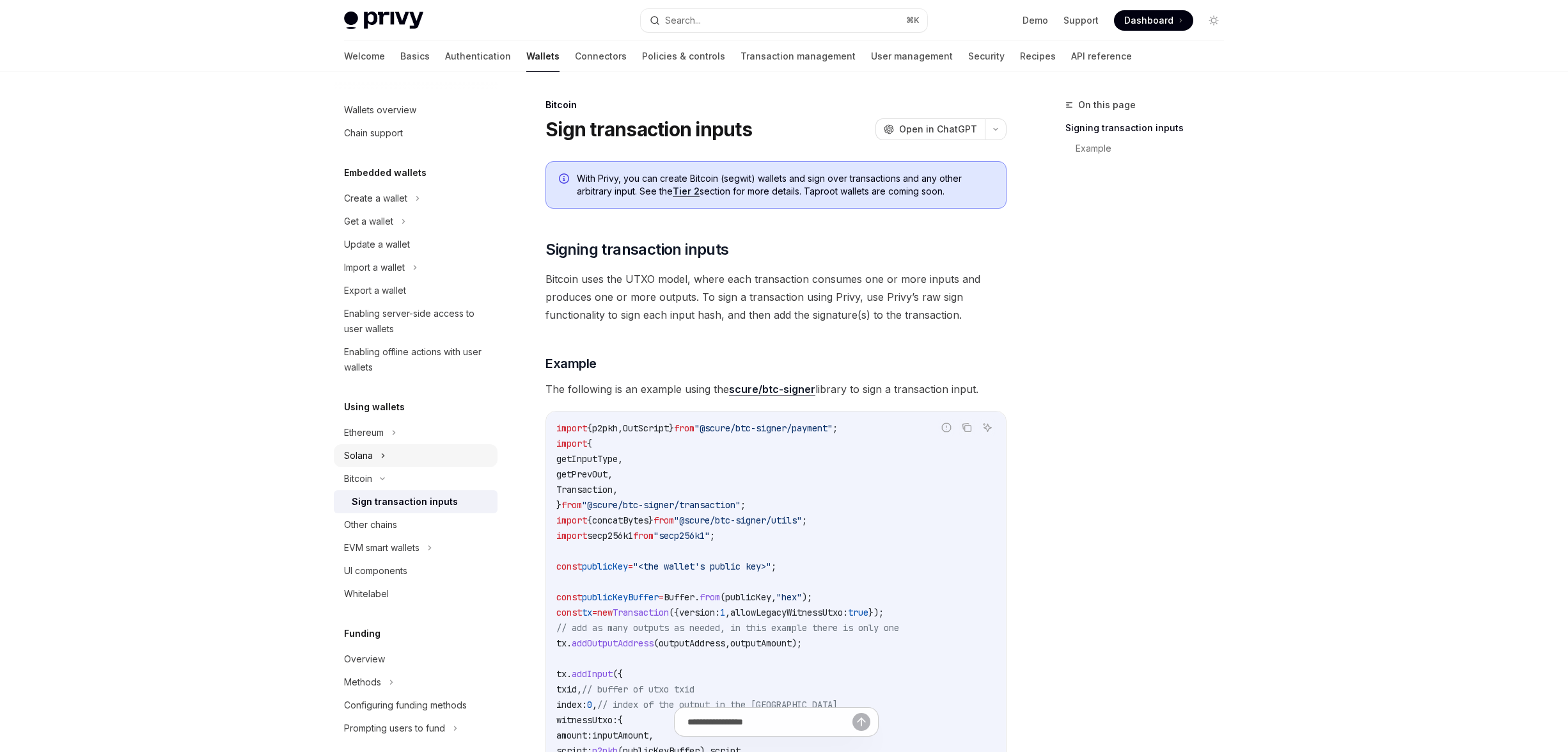
click at [390, 460] on div "Solana" at bounding box center [416, 455] width 164 height 23
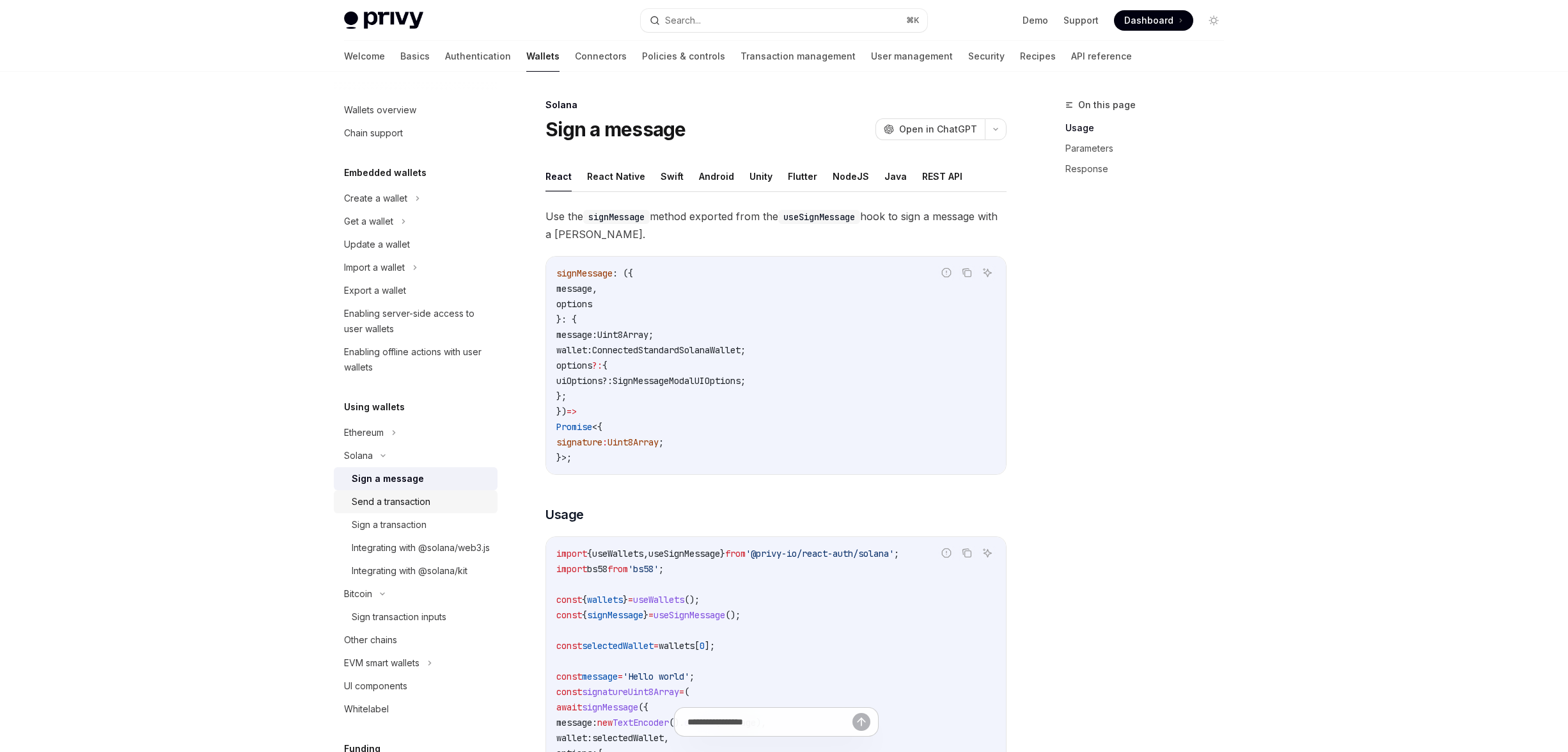
click at [401, 501] on div "Send a transaction" at bounding box center [391, 501] width 79 height 15
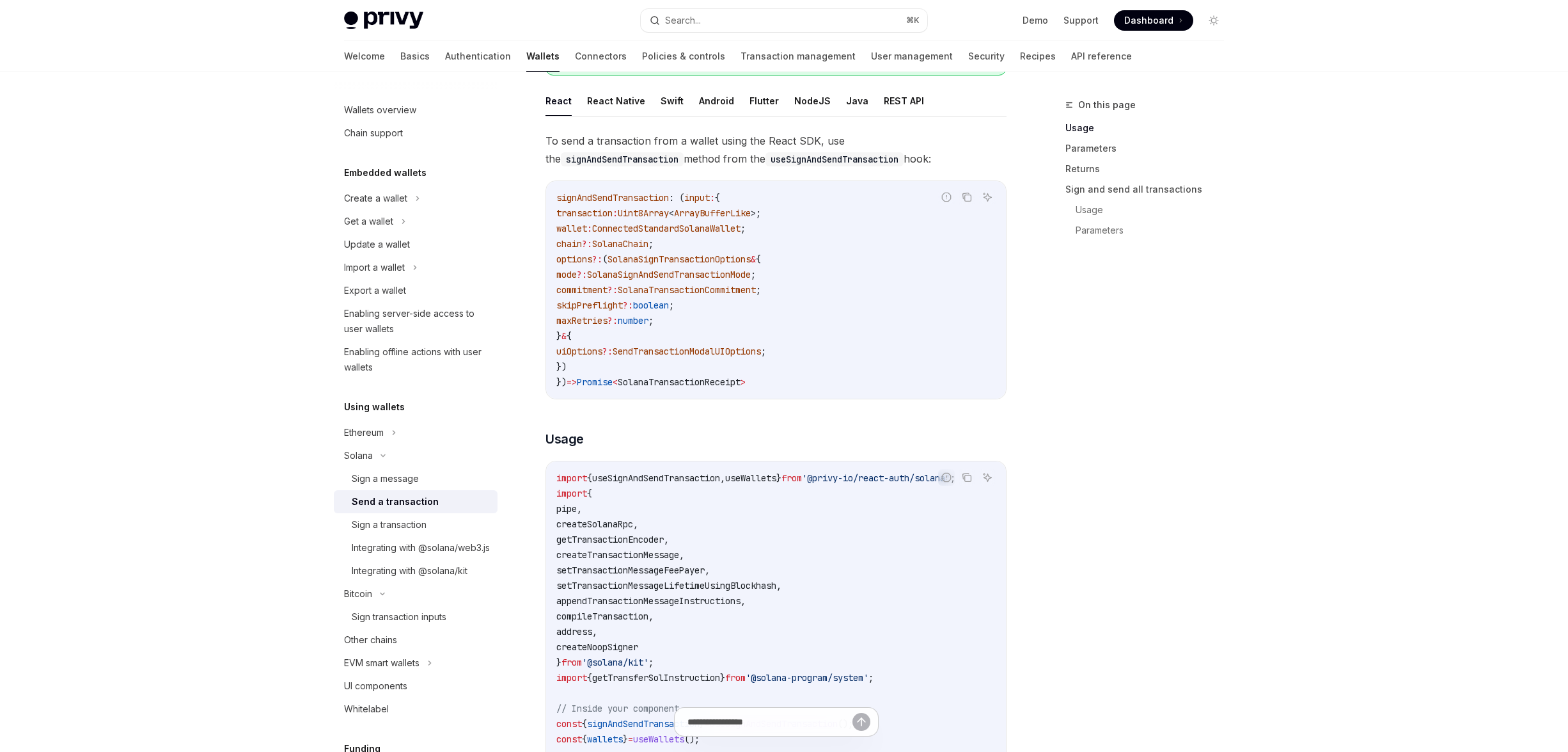
scroll to position [27, 0]
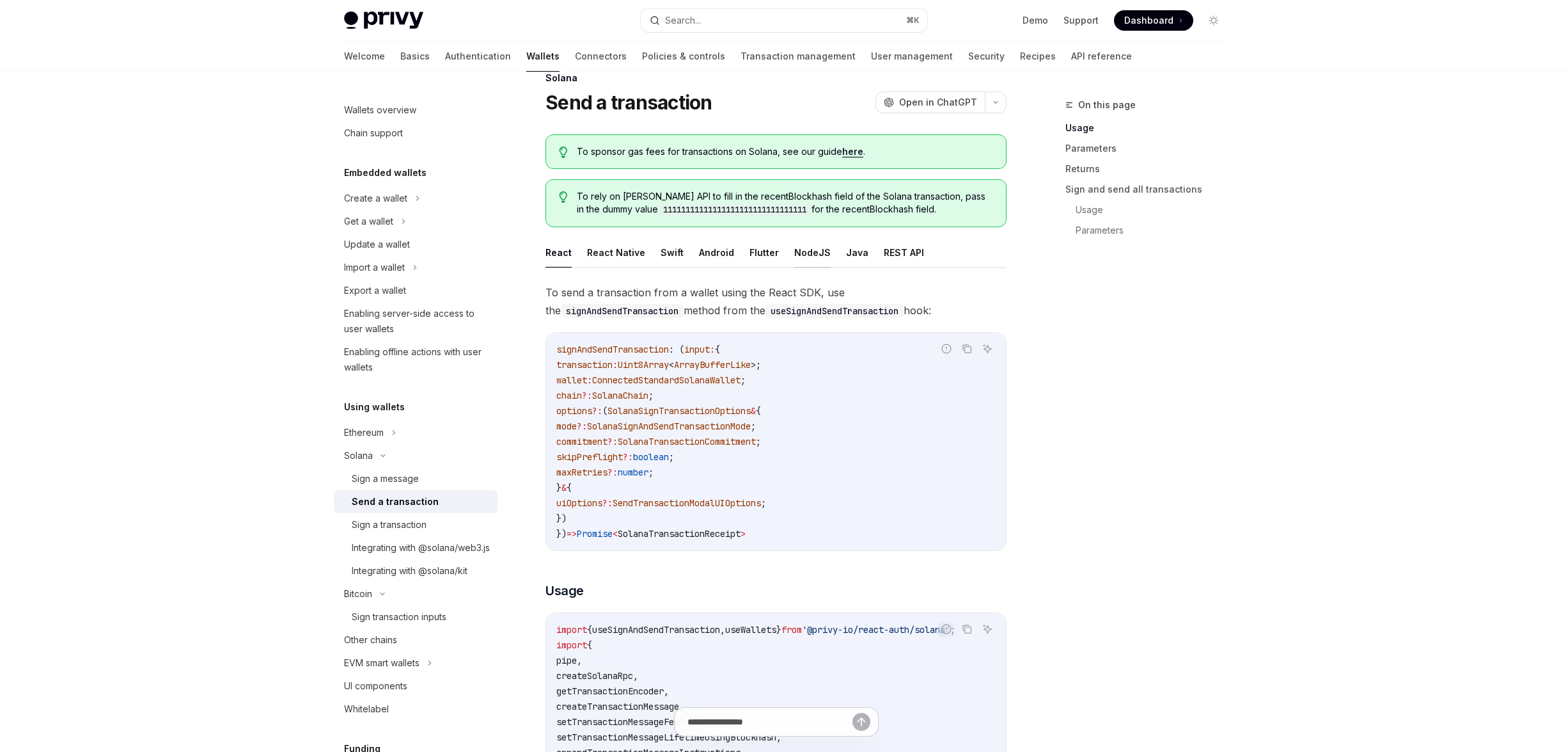
click at [798, 251] on button "NodeJS" at bounding box center [813, 253] width 37 height 30
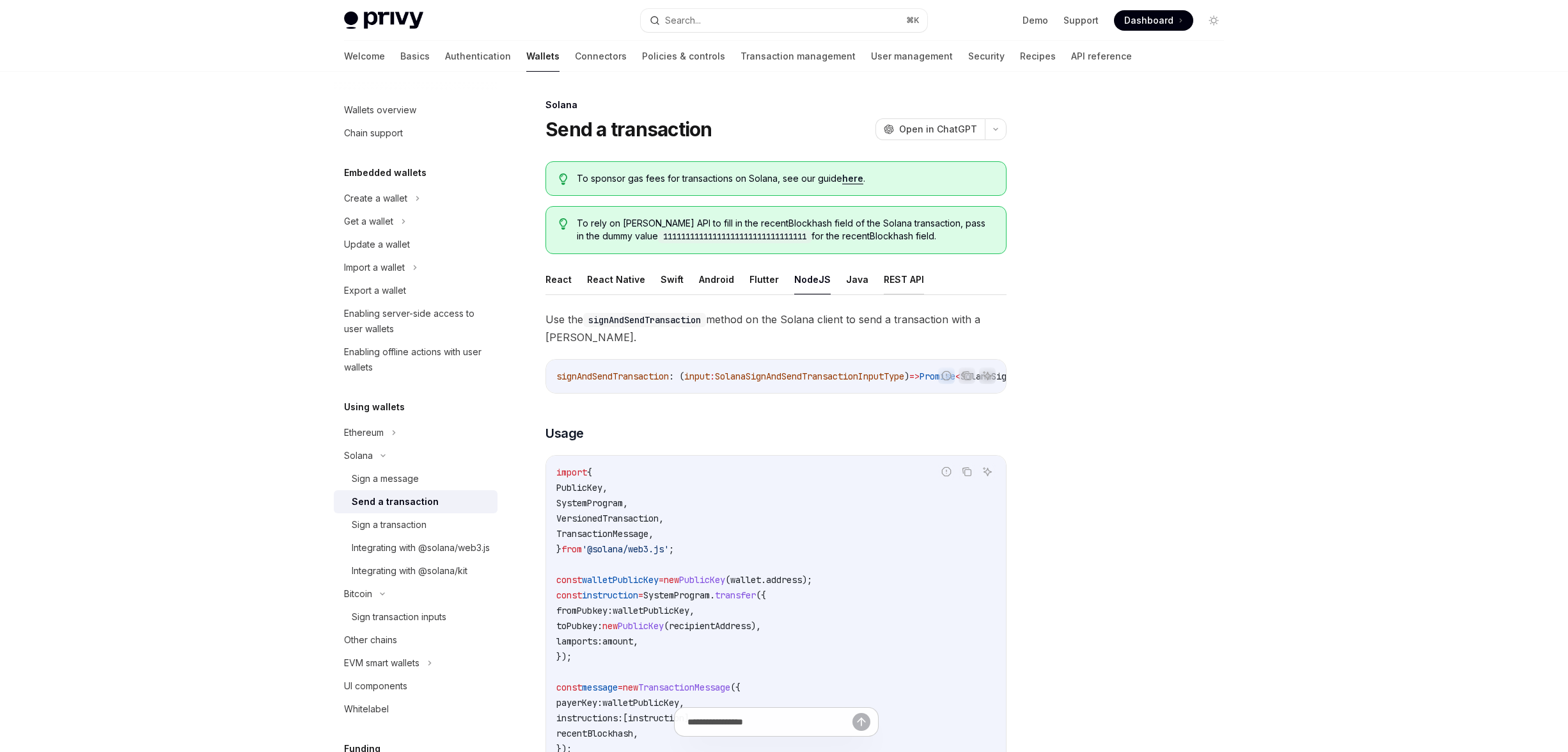
click at [883, 282] on button "REST API" at bounding box center [903, 280] width 40 height 30
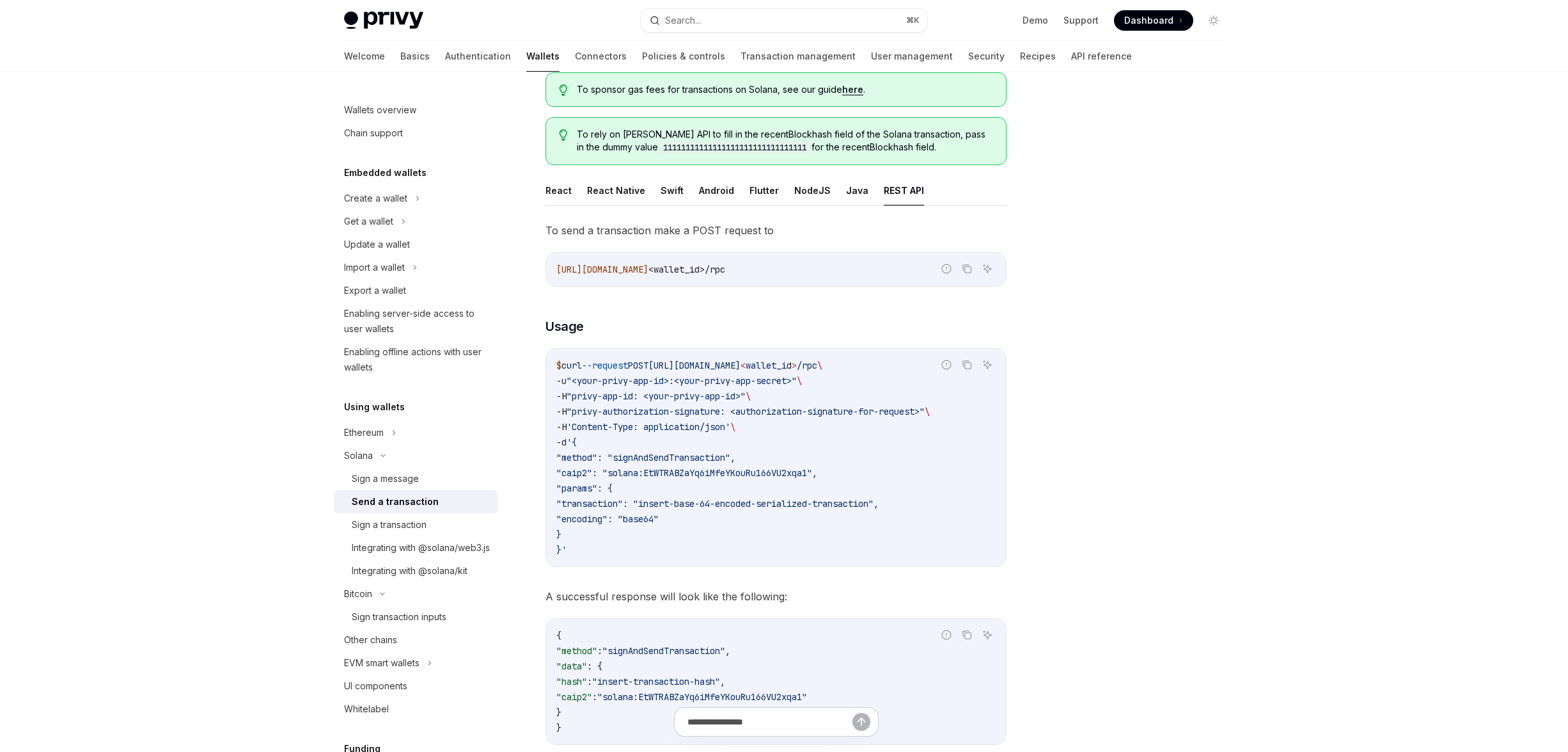
scroll to position [87, 0]
click at [419, 524] on div "Sign a transaction" at bounding box center [389, 524] width 75 height 15
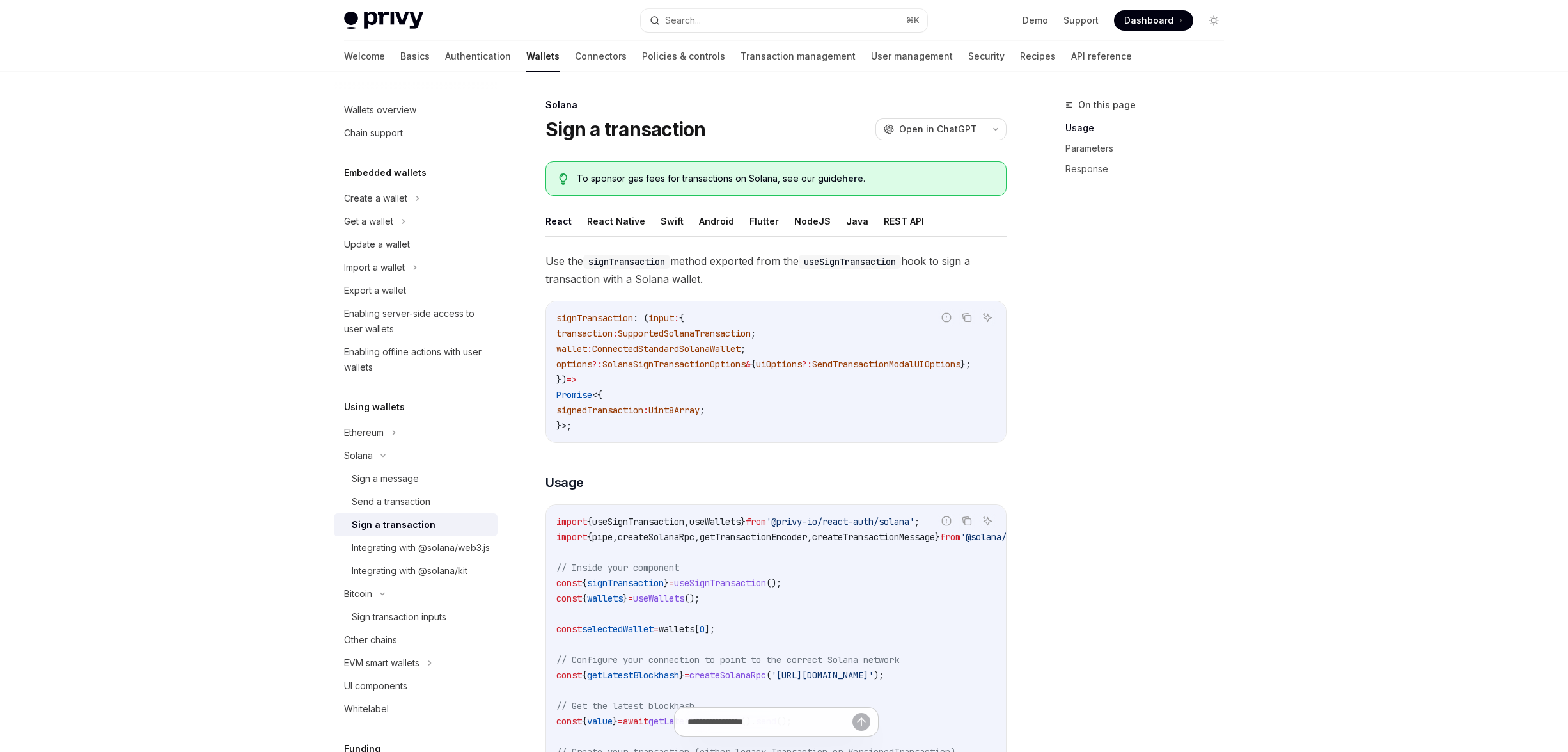
click at [896, 217] on button "REST API" at bounding box center [903, 221] width 40 height 30
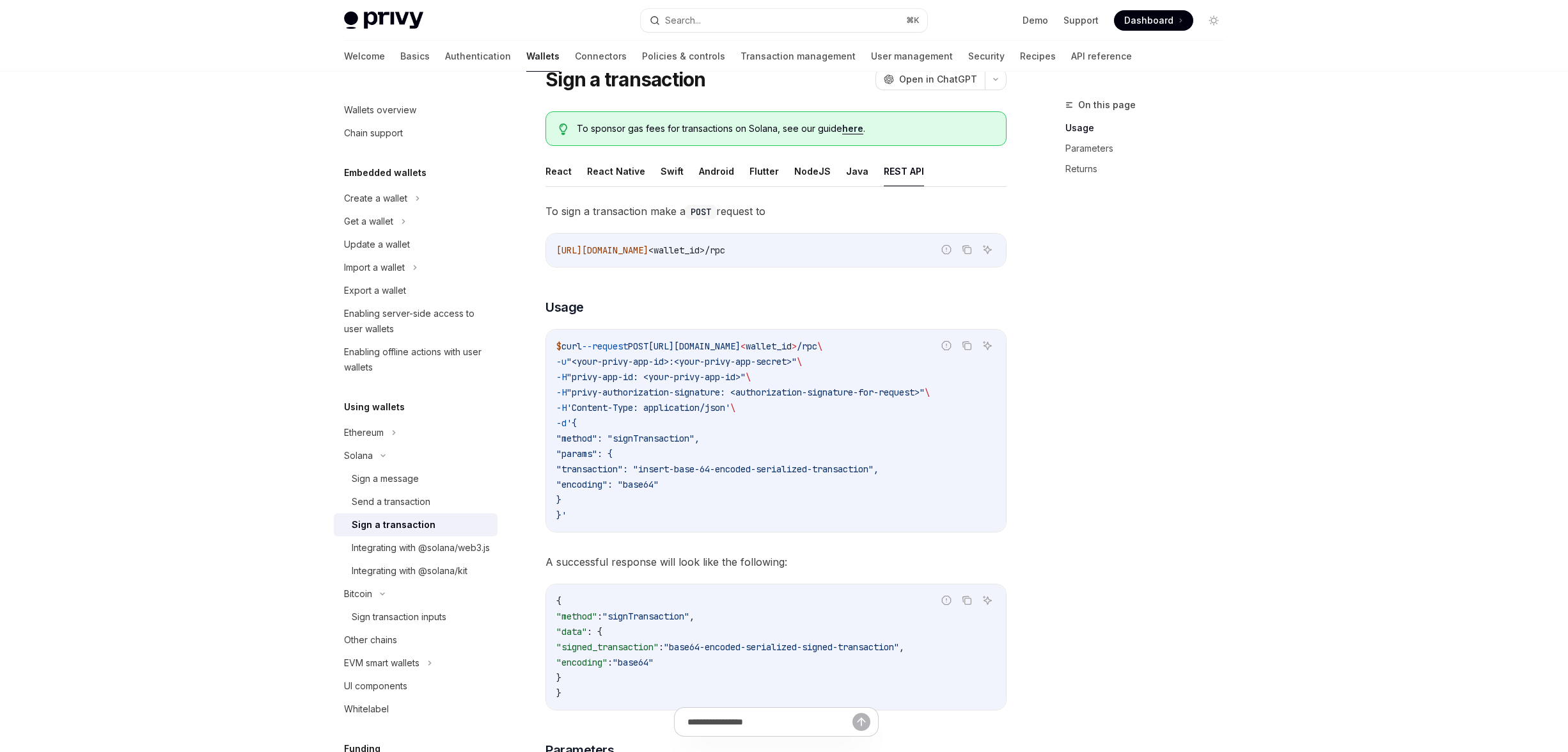
scroll to position [39, 0]
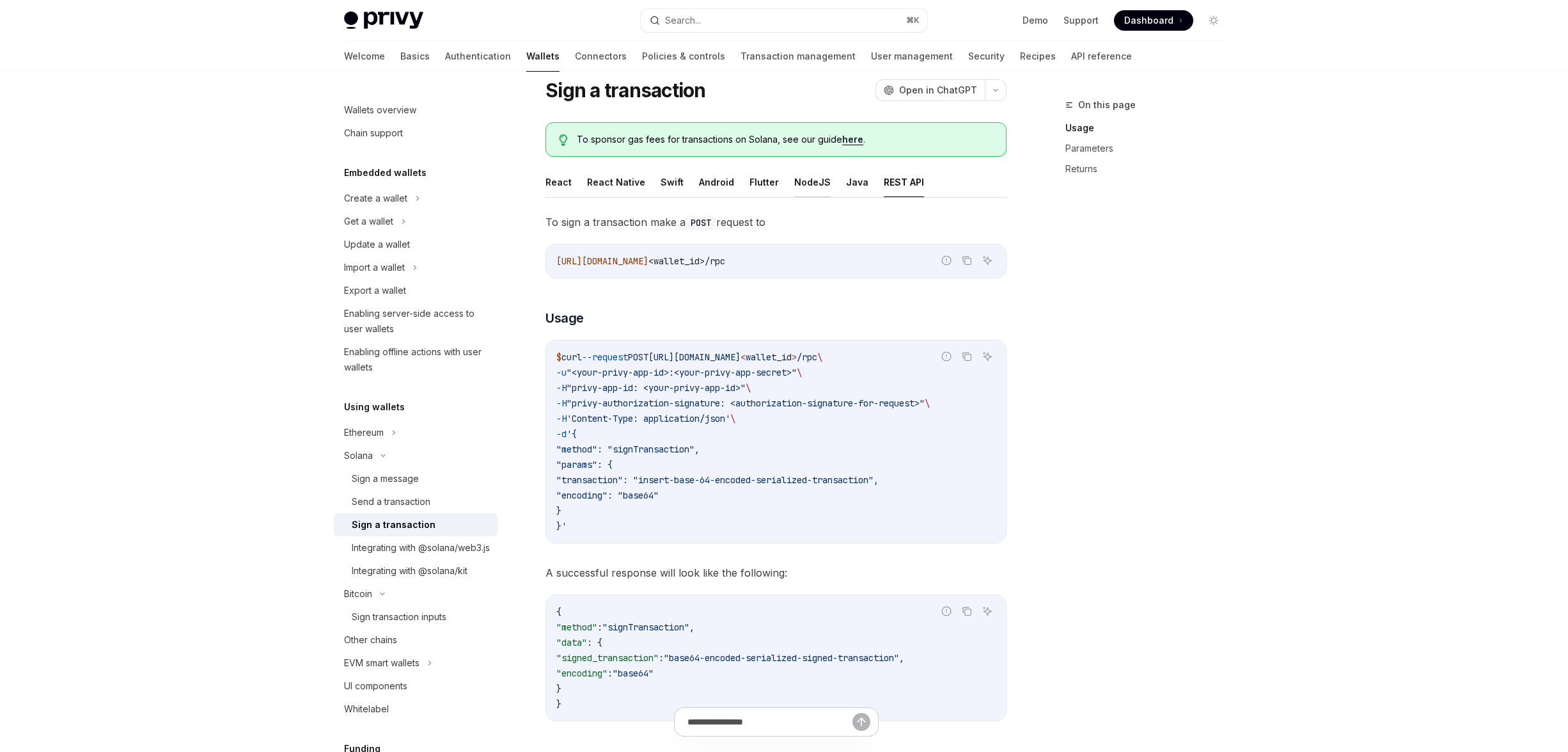
click at [795, 186] on button "NodeJS" at bounding box center [813, 182] width 37 height 30
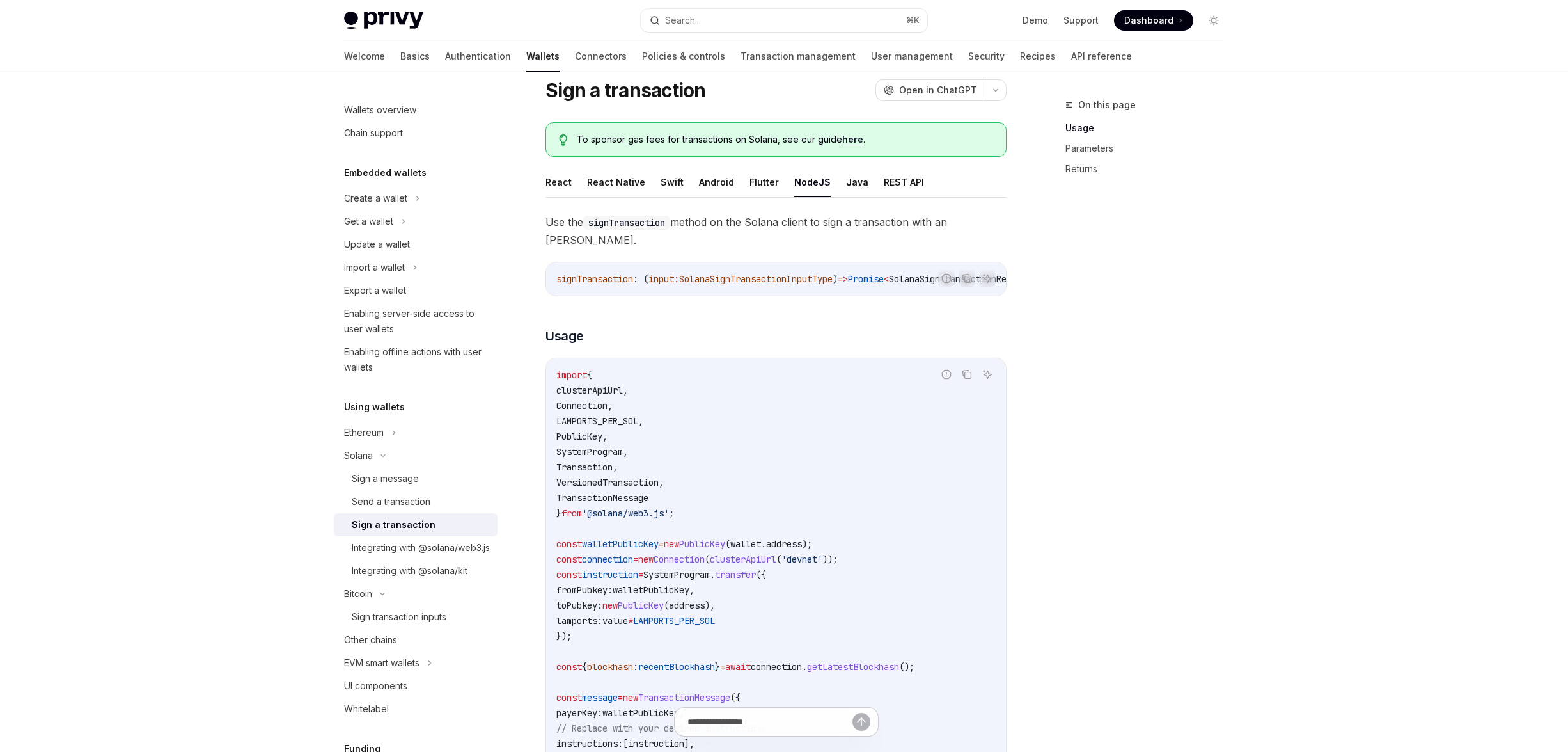
click at [584, 185] on ul "React React Native Swift Android Flutter NodeJS Java REST API" at bounding box center [776, 182] width 461 height 31
click at [606, 185] on button "React Native" at bounding box center [616, 182] width 58 height 30
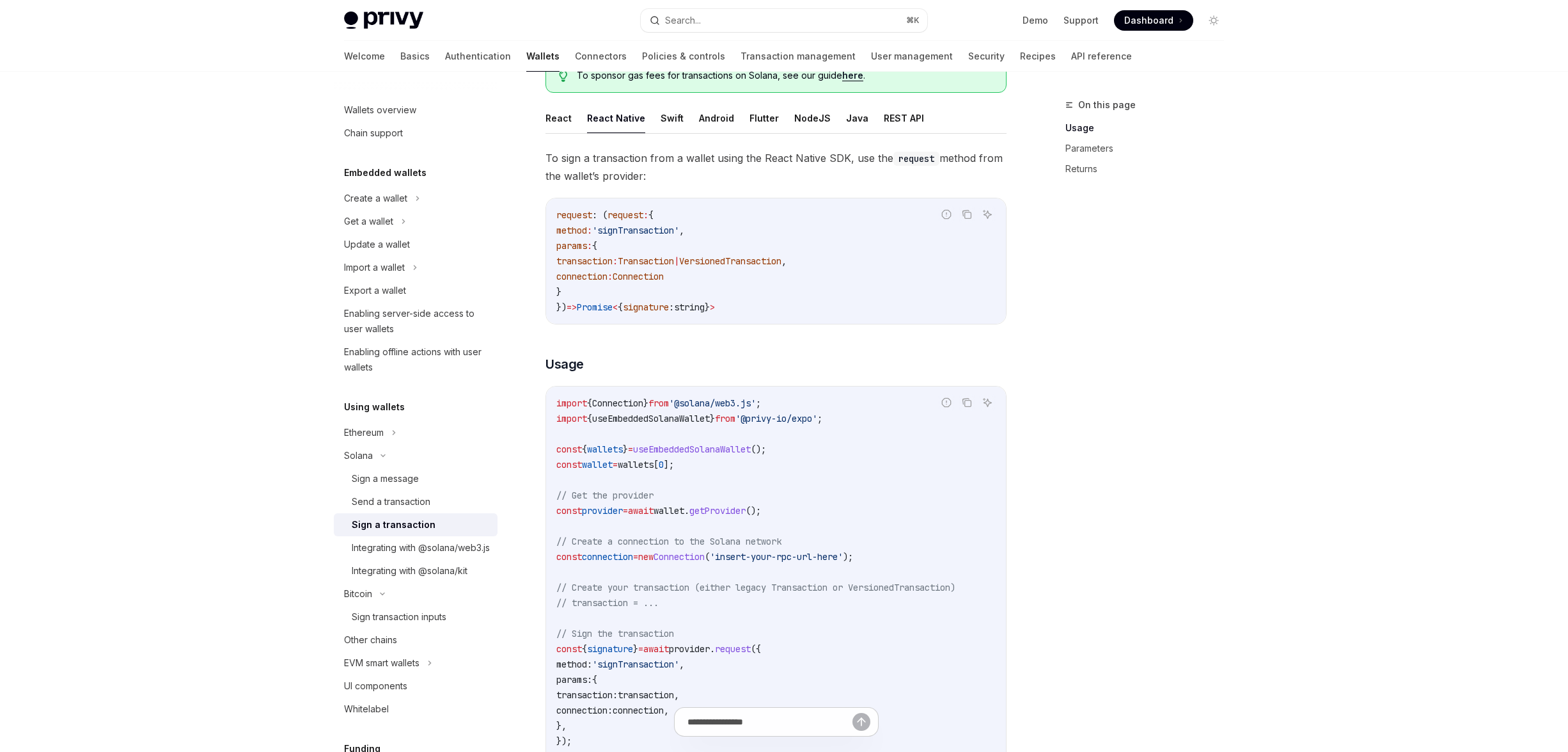
scroll to position [98, 0]
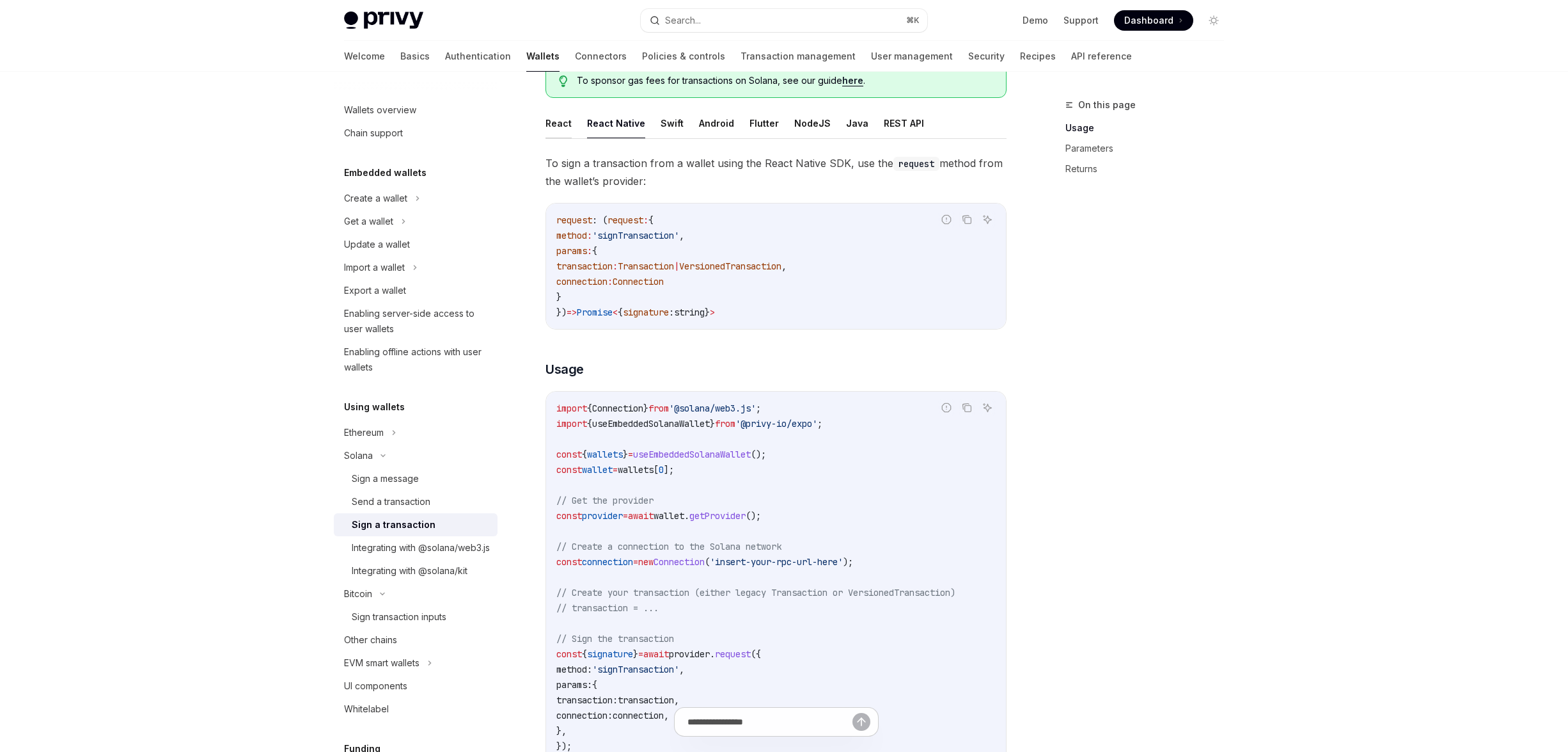
click at [552, 119] on button "React" at bounding box center [559, 123] width 26 height 30
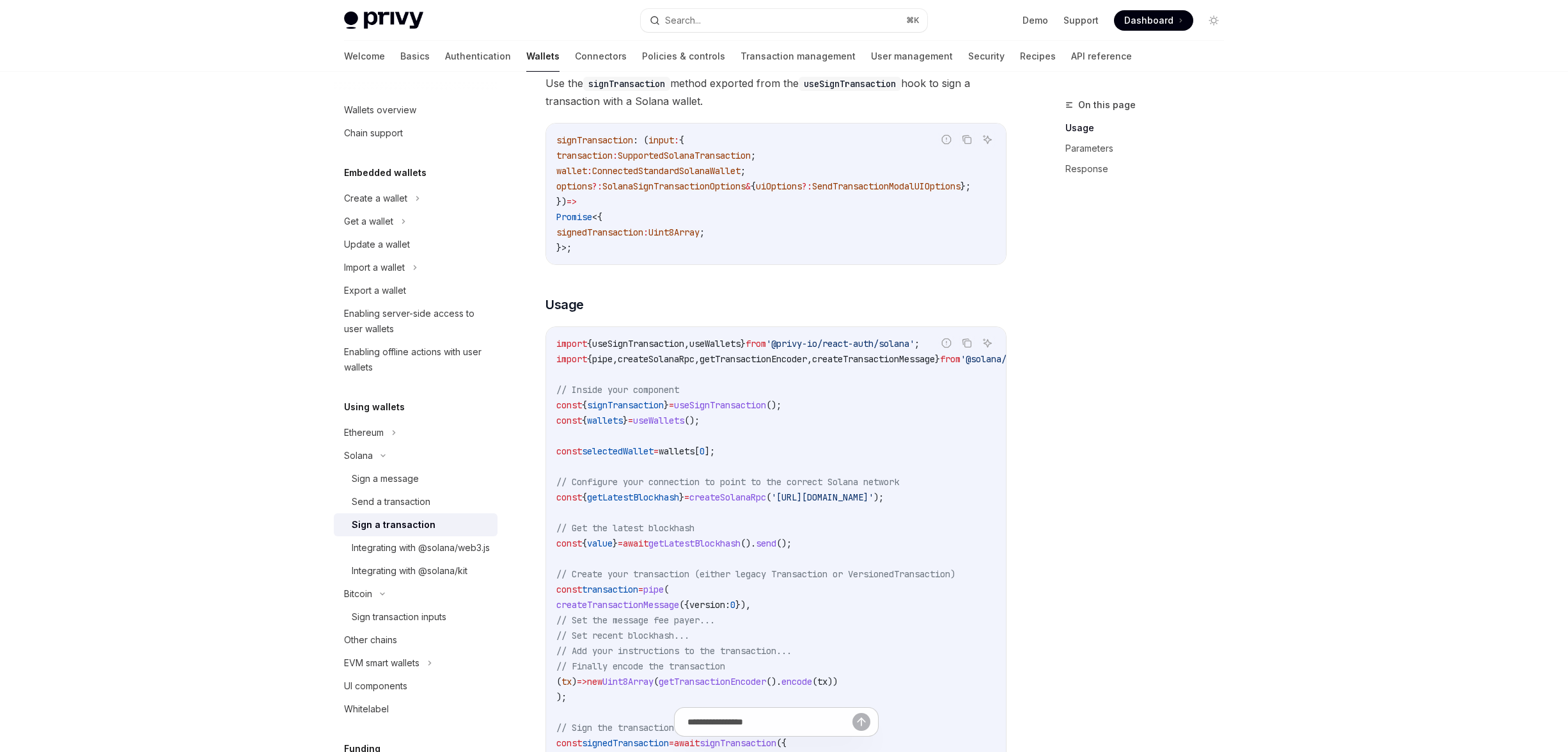
scroll to position [177, 0]
click at [569, 171] on span "wallet" at bounding box center [571, 172] width 31 height 12
click at [576, 171] on span "wallet" at bounding box center [571, 172] width 31 height 12
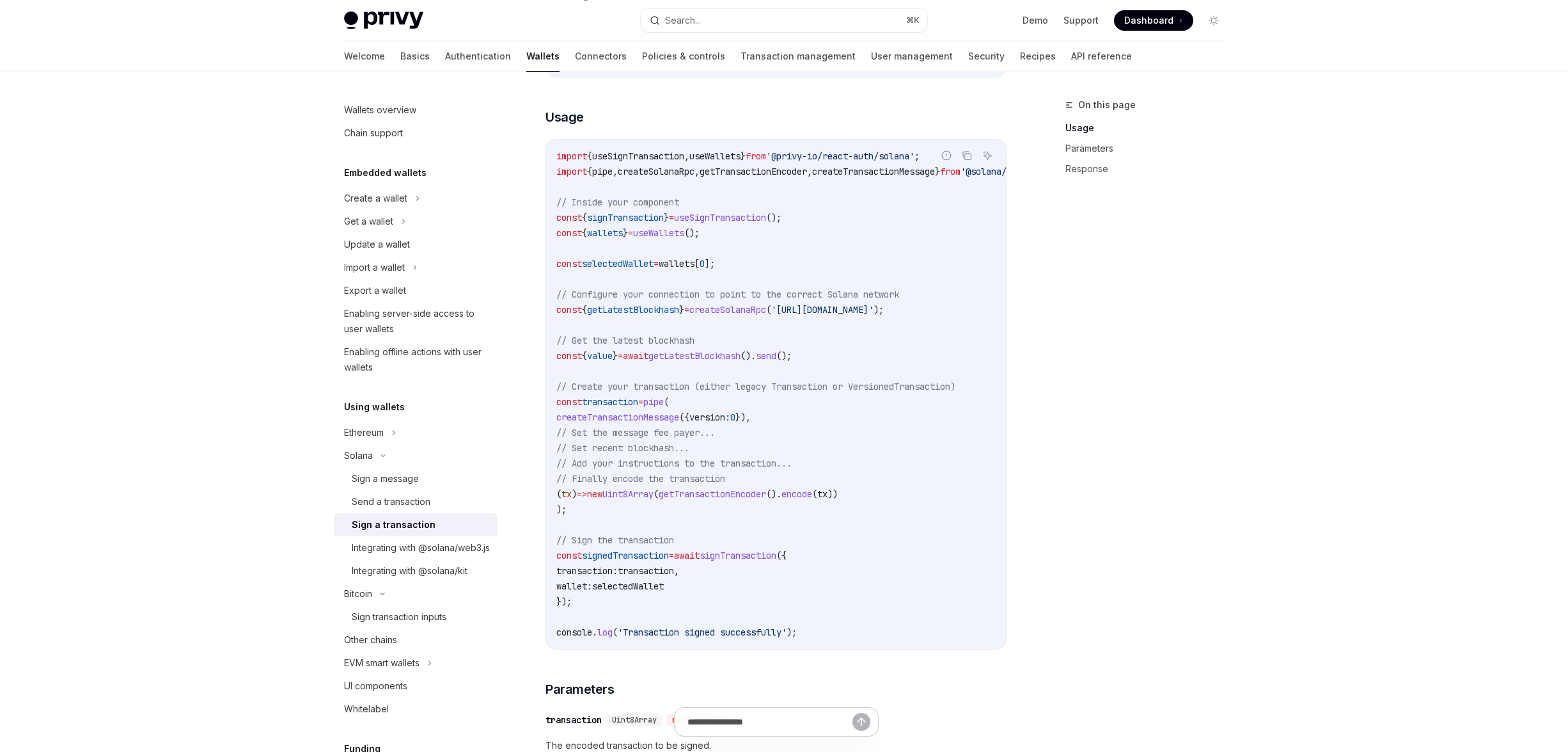
scroll to position [402, 0]
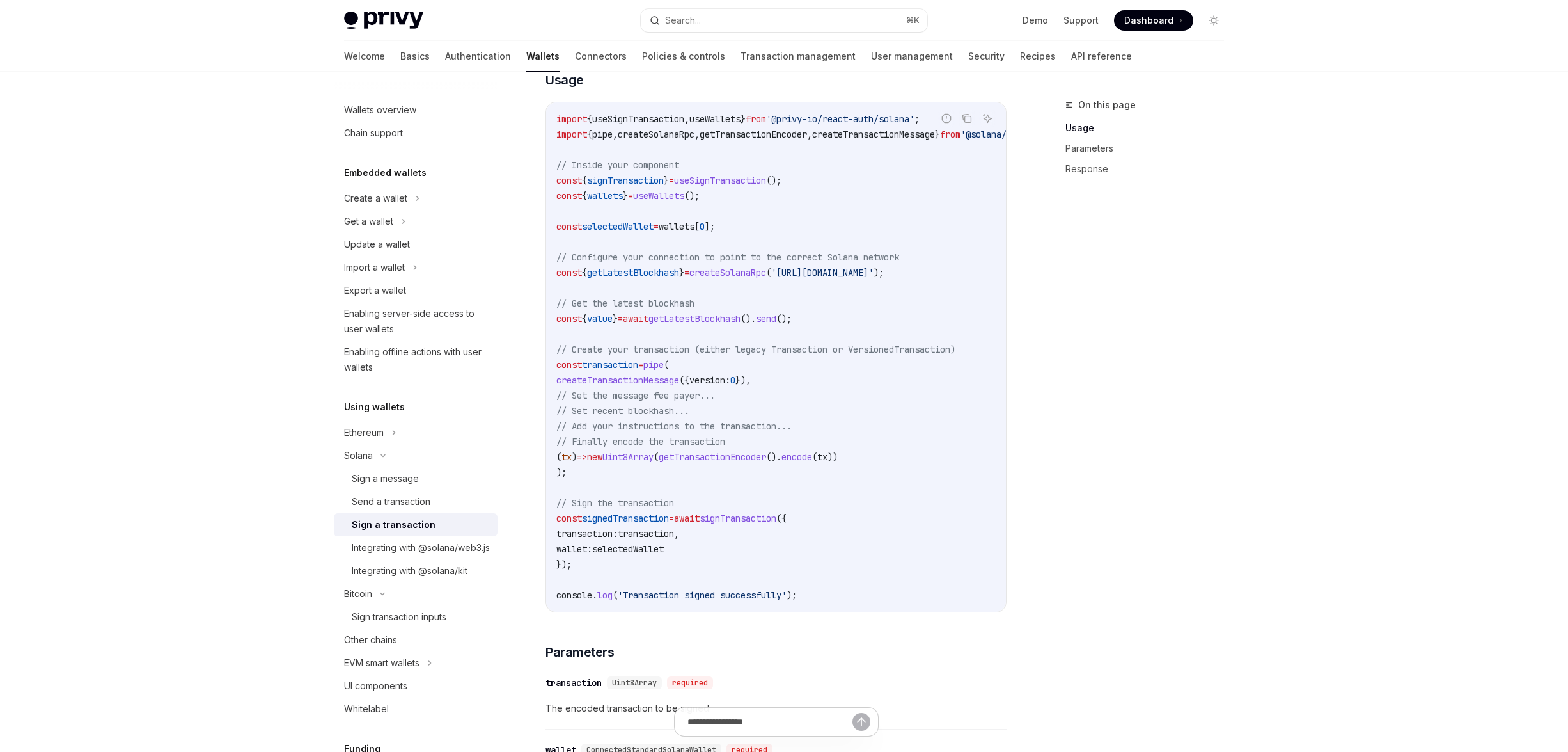
click at [576, 554] on span "wallet:" at bounding box center [574, 549] width 36 height 12
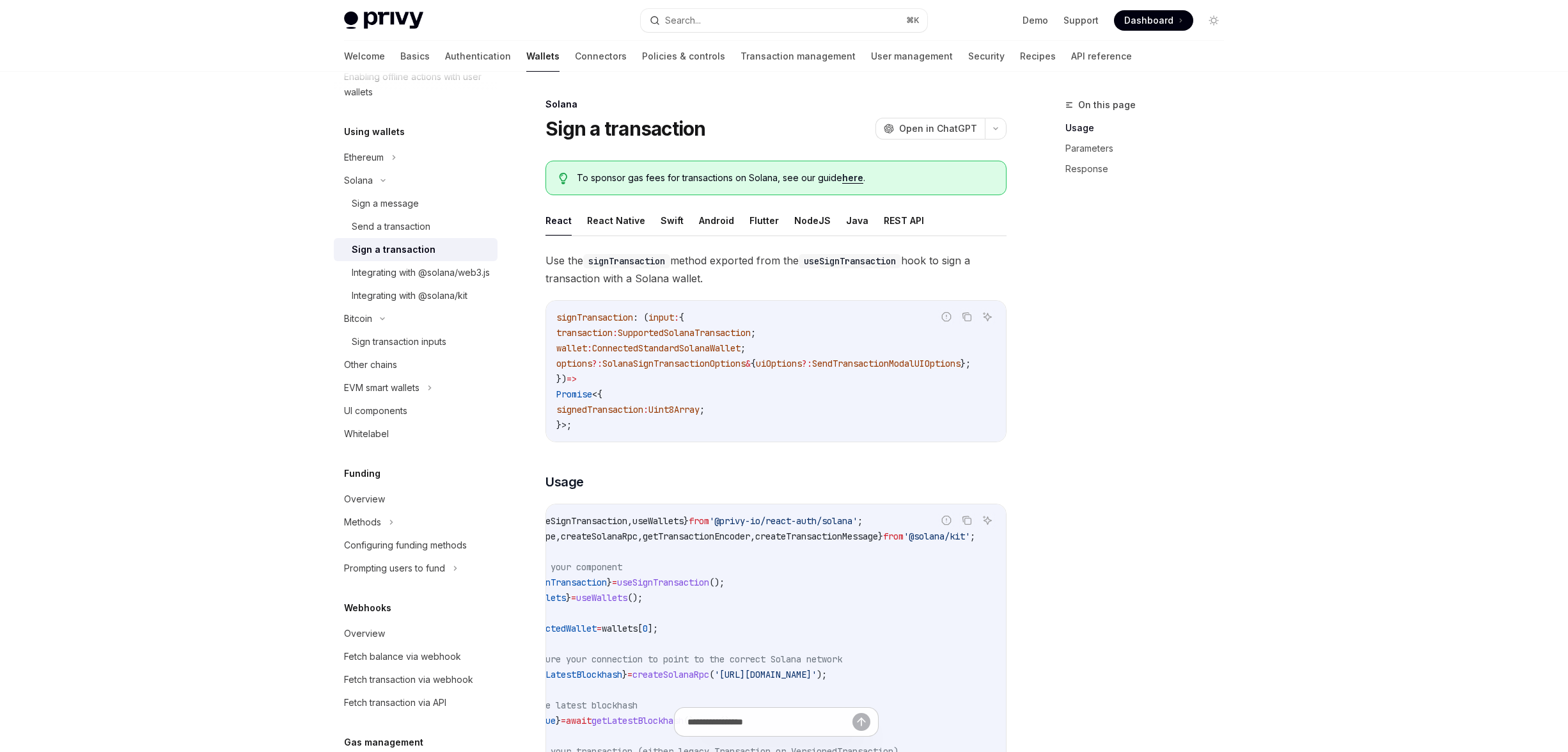
scroll to position [0, 0]
click at [1034, 20] on link "Demo" at bounding box center [1035, 20] width 26 height 12
click at [847, 180] on link "here" at bounding box center [853, 178] width 21 height 12
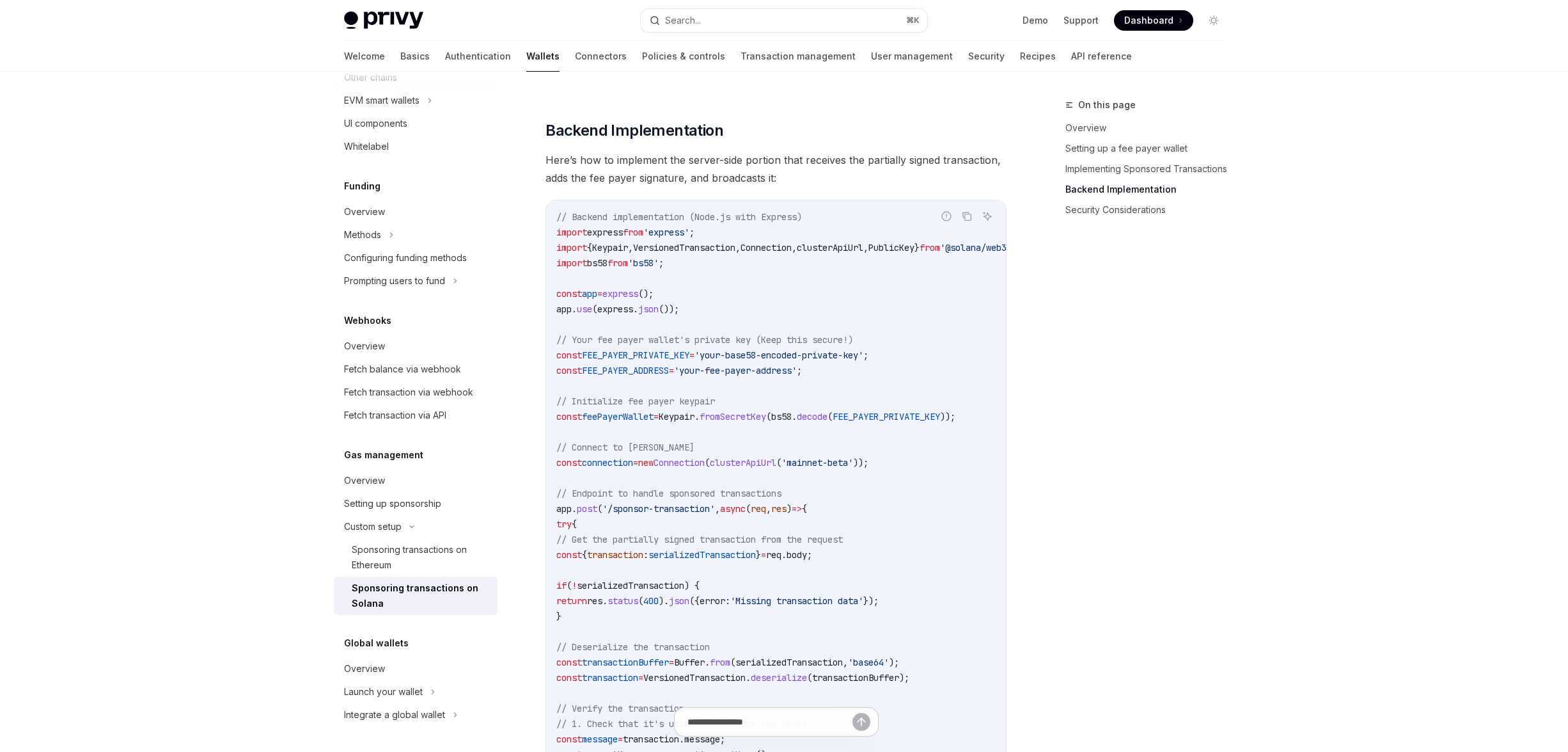
scroll to position [2019, 0]
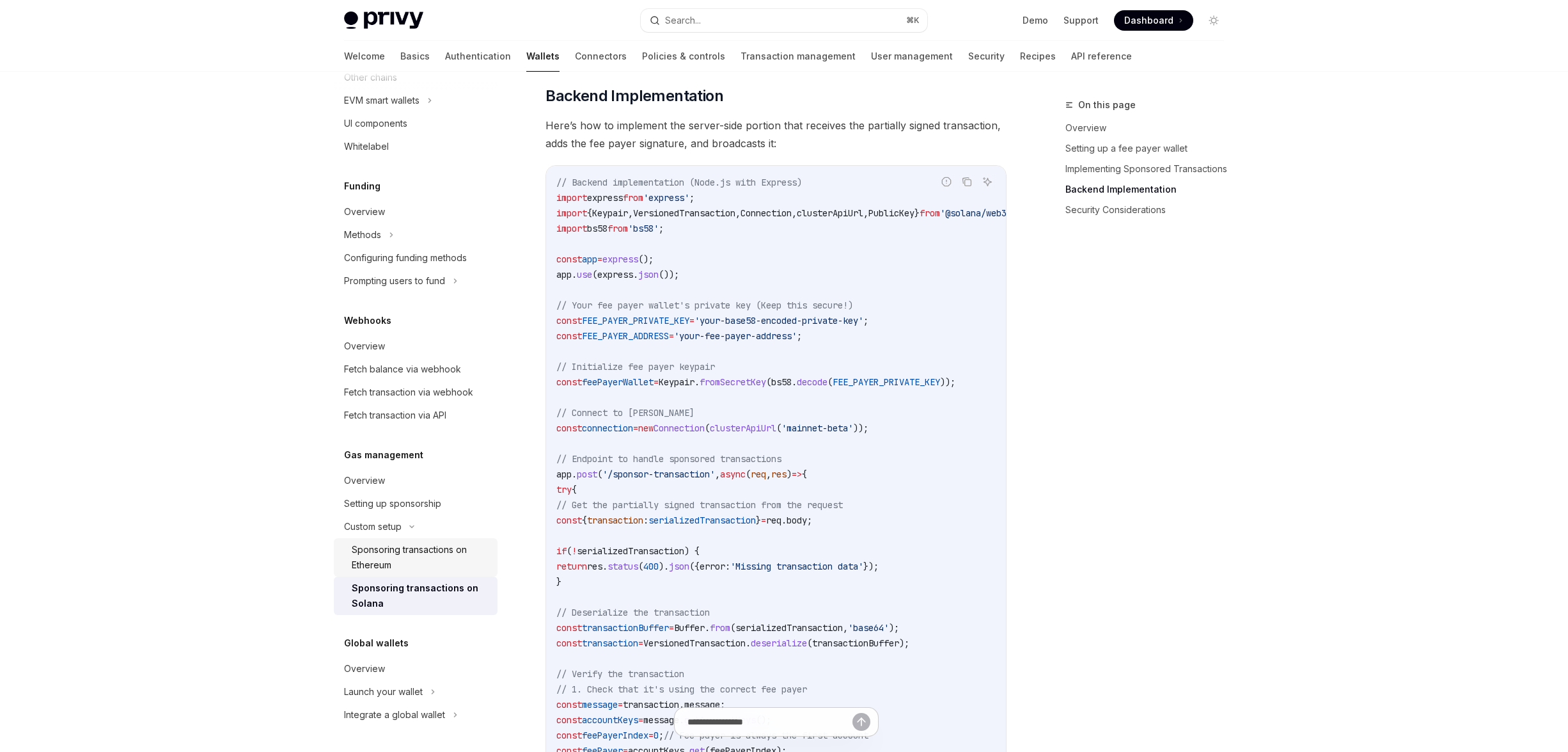
click at [407, 543] on div "Sponsoring transactions on Ethereum" at bounding box center [420, 557] width 138 height 31
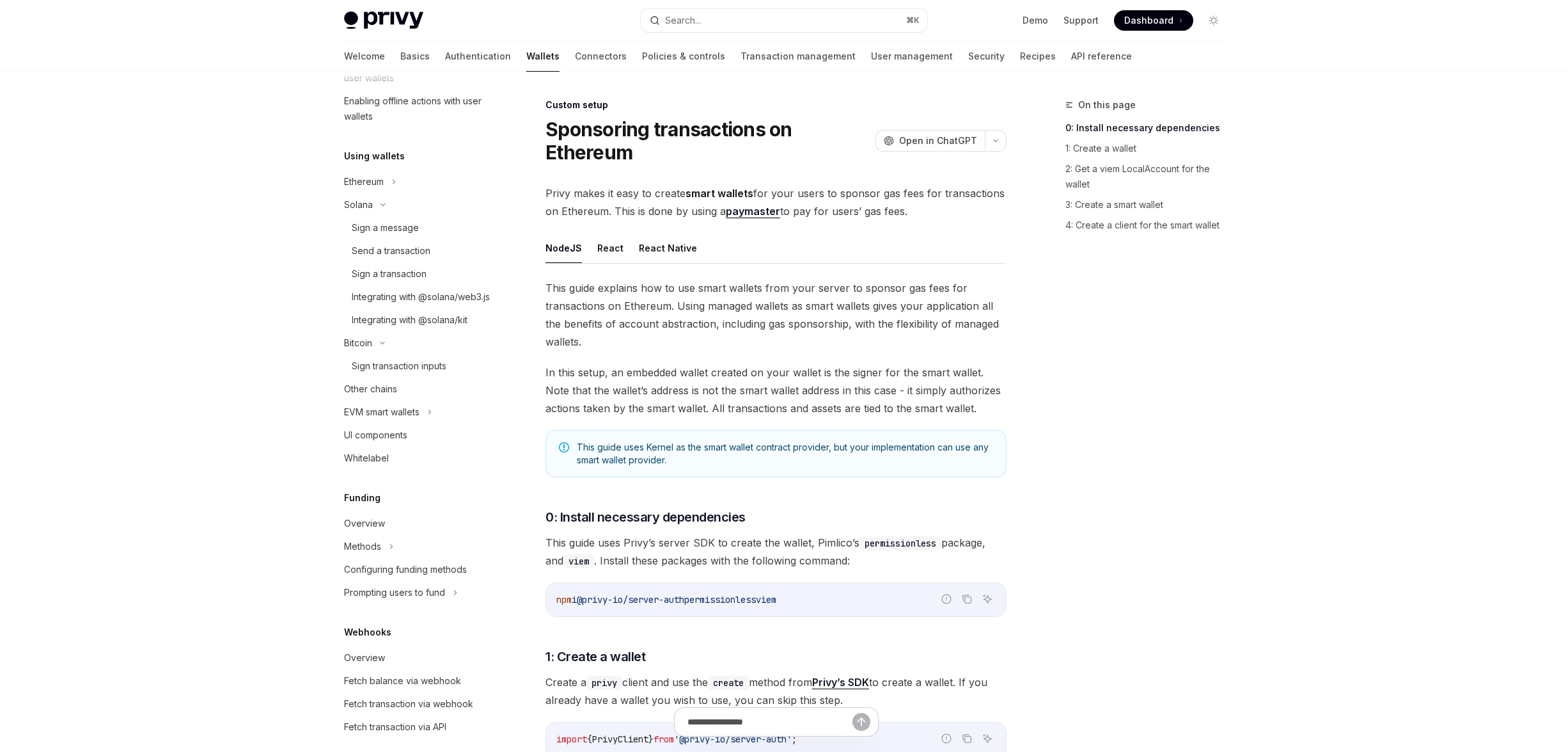
scroll to position [223, 0]
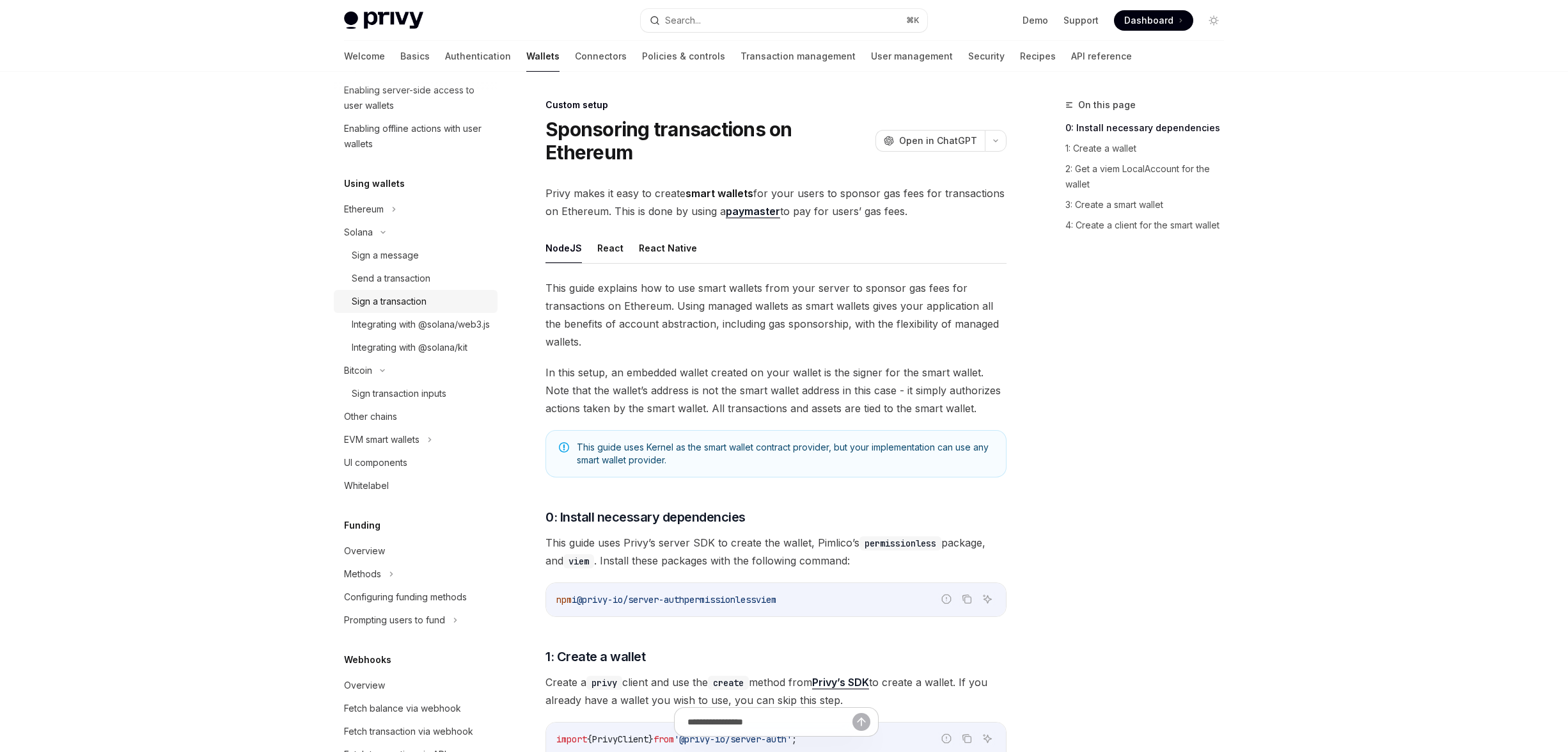
click at [414, 296] on div "Sign a transaction" at bounding box center [389, 301] width 75 height 15
type textarea "*"
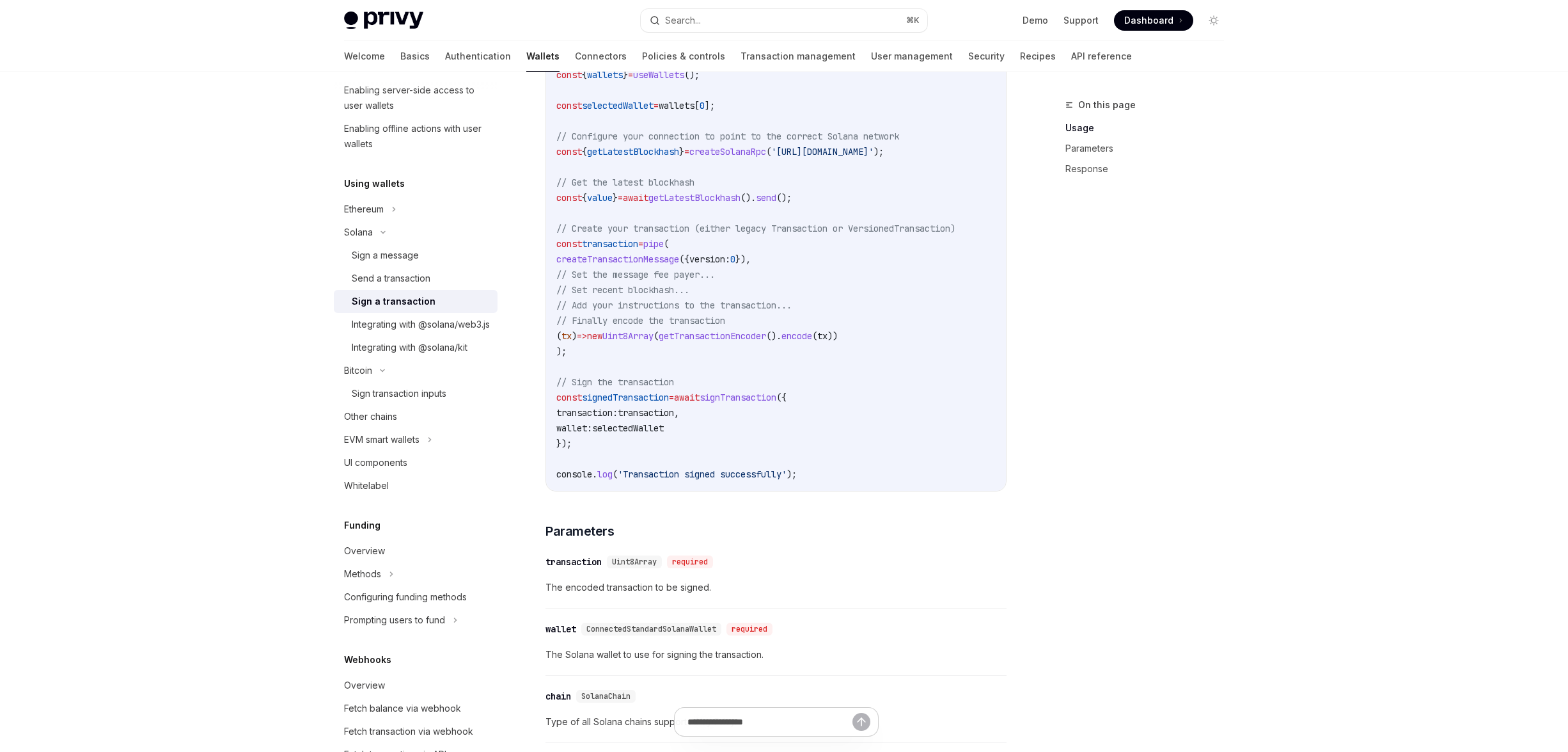
scroll to position [552, 0]
